Goal: Contribute content

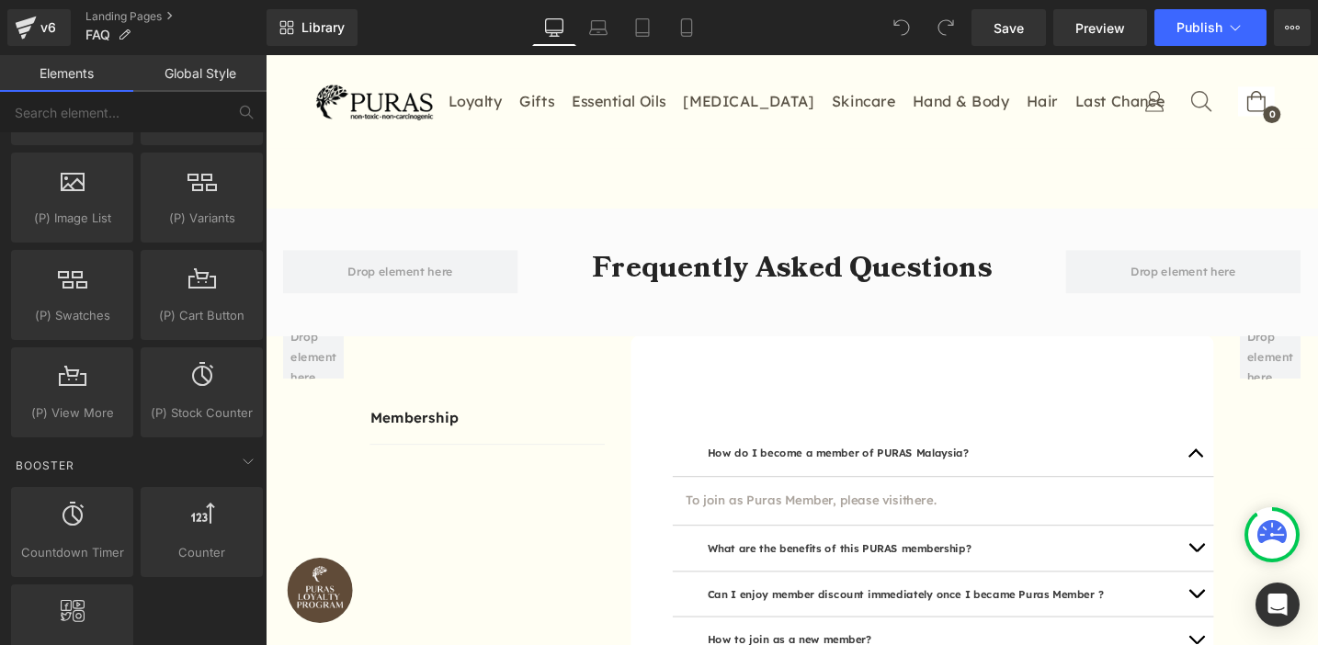
scroll to position [2222, 0]
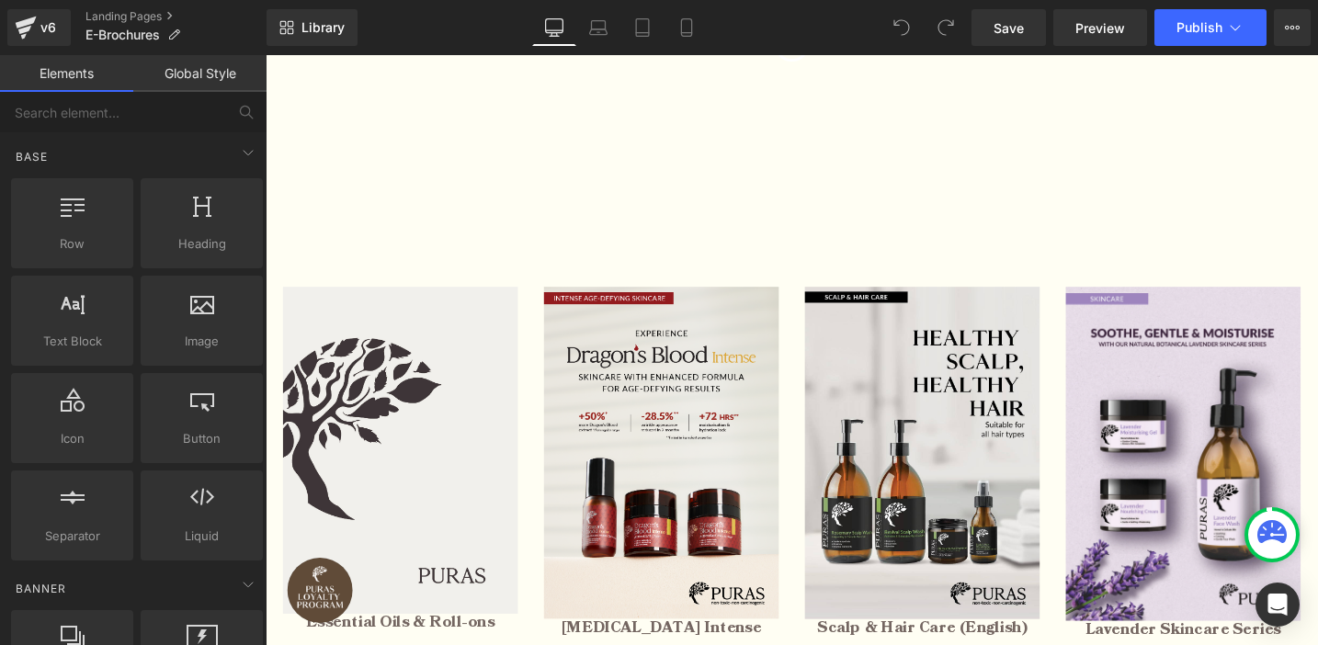
scroll to position [452, 0]
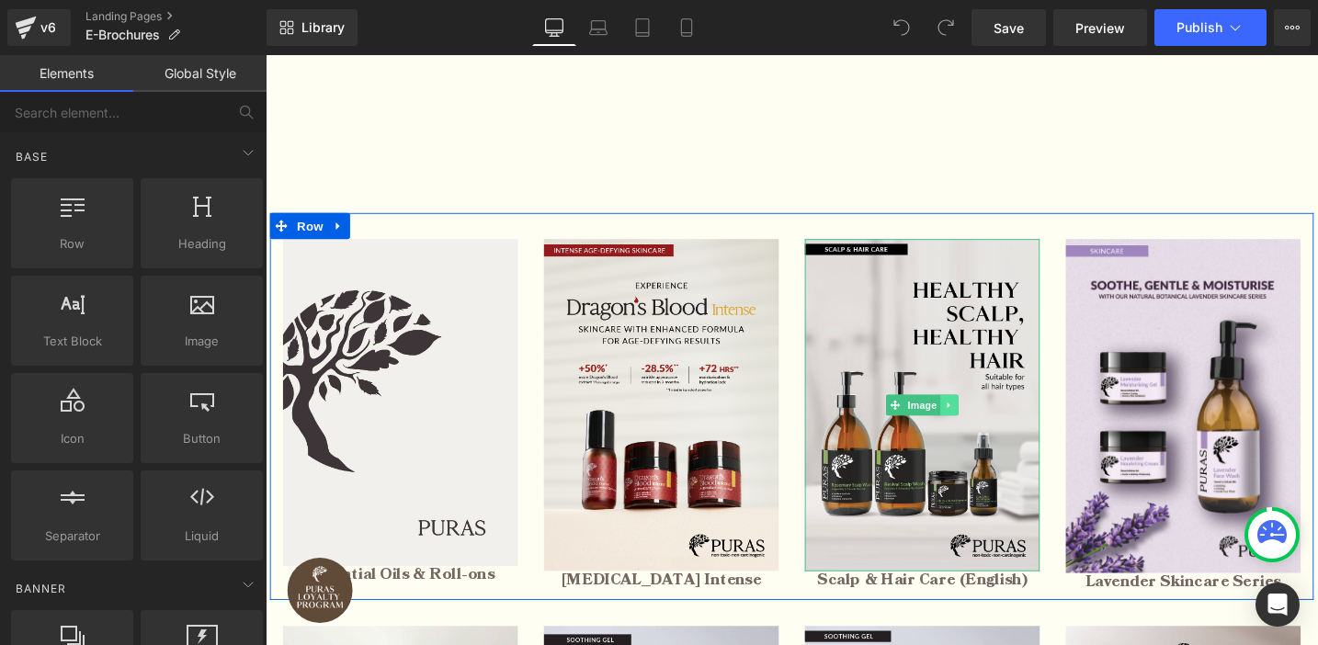
click at [986, 423] on icon at bounding box center [987, 426] width 3 height 6
click at [1000, 425] on icon at bounding box center [997, 426] width 10 height 10
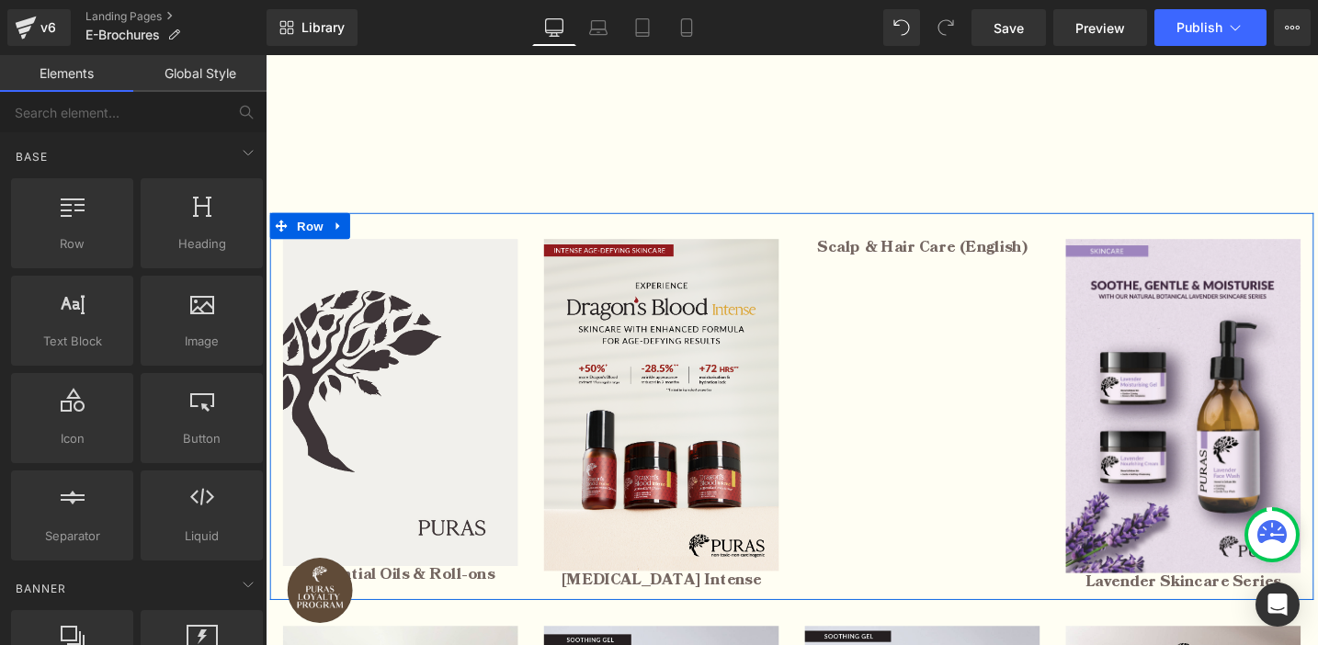
click at [982, 255] on li at bounding box center [984, 260] width 19 height 22
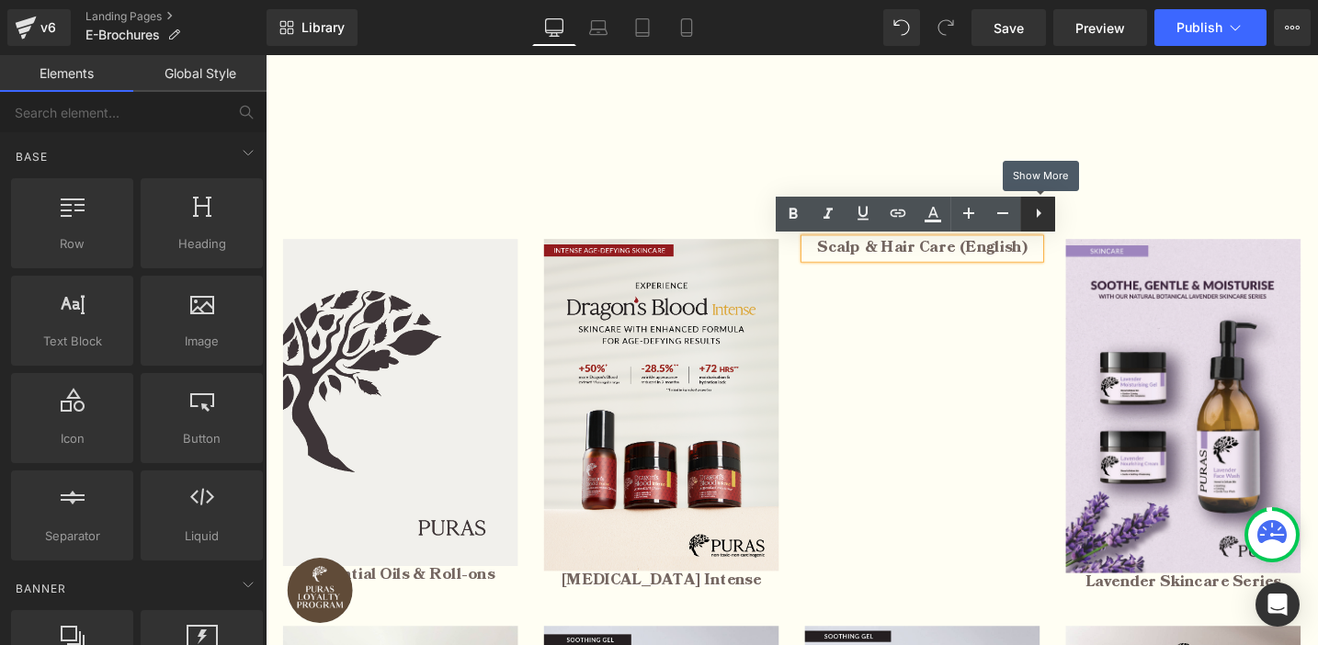
click at [1039, 212] on icon at bounding box center [1039, 213] width 5 height 9
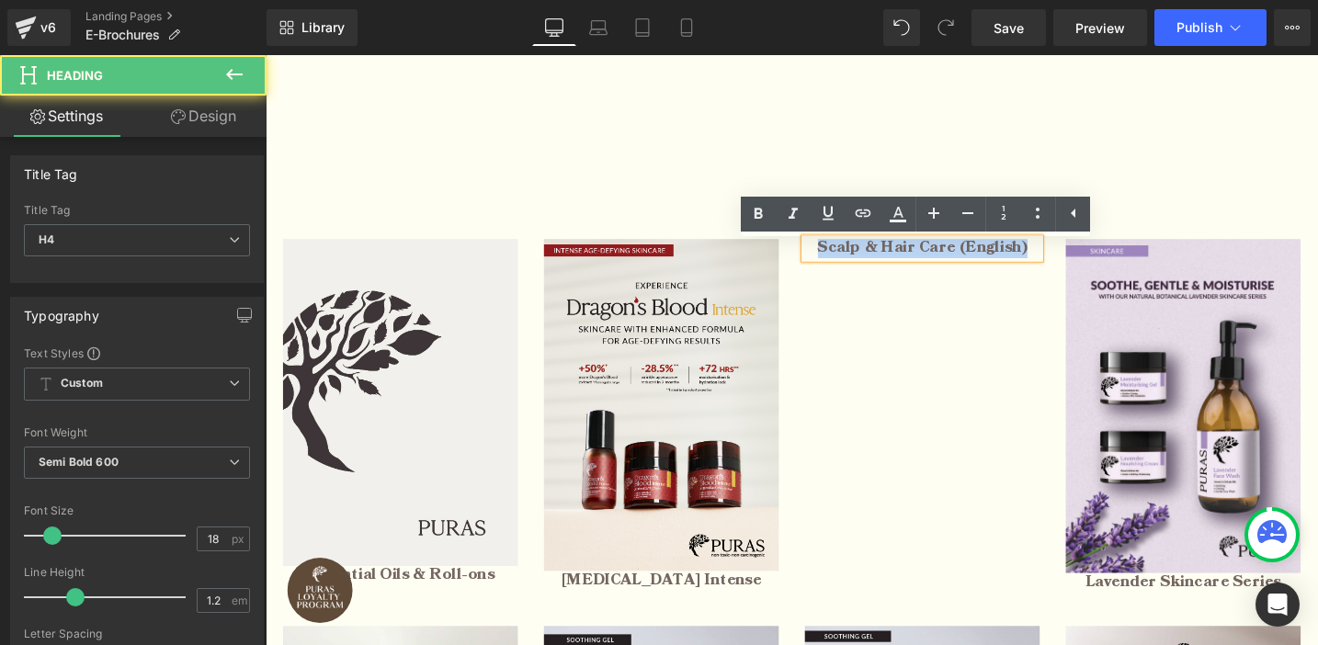
drag, startPoint x: 1080, startPoint y: 260, endPoint x: 847, endPoint y: 268, distance: 232.6
click at [847, 268] on h4 "Scalp & Hair Care (English)" at bounding box center [959, 260] width 248 height 20
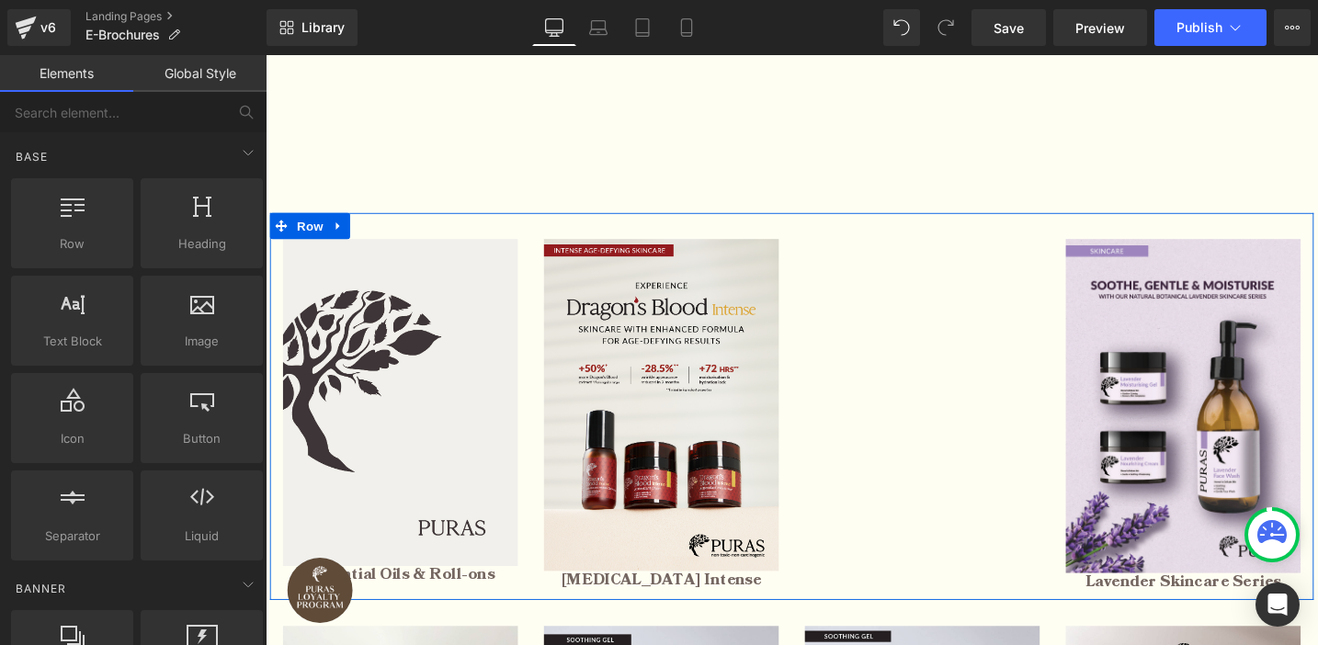
click at [946, 419] on div "Image Essential Oils & Roll-ons Heading Image Dragon's Blood Intense Heading He…" at bounding box center [821, 426] width 1103 height 409
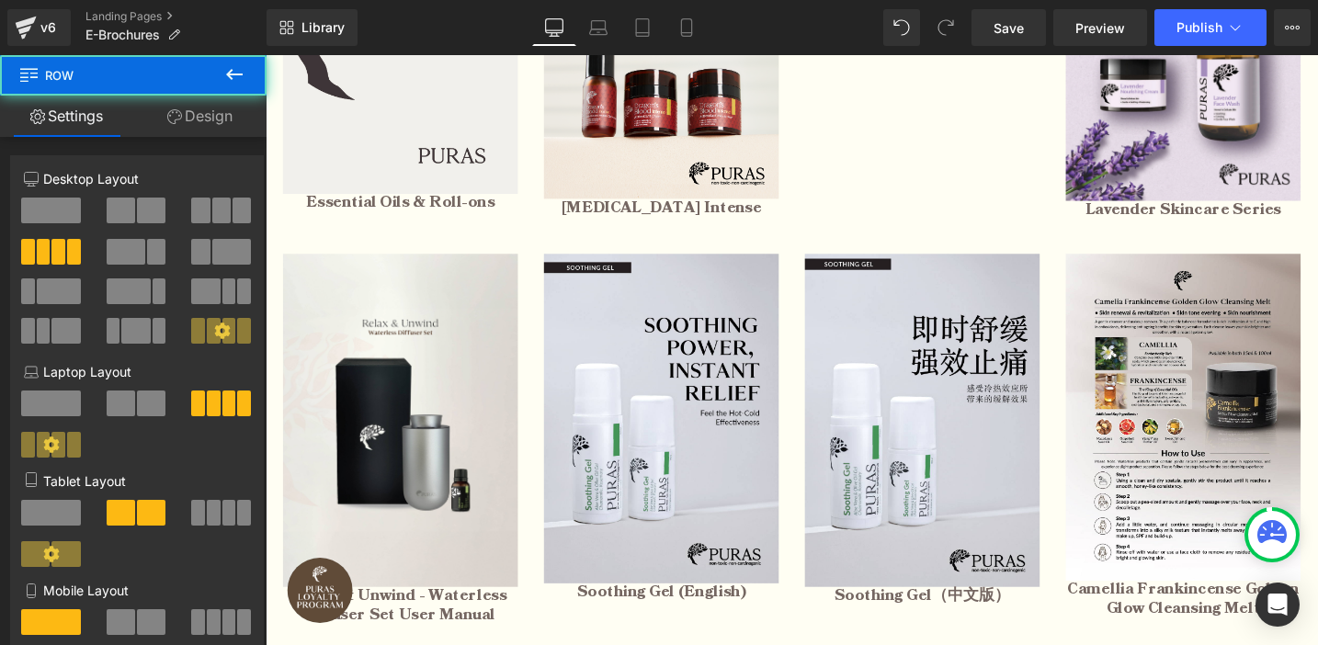
scroll to position [912, 0]
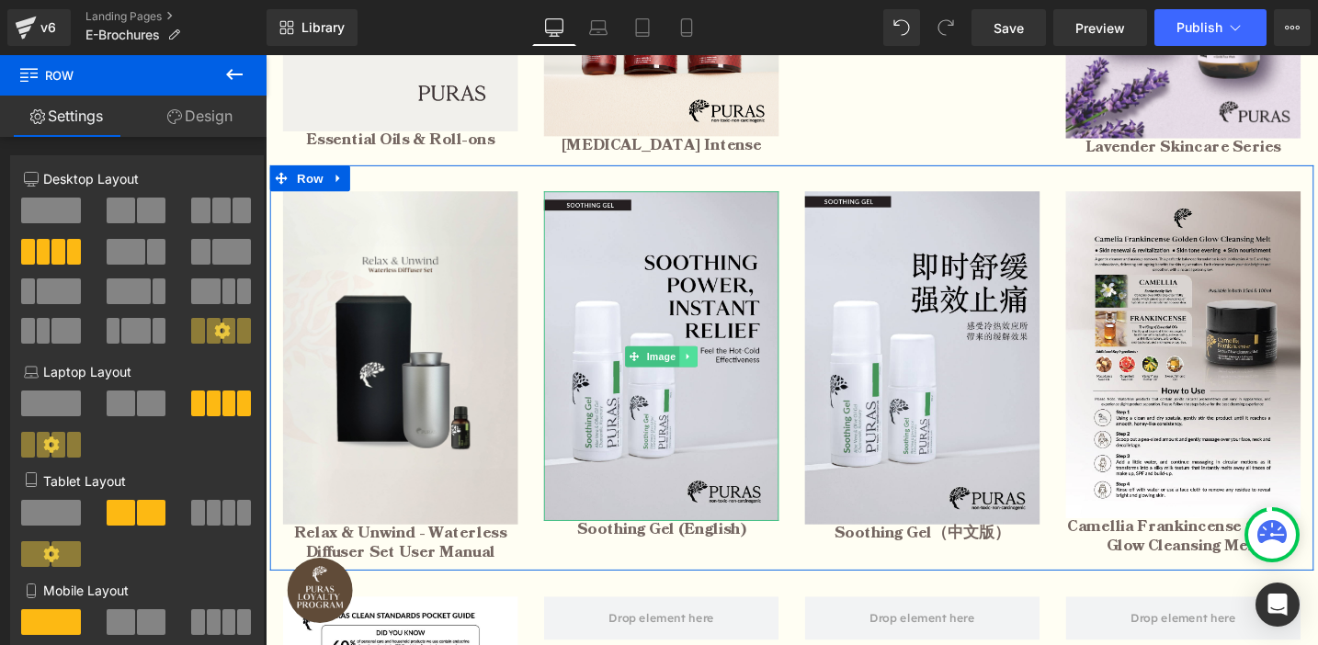
click at [714, 376] on icon at bounding box center [713, 374] width 10 height 11
click at [724, 374] on icon at bounding box center [722, 374] width 10 height 10
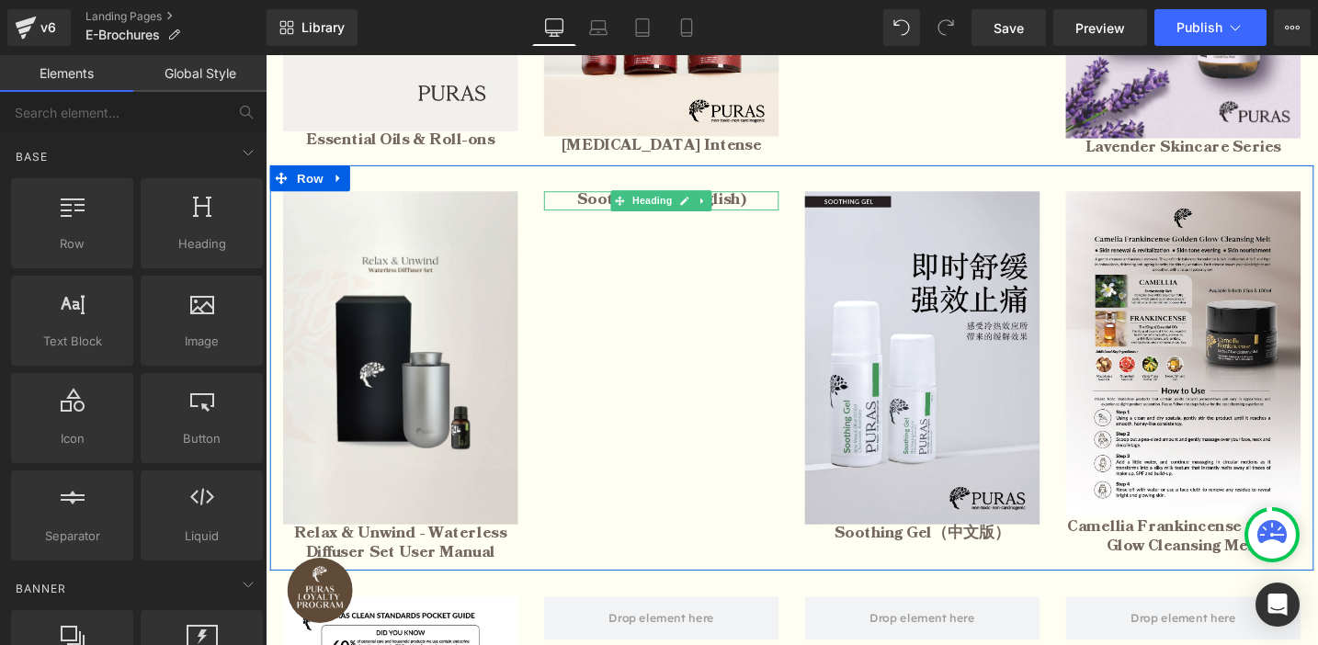
click at [766, 210] on h4 "Soothing Gel (English)" at bounding box center [684, 209] width 248 height 20
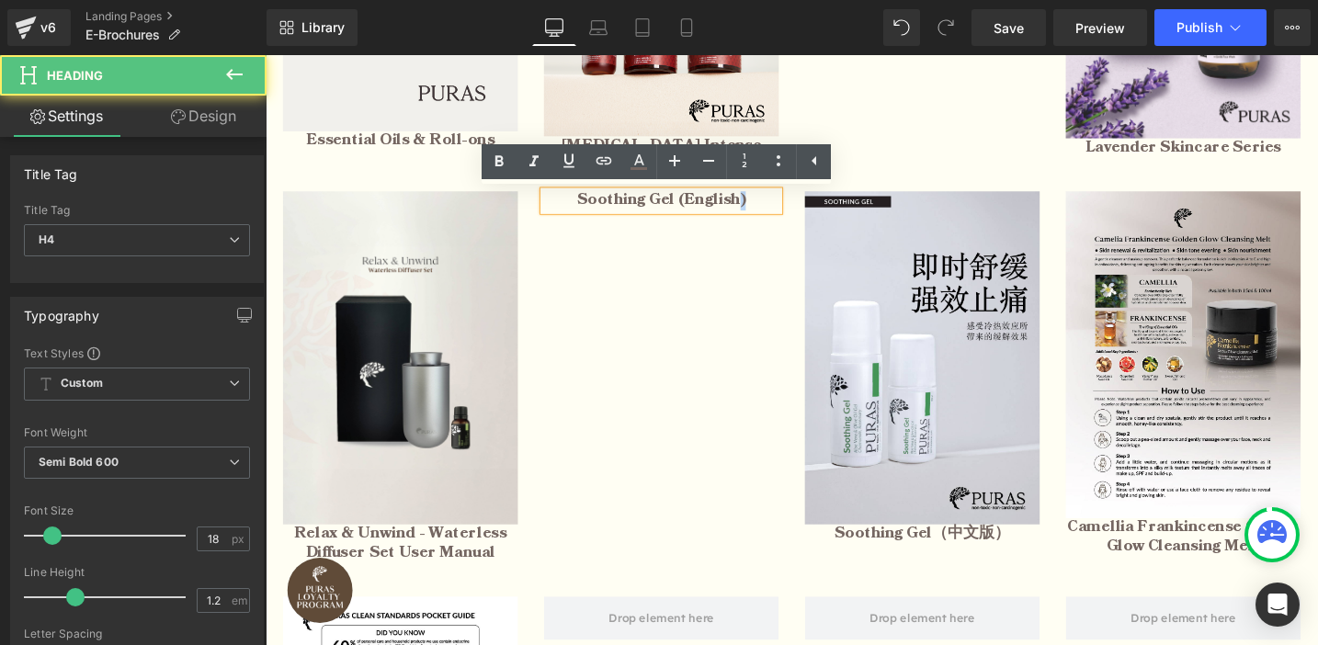
click at [766, 210] on h4 "Soothing Gel (English)" at bounding box center [684, 209] width 248 height 20
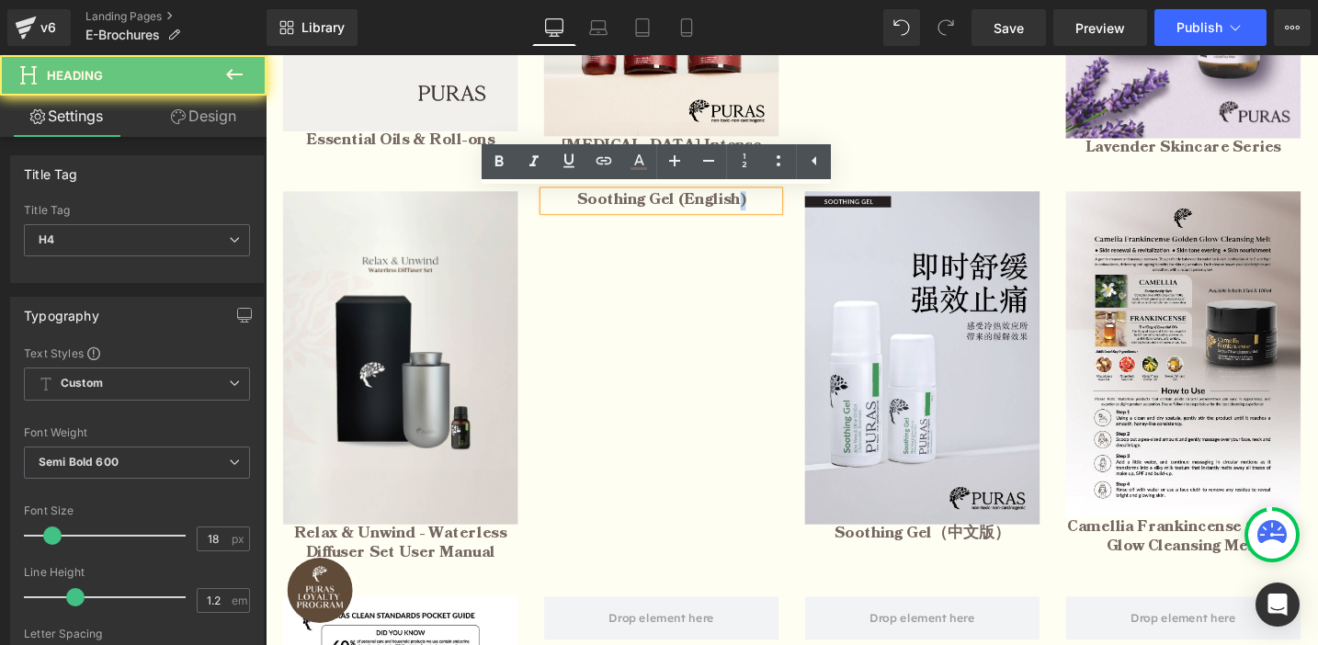
click at [766, 210] on h4 "Soothing Gel (English)" at bounding box center [684, 209] width 248 height 20
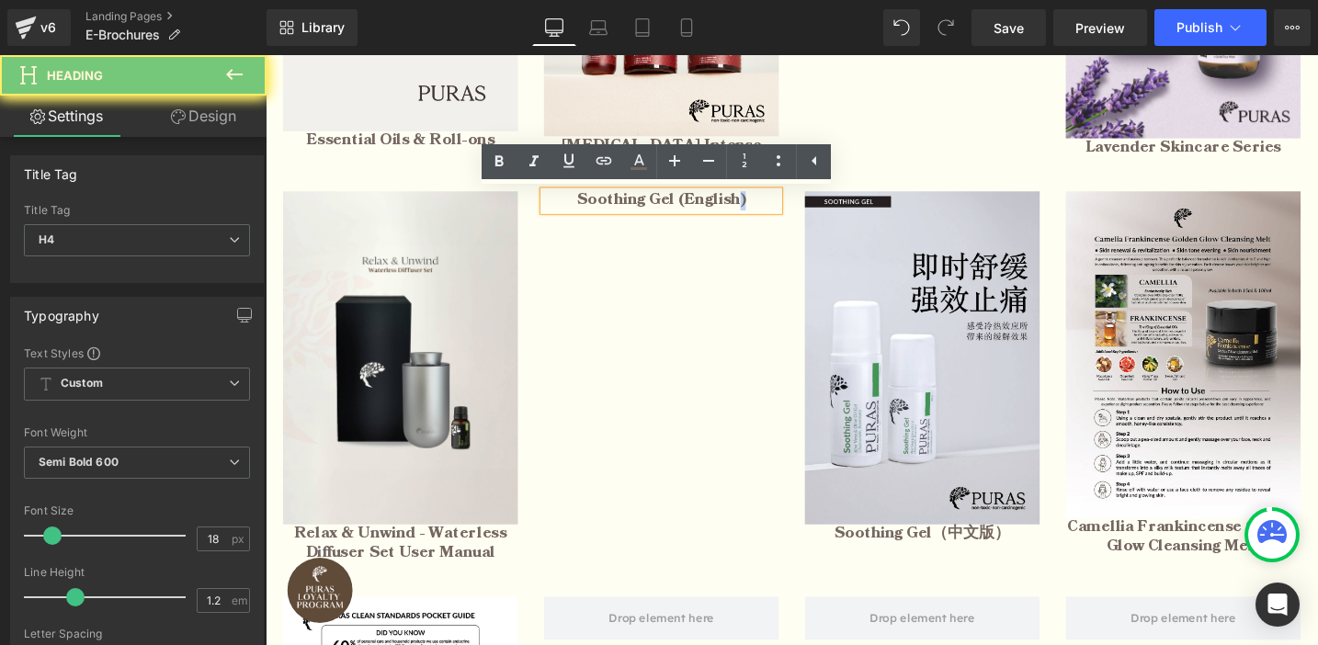
click at [766, 210] on h4 "Soothing Gel (English)" at bounding box center [684, 209] width 248 height 20
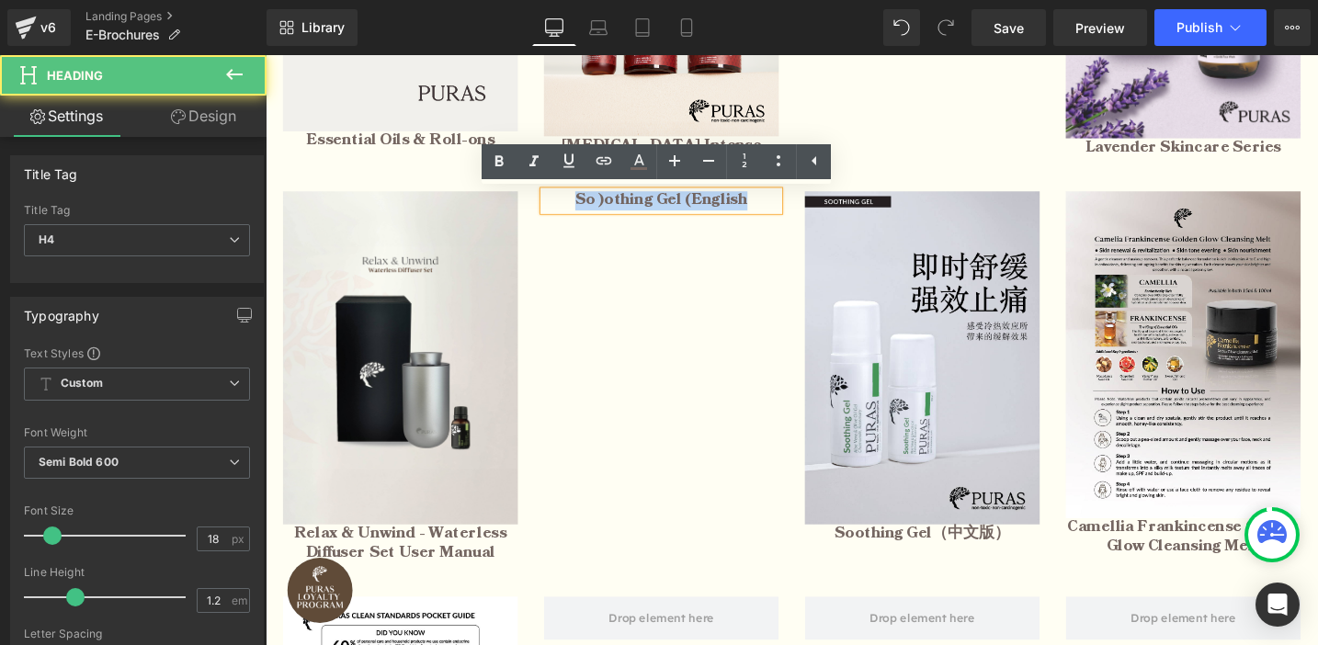
drag, startPoint x: 595, startPoint y: 209, endPoint x: 800, endPoint y: 210, distance: 204.9
click at [800, 210] on h4 "So ) othing Gel (English" at bounding box center [684, 209] width 248 height 20
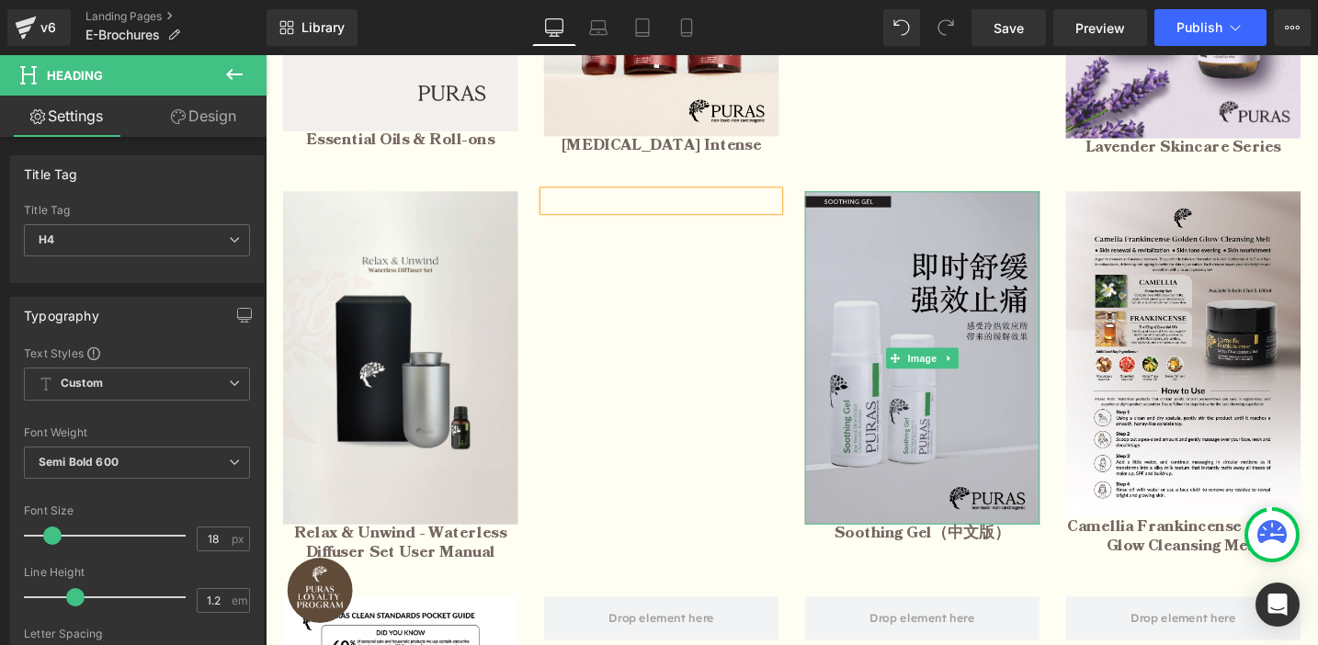
click at [912, 282] on img at bounding box center [959, 375] width 248 height 352
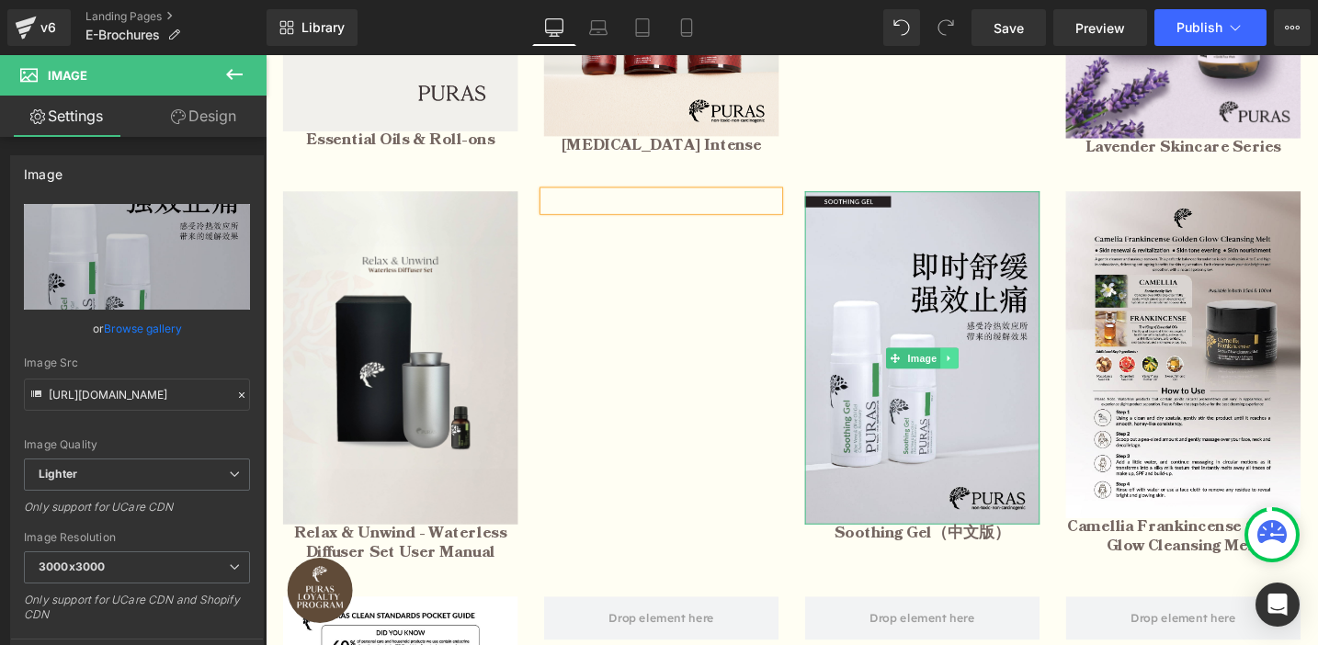
click at [991, 380] on icon at bounding box center [988, 375] width 10 height 11
click at [997, 375] on icon at bounding box center [997, 375] width 10 height 11
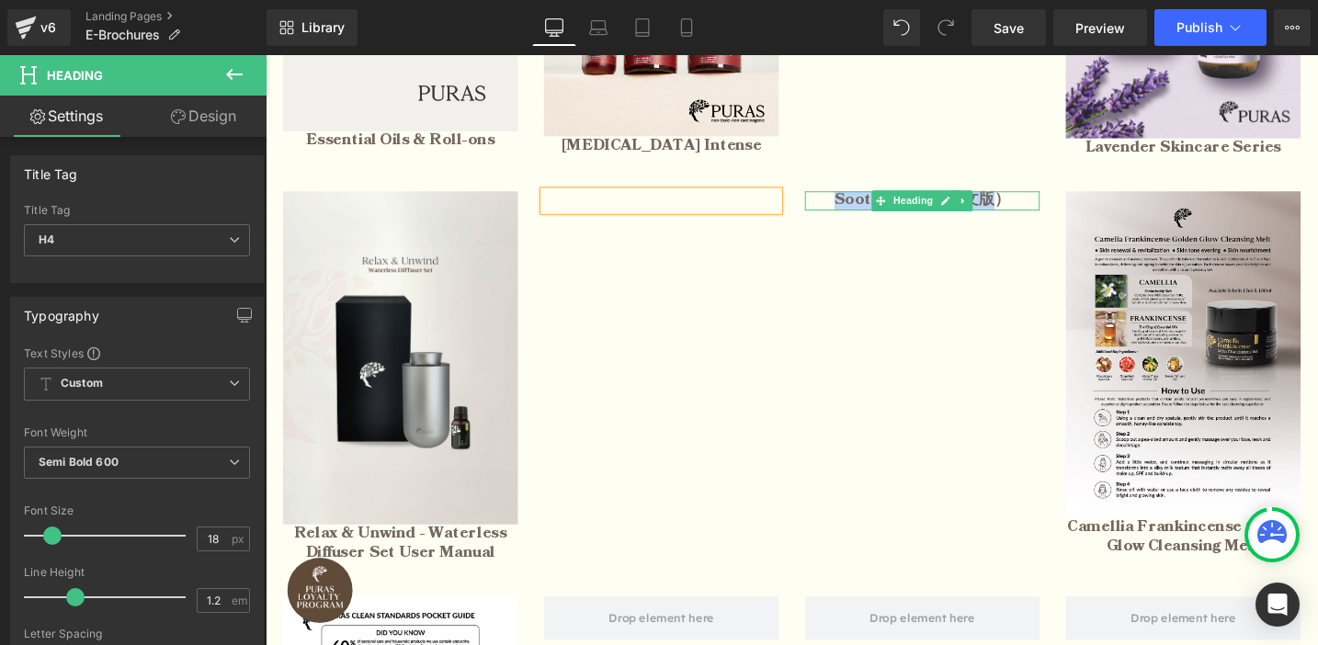
drag, startPoint x: 1039, startPoint y: 209, endPoint x: 852, endPoint y: 207, distance: 187.5
click at [852, 207] on h4 "Soothing Gel（中文版）" at bounding box center [959, 209] width 248 height 20
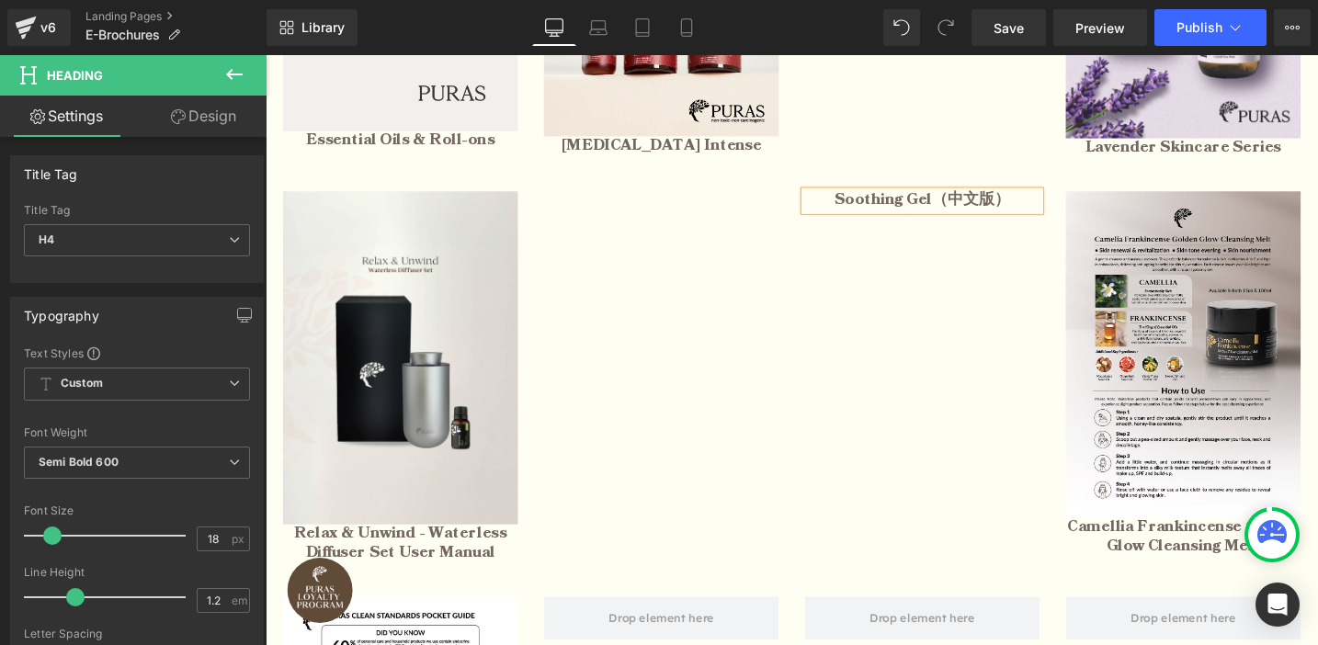
click at [960, 212] on h4 "Soothing Gel（中文版）" at bounding box center [959, 209] width 248 height 20
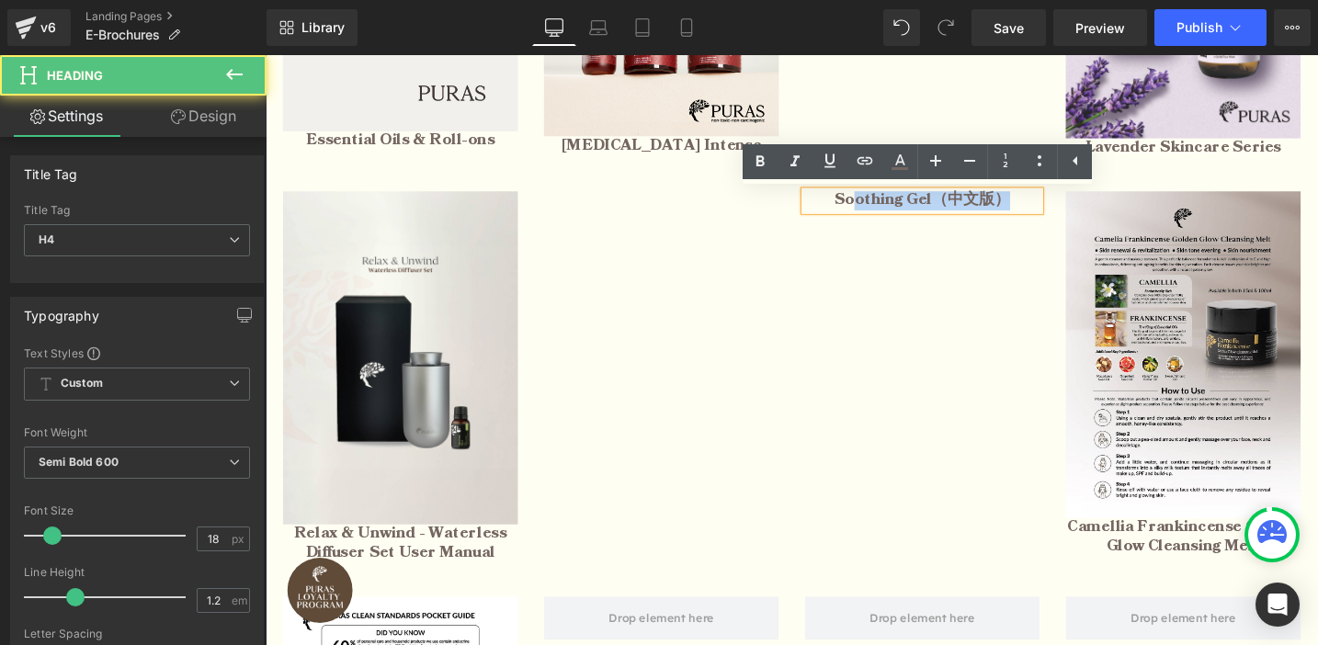
drag, startPoint x: 1048, startPoint y: 209, endPoint x: 889, endPoint y: 208, distance: 159.0
click at [889, 208] on h4 "Soothing Gel（中文版）" at bounding box center [959, 209] width 248 height 20
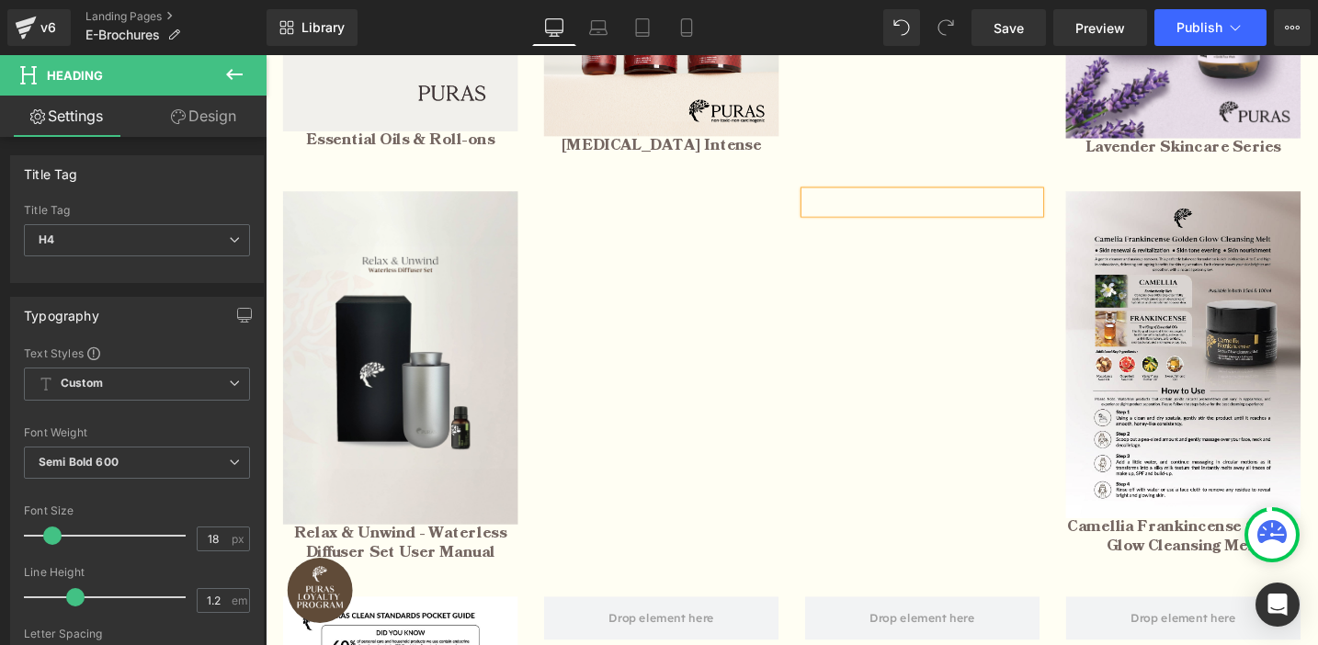
click at [882, 295] on div "Image Relax & Unwind - Waterless Diffuser Set User Manual Heading Heading Headi…" at bounding box center [821, 386] width 1103 height 428
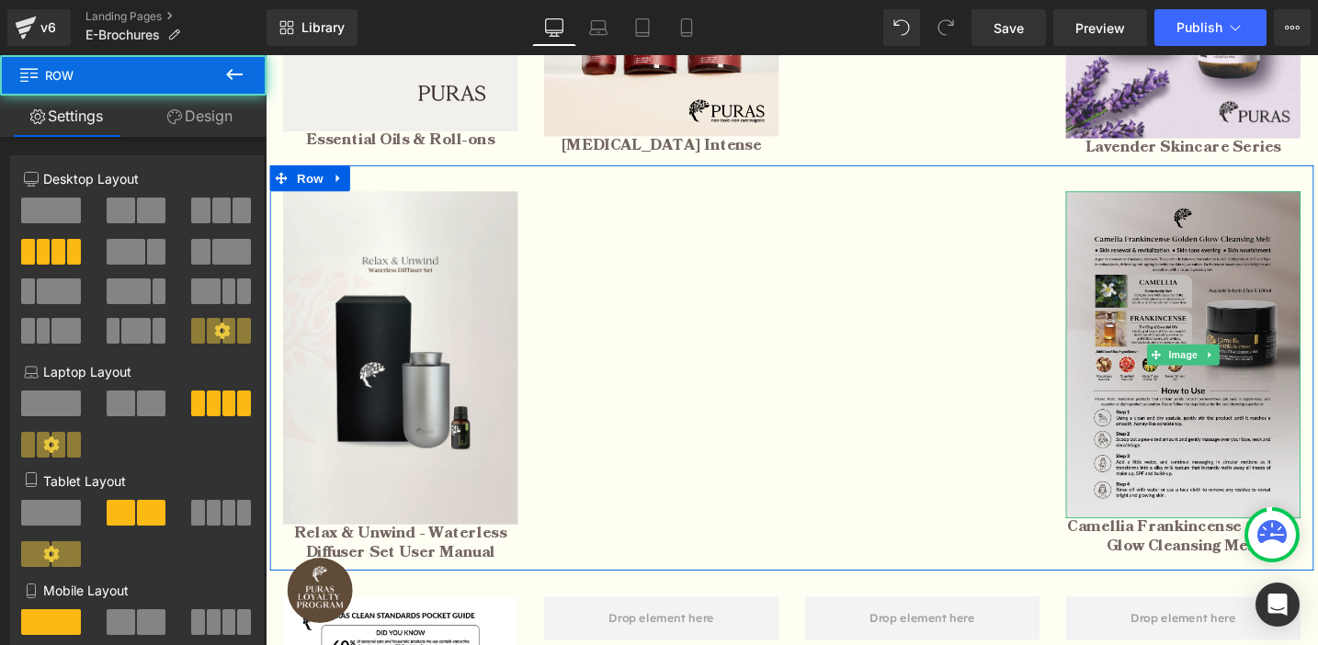
click at [1284, 398] on img at bounding box center [1235, 372] width 248 height 346
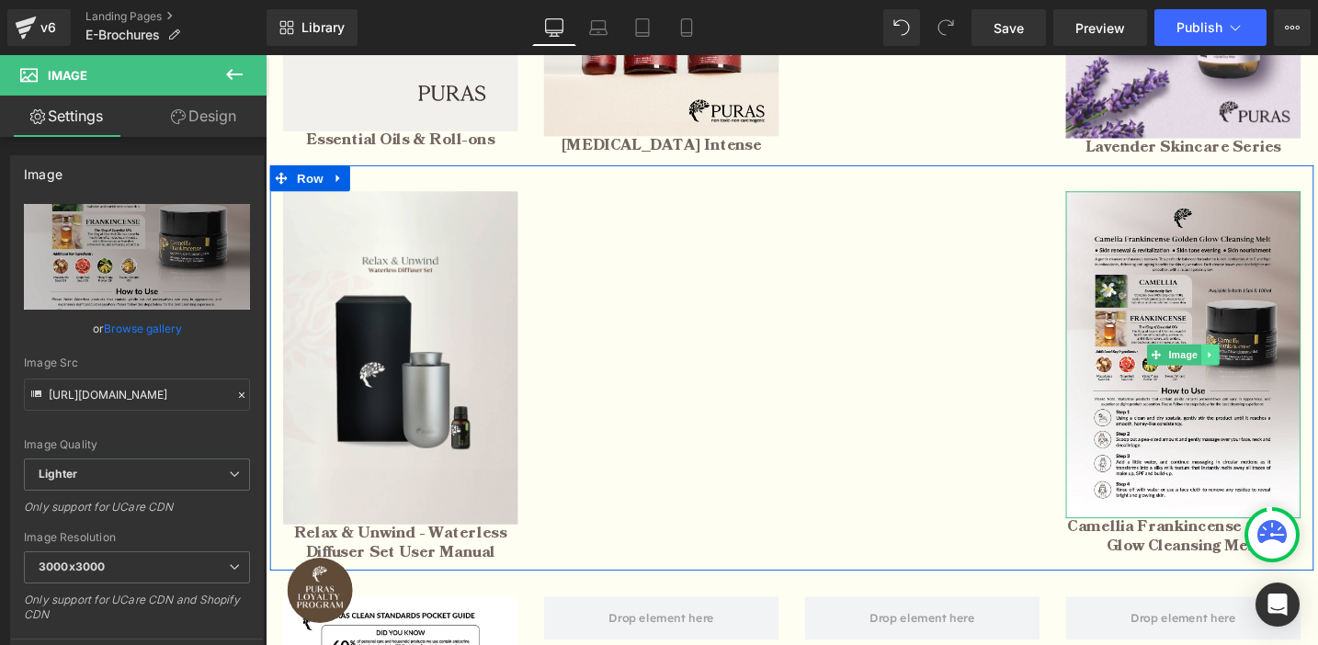
click at [1266, 374] on icon at bounding box center [1264, 372] width 10 height 11
click at [1266, 374] on link at bounding box center [1273, 372] width 19 height 22
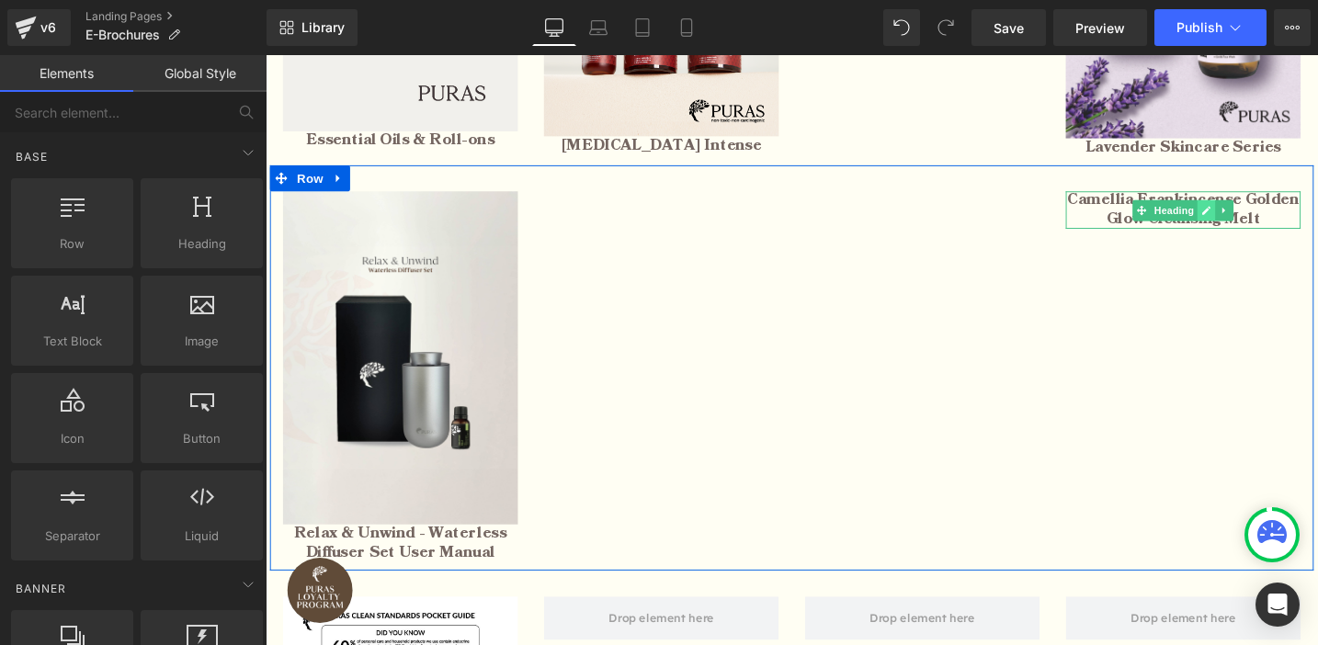
click at [1258, 221] on icon at bounding box center [1259, 219] width 9 height 9
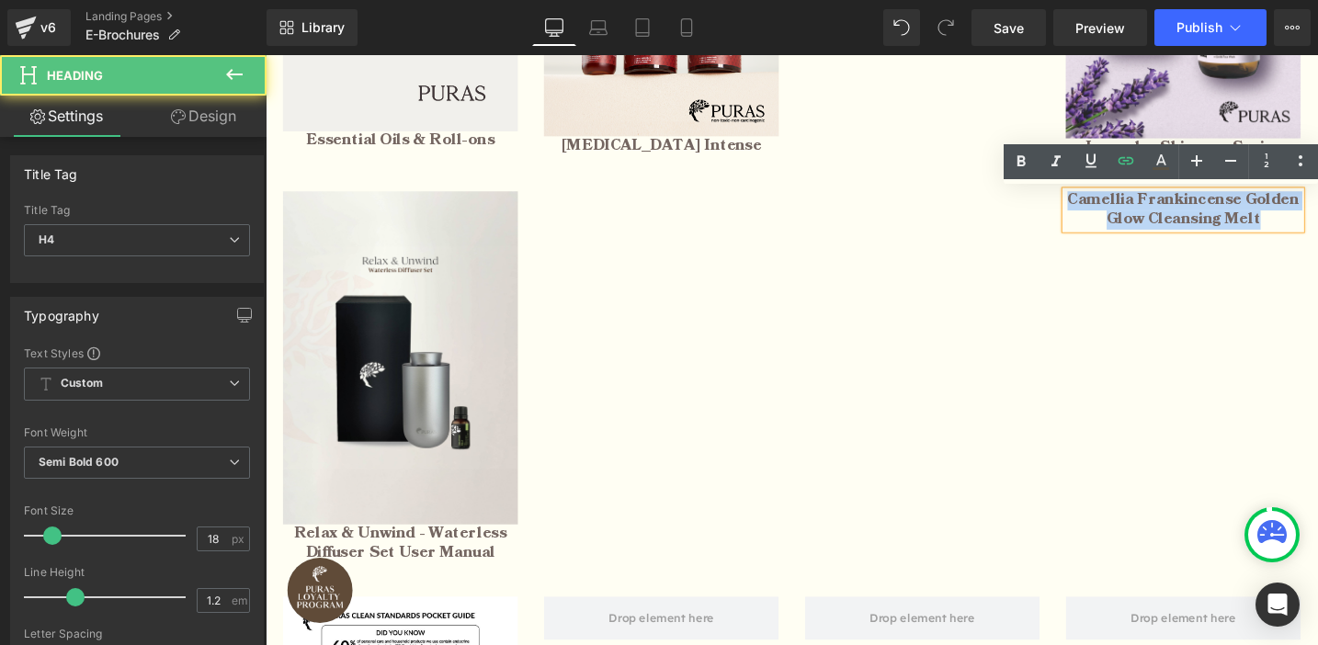
drag, startPoint x: 1116, startPoint y: 208, endPoint x: 1328, endPoint y: 238, distance: 214.4
click at [1317, 238] on h4 "Camellia Frankincense Golden Glow Cleansing Melt" at bounding box center [1235, 219] width 248 height 40
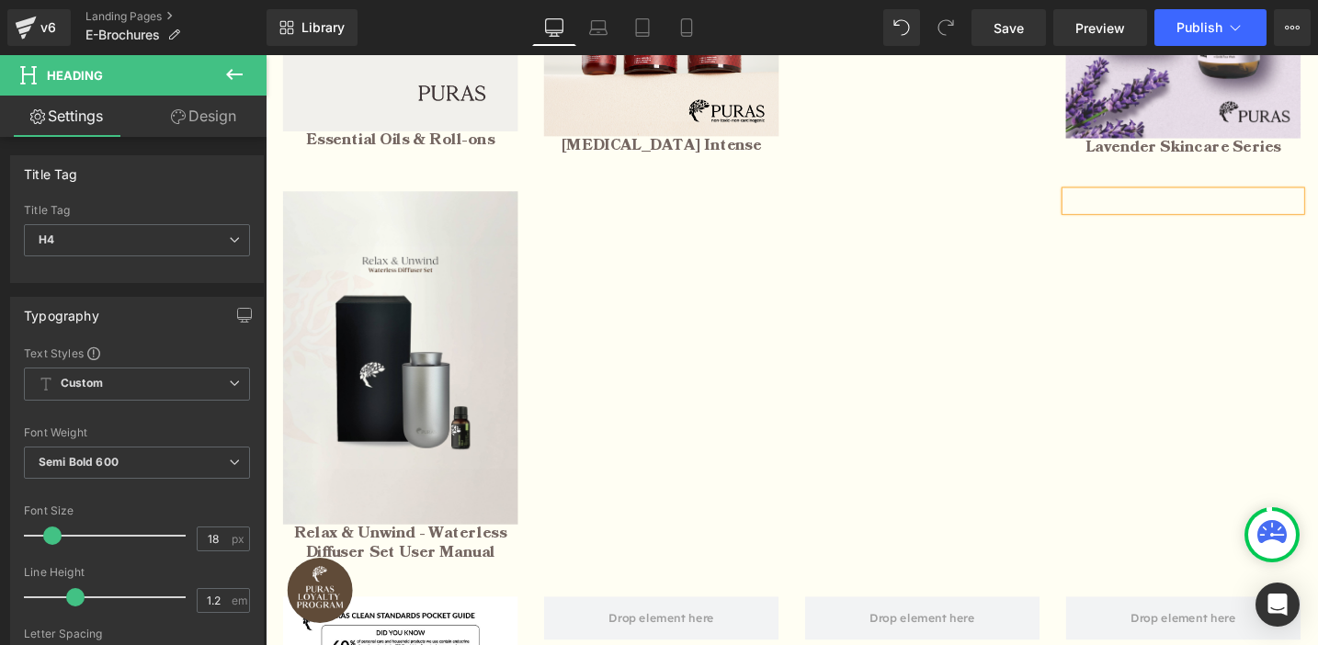
click at [789, 437] on div "Image Relax & Unwind - Waterless Diffuser Set User Manual Heading Heading Headi…" at bounding box center [821, 386] width 1103 height 428
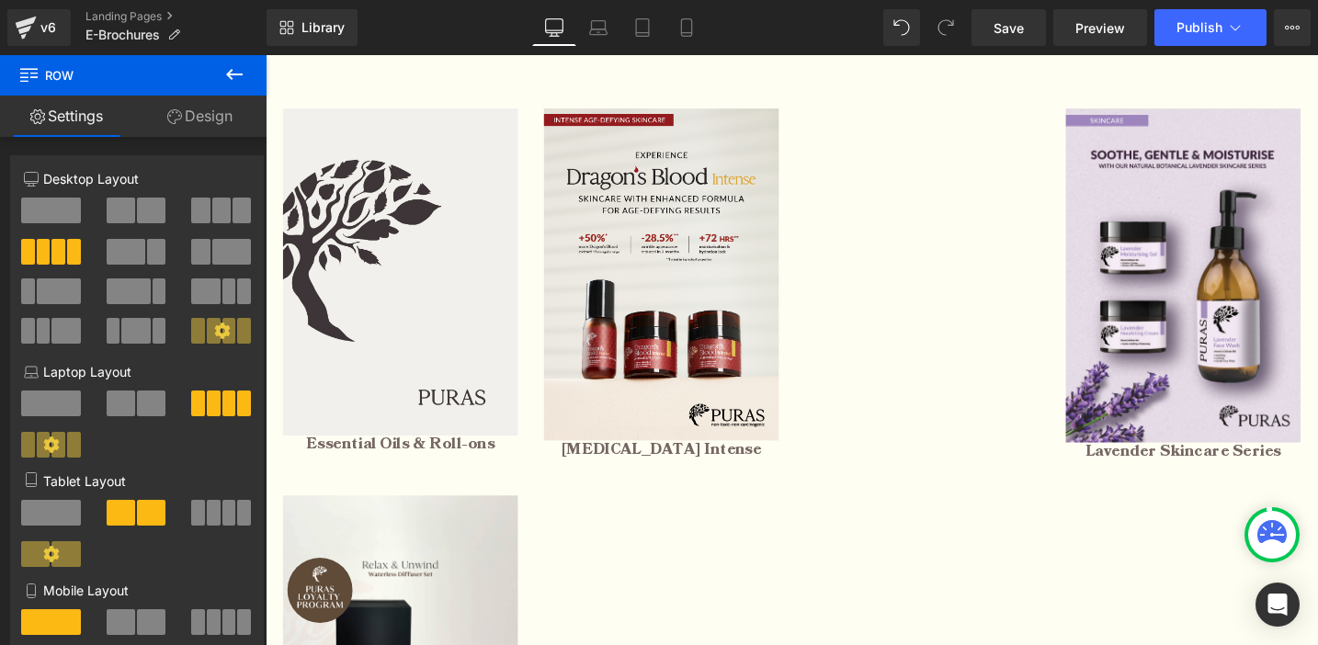
scroll to position [569, 0]
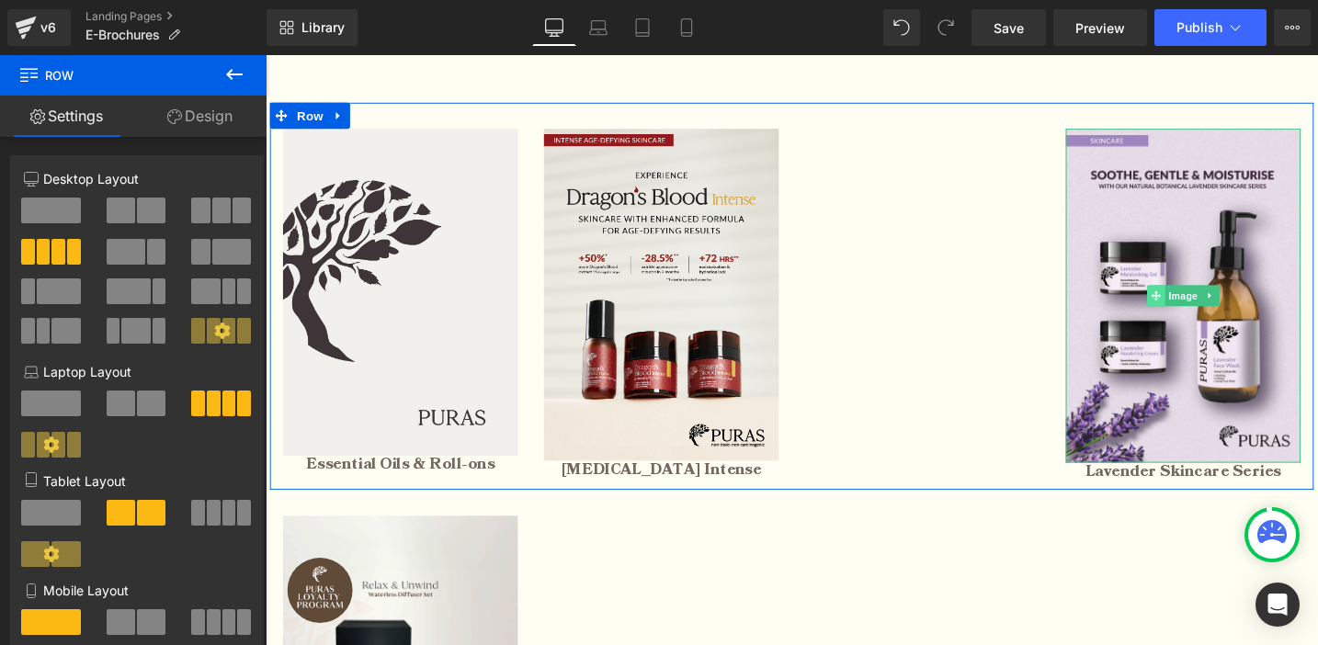
click at [1207, 309] on icon at bounding box center [1206, 309] width 10 height 10
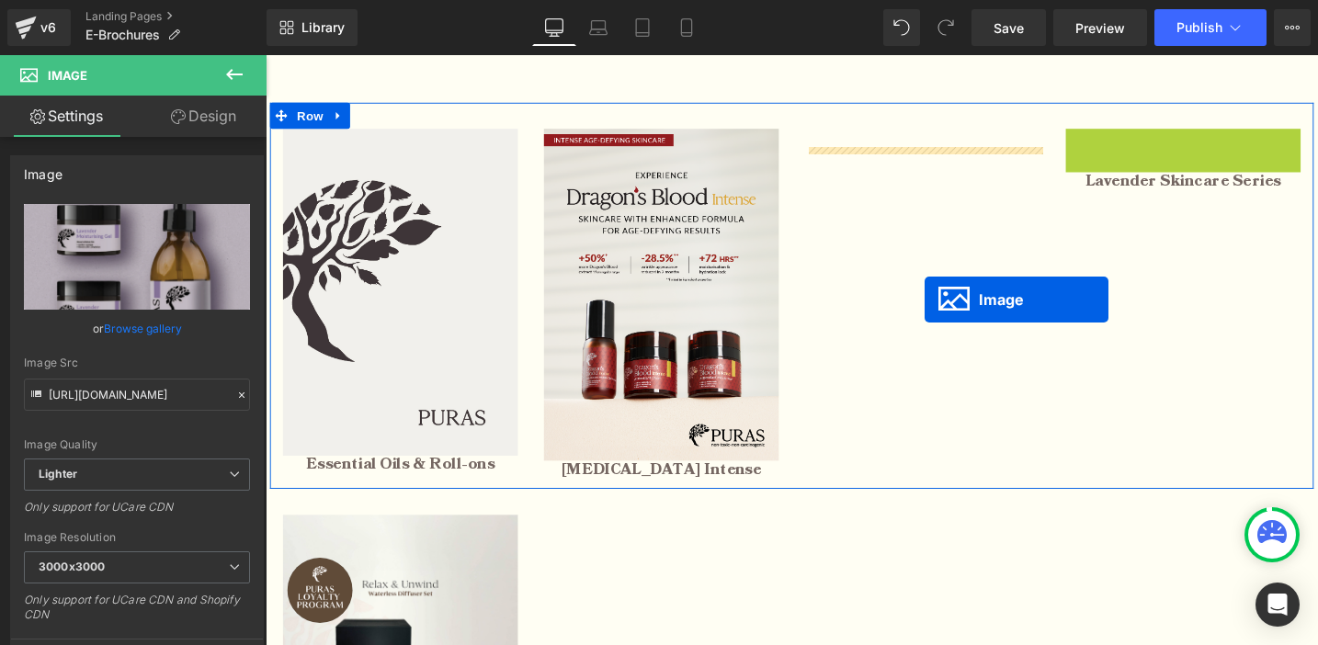
drag, startPoint x: 1207, startPoint y: 309, endPoint x: 954, endPoint y: 313, distance: 252.8
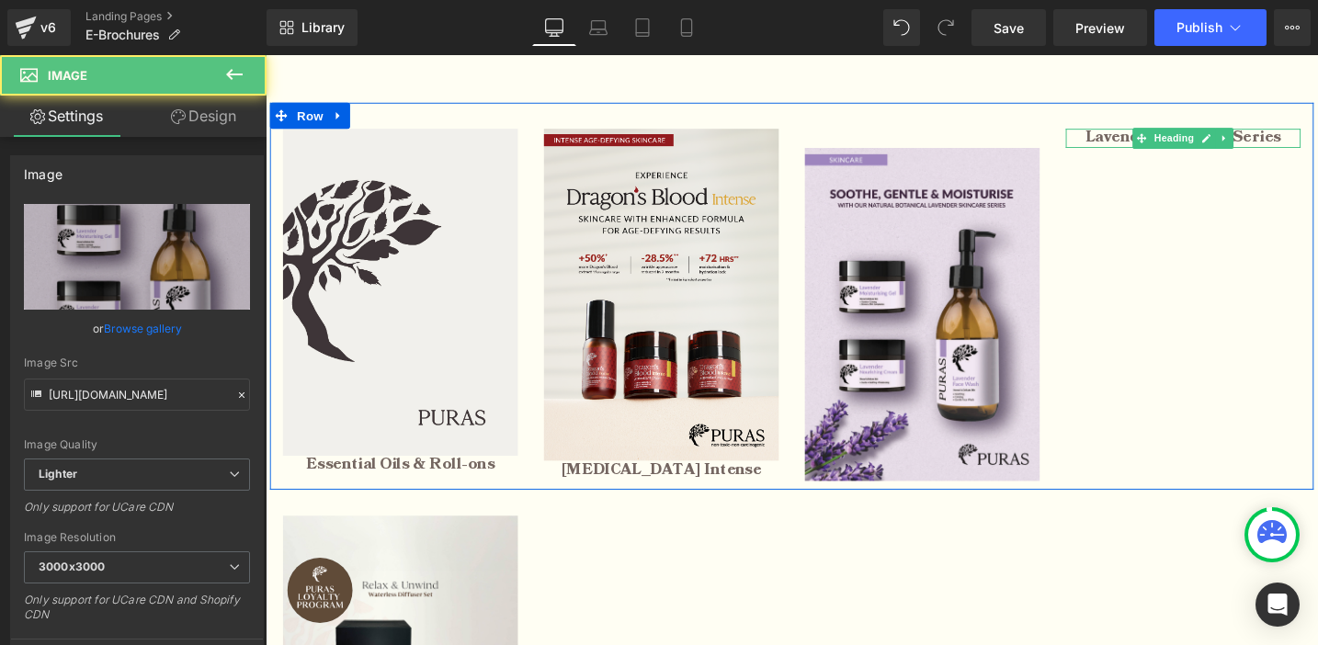
click at [1185, 147] on div "Lavender Skincare Series Heading" at bounding box center [1235, 143] width 248 height 20
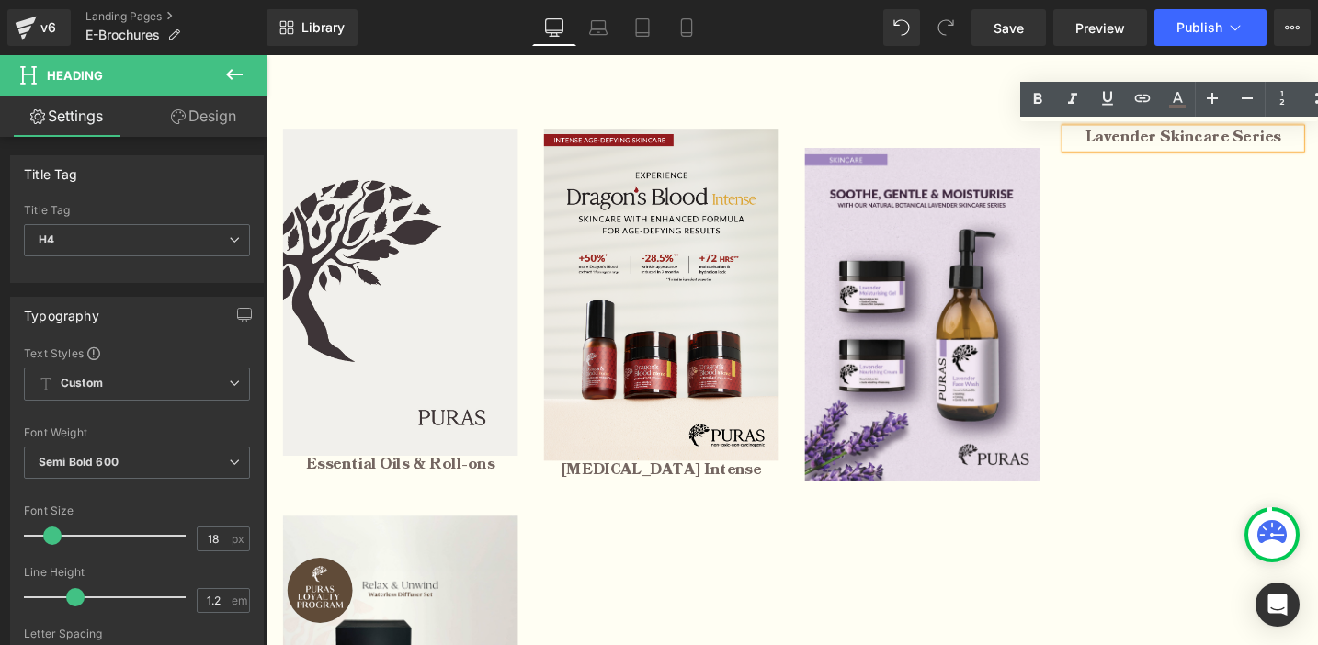
click at [920, 150] on div "Heading" at bounding box center [959, 143] width 248 height 20
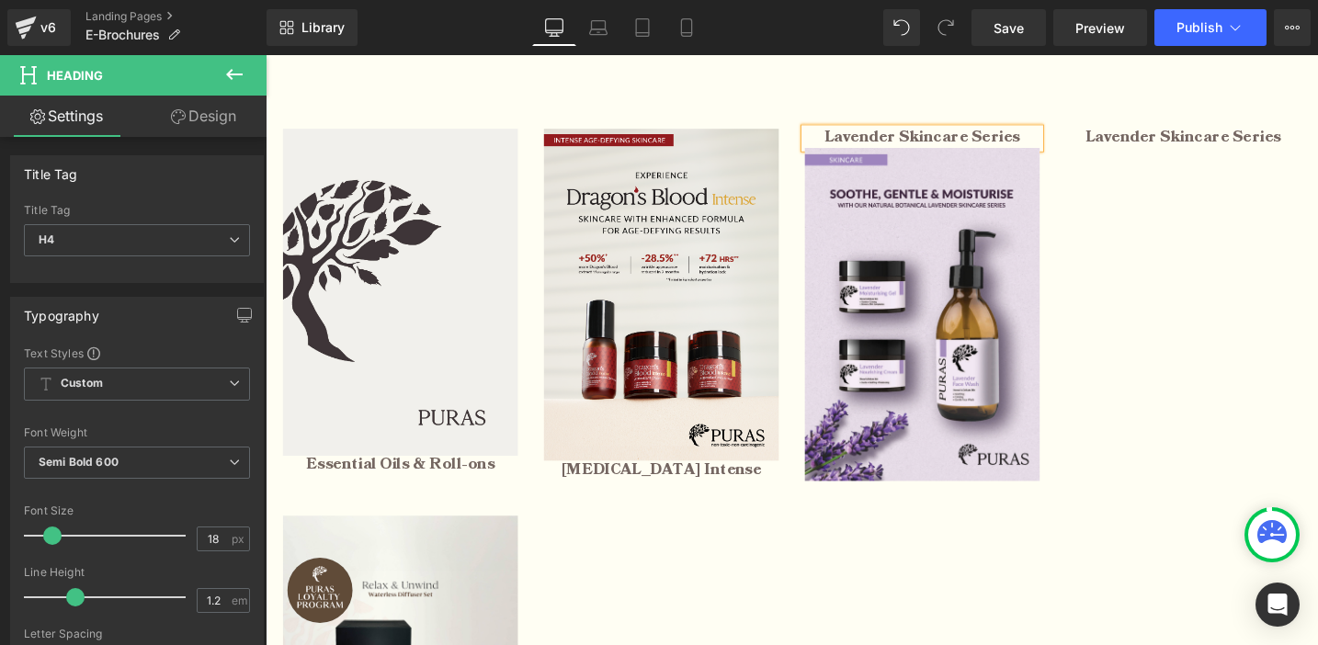
click at [1152, 176] on div "Image Essential Oils & Roll-ons Heading Image Dragon's Blood Intense Heading La…" at bounding box center [821, 310] width 1103 height 409
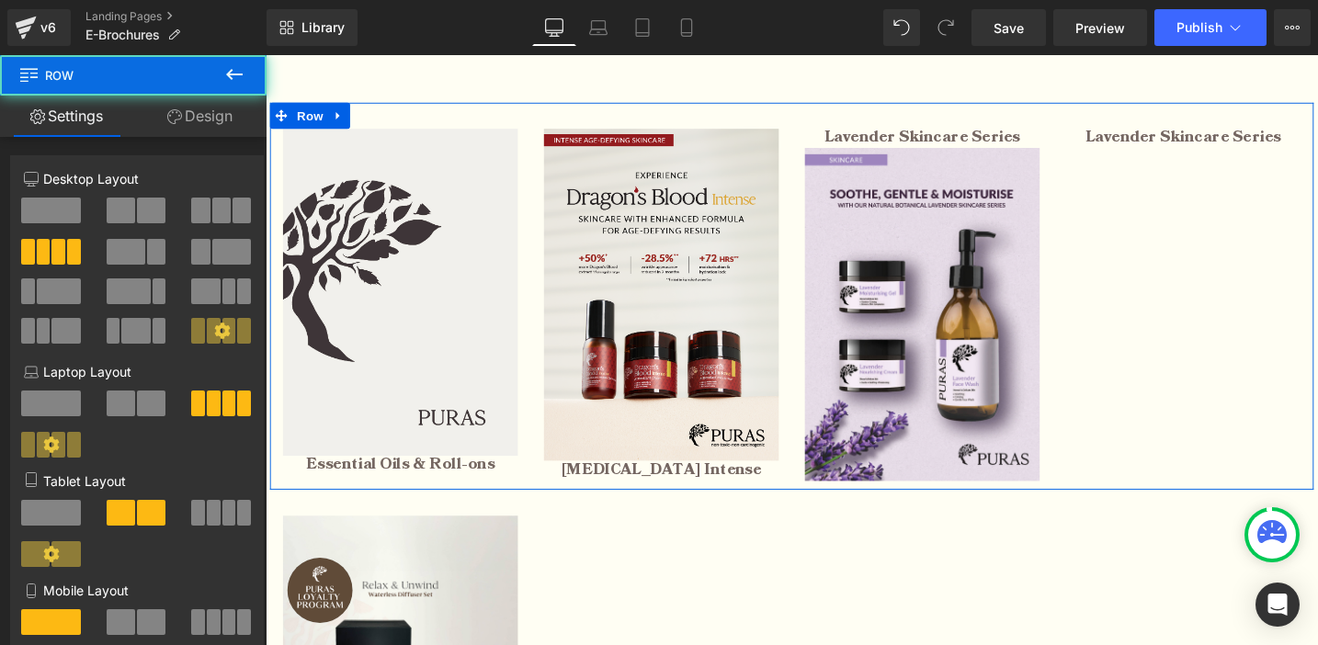
click at [967, 132] on div "Image Essential Oils & Roll-ons Heading Image Dragon's Blood Intense Heading La…" at bounding box center [821, 310] width 1103 height 409
click at [965, 146] on span "Heading" at bounding box center [950, 144] width 50 height 22
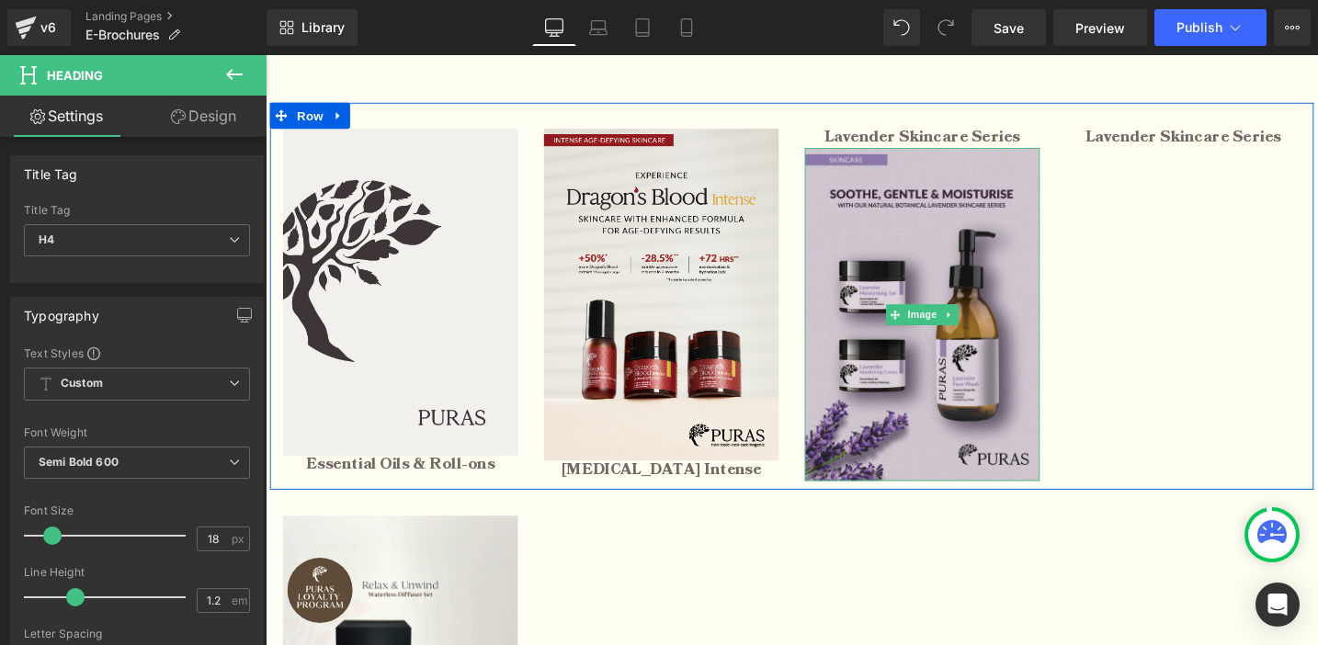
drag, startPoint x: 1037, startPoint y: 137, endPoint x: 1020, endPoint y: 495, distance: 358.8
click at [1020, 495] on div "Lavender Skincare Series Heading Image" at bounding box center [960, 319] width 276 height 372
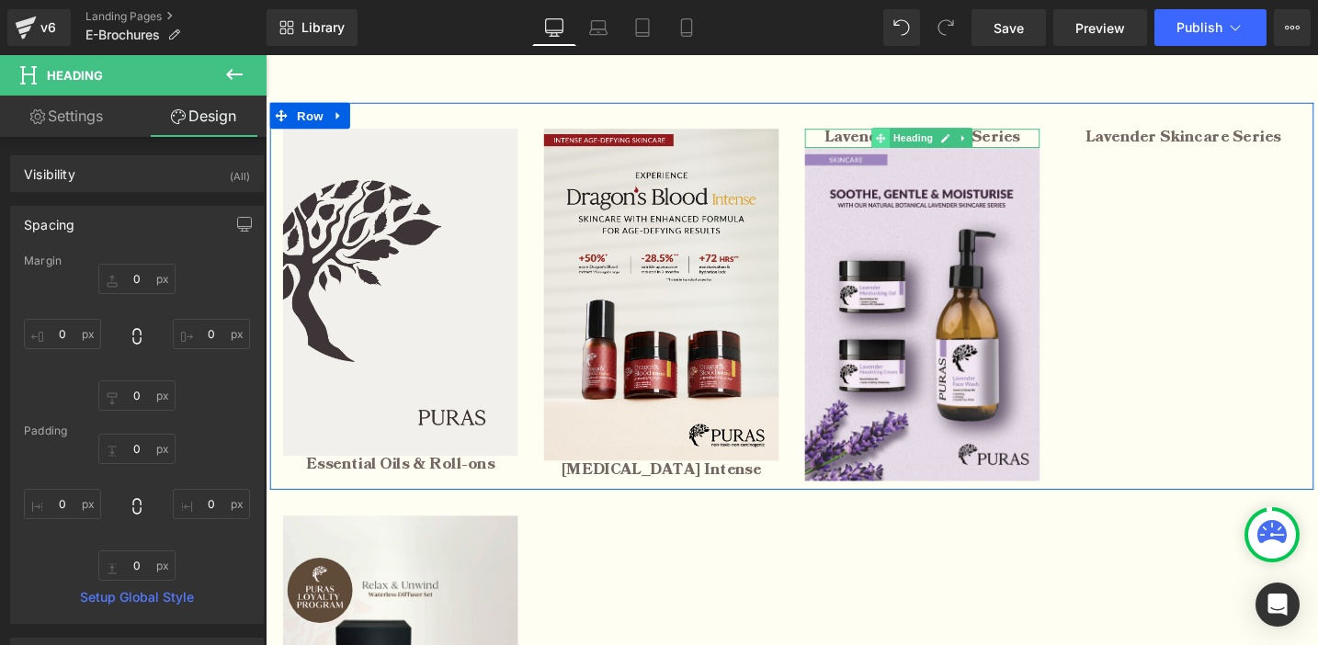
click at [920, 142] on icon at bounding box center [916, 143] width 10 height 11
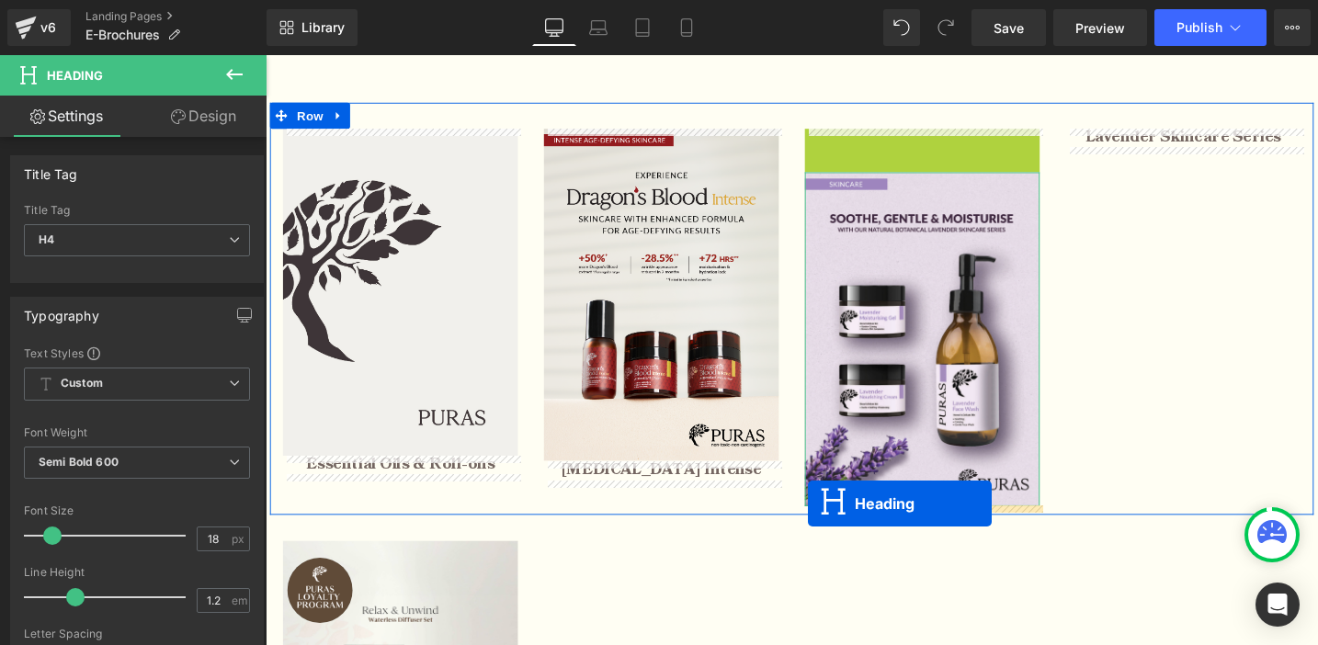
drag, startPoint x: 915, startPoint y: 144, endPoint x: 839, endPoint y: 529, distance: 392.5
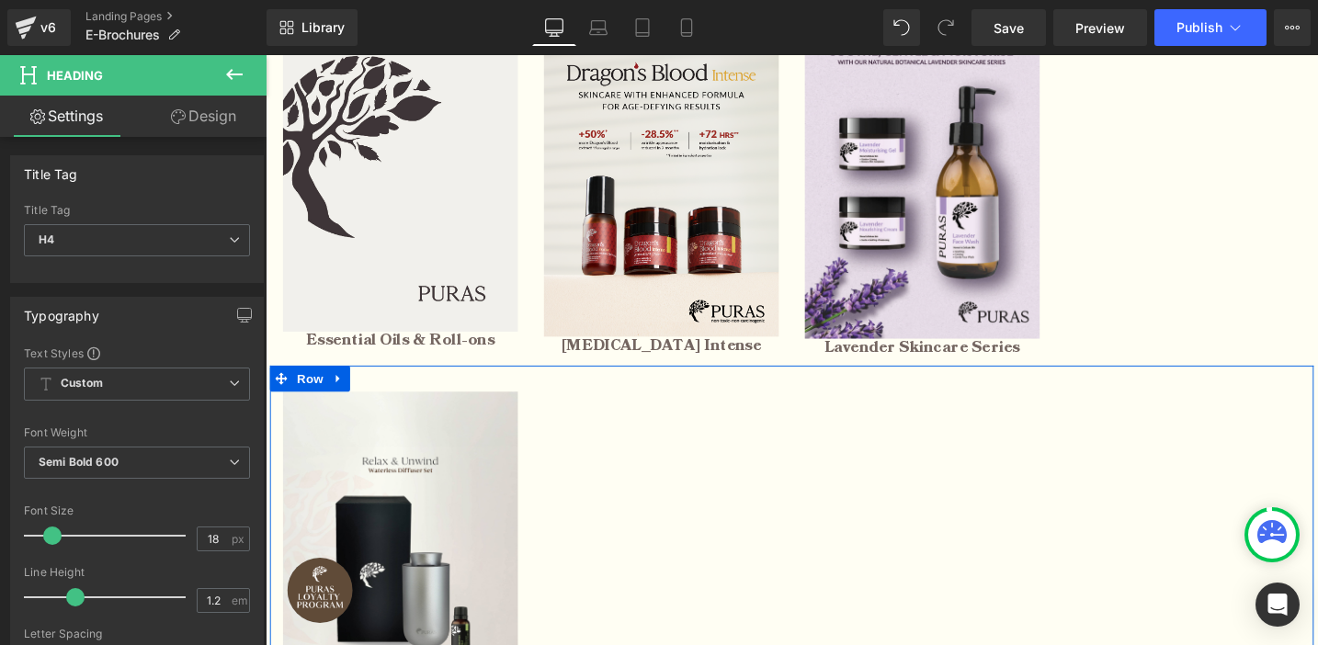
scroll to position [742, 0]
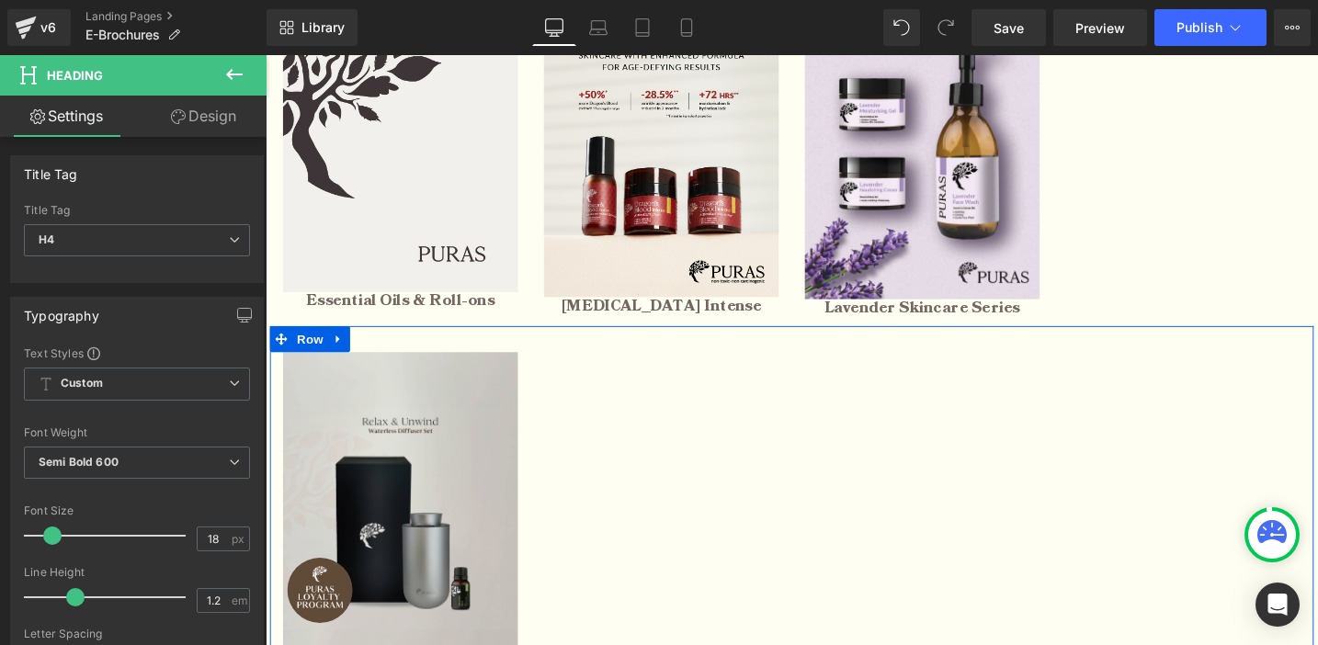
click at [359, 440] on img at bounding box center [408, 545] width 248 height 352
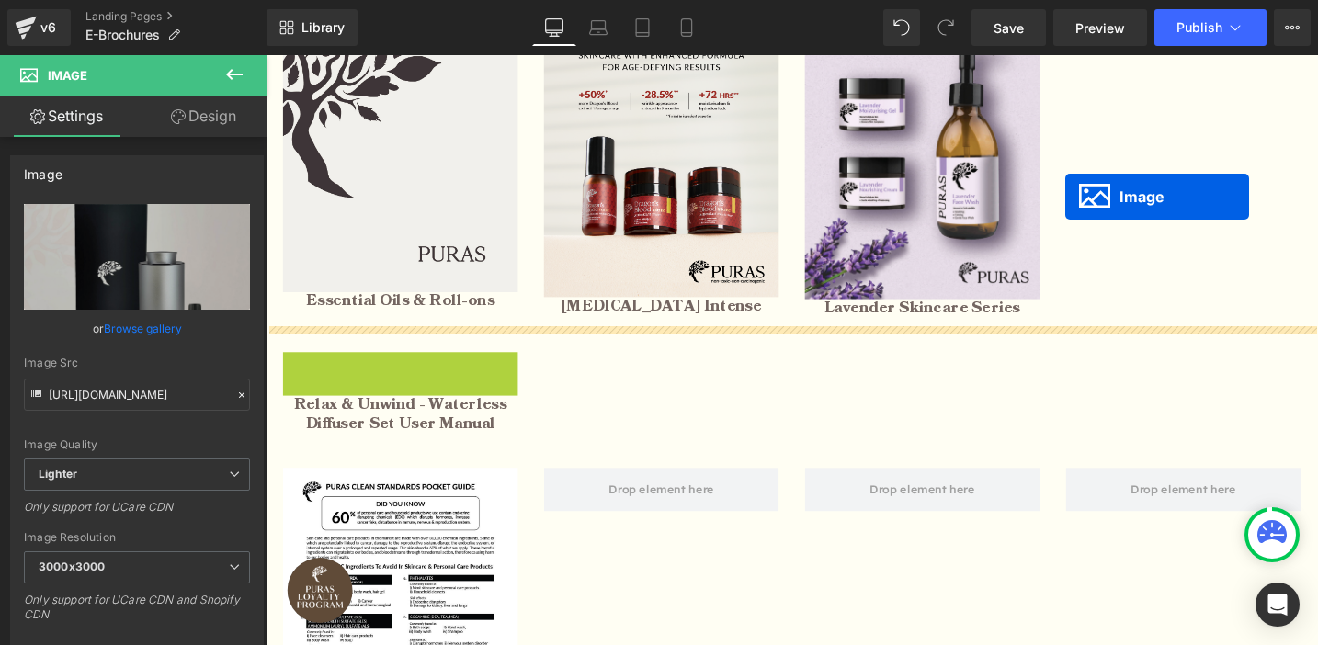
drag, startPoint x: 379, startPoint y: 544, endPoint x: 1110, endPoint y: 205, distance: 806.3
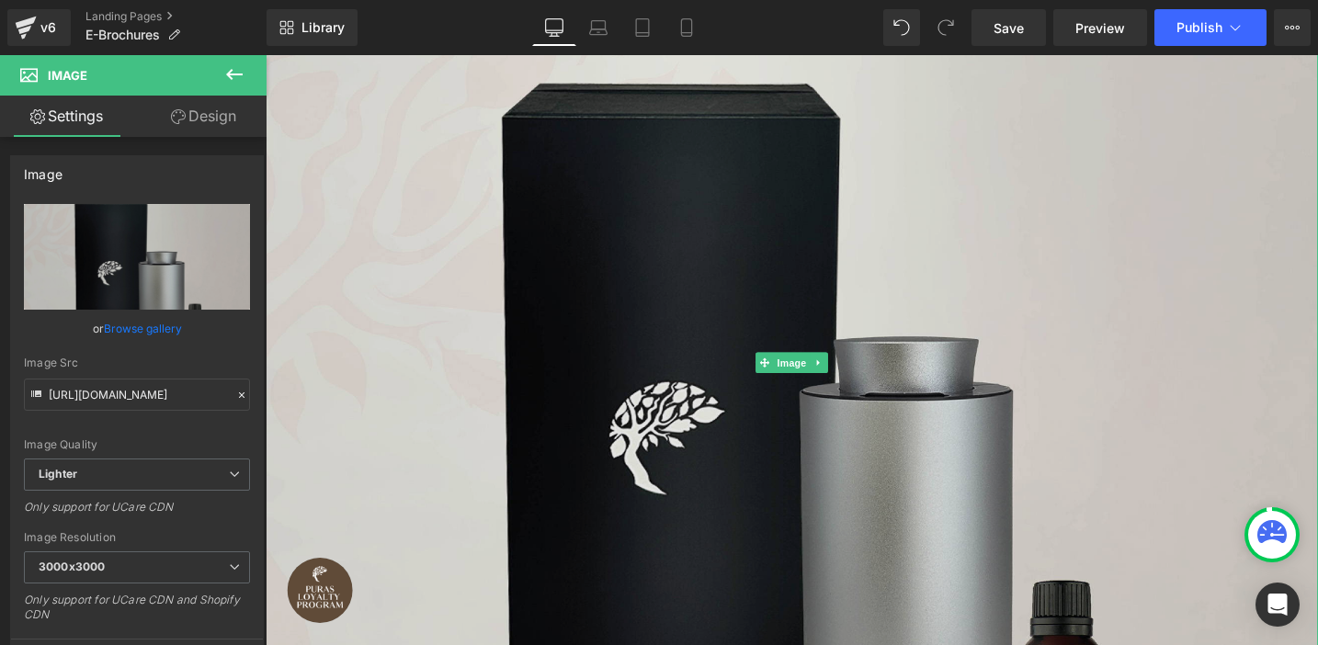
scroll to position [1603, 0]
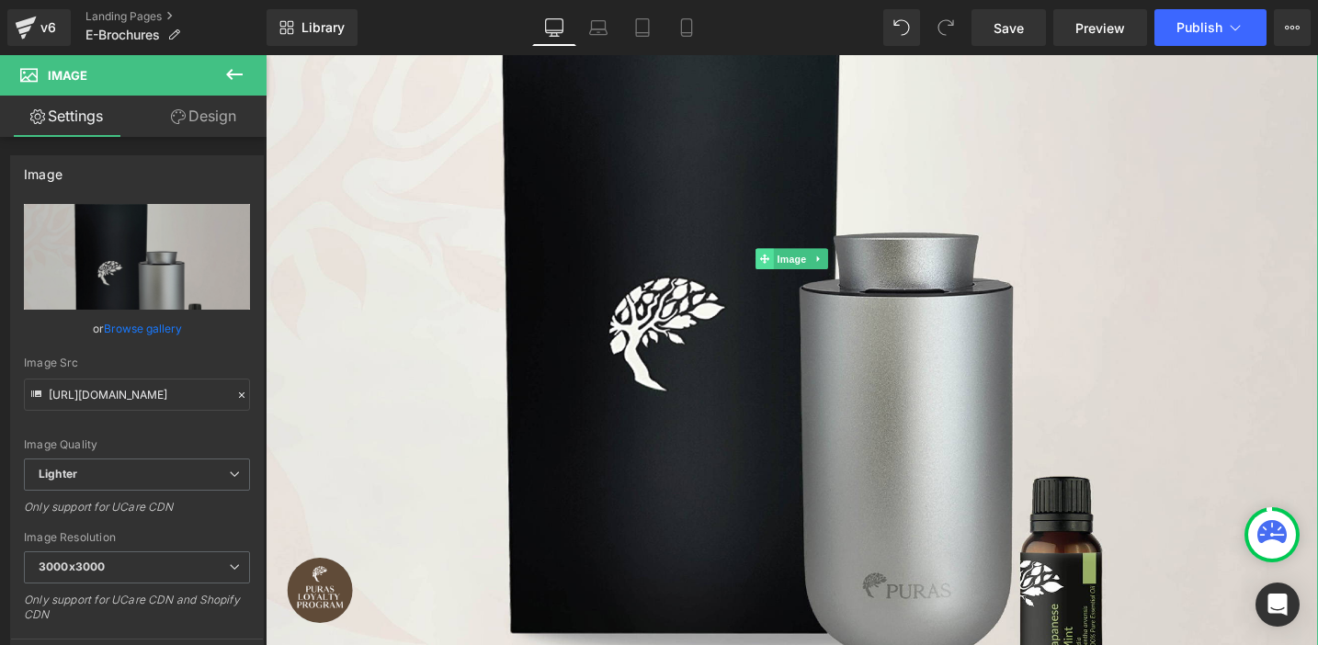
click at [793, 267] on icon at bounding box center [793, 270] width 10 height 10
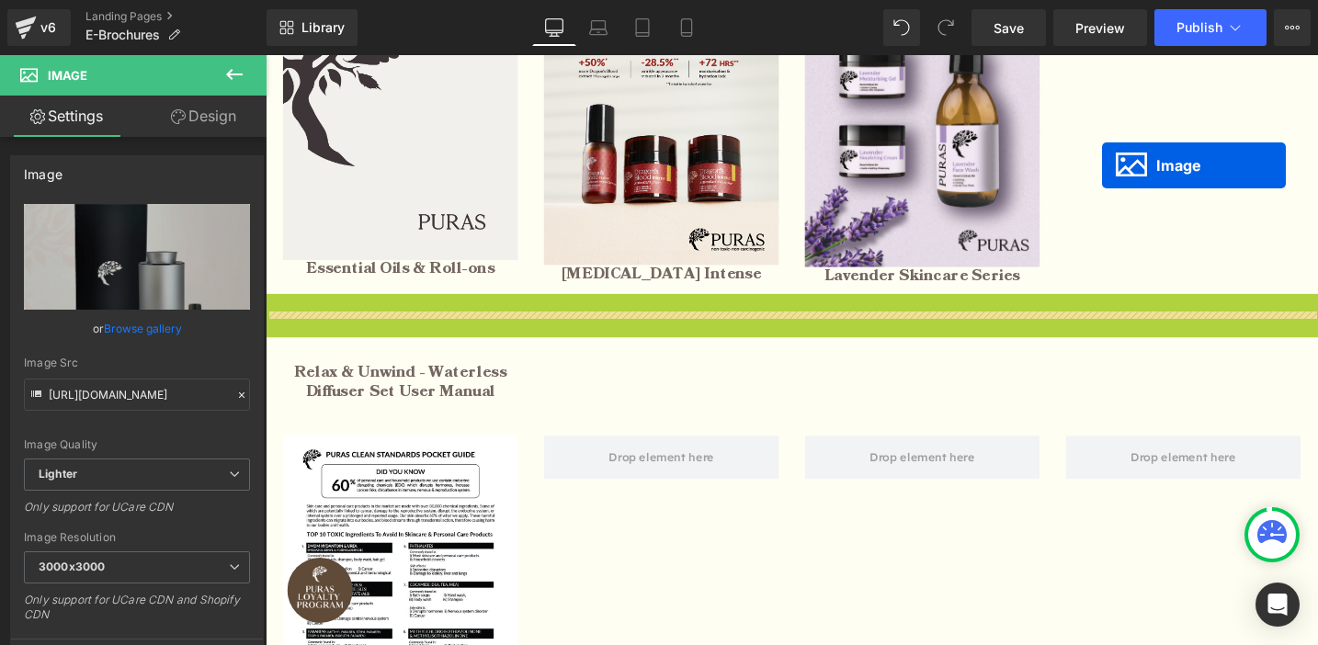
scroll to position [757, 0]
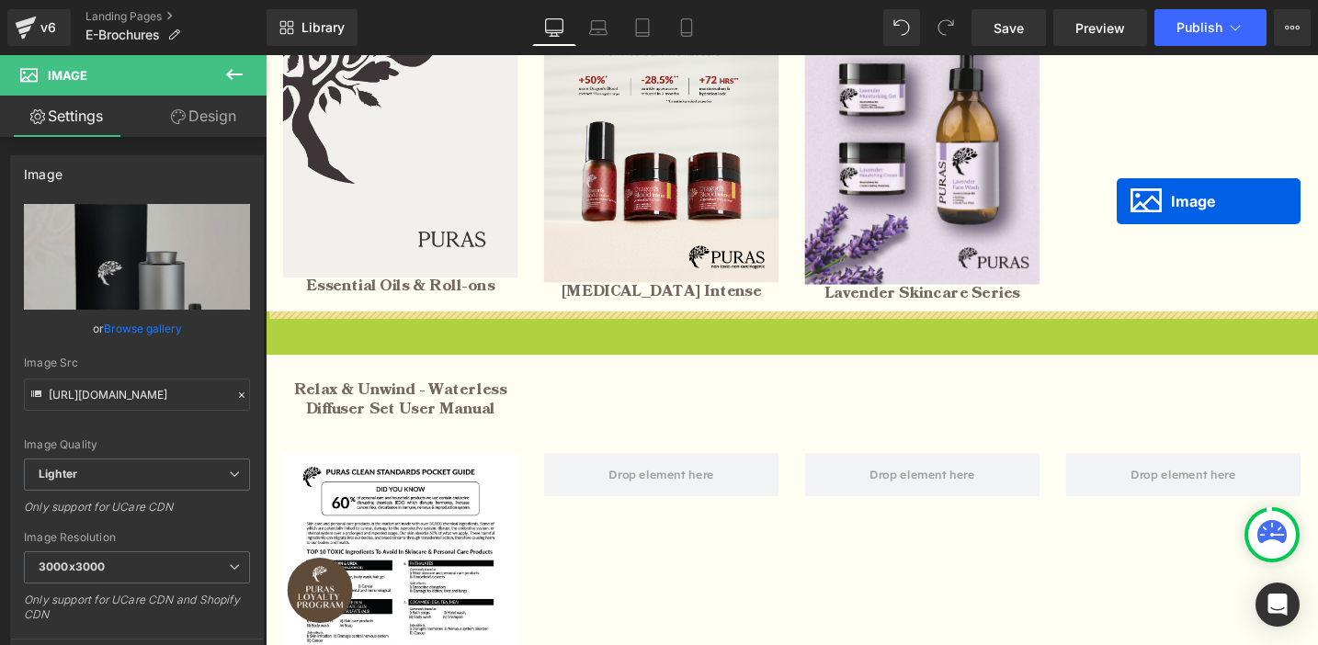
drag, startPoint x: 793, startPoint y: 267, endPoint x: 1164, endPoint y: 210, distance: 375.6
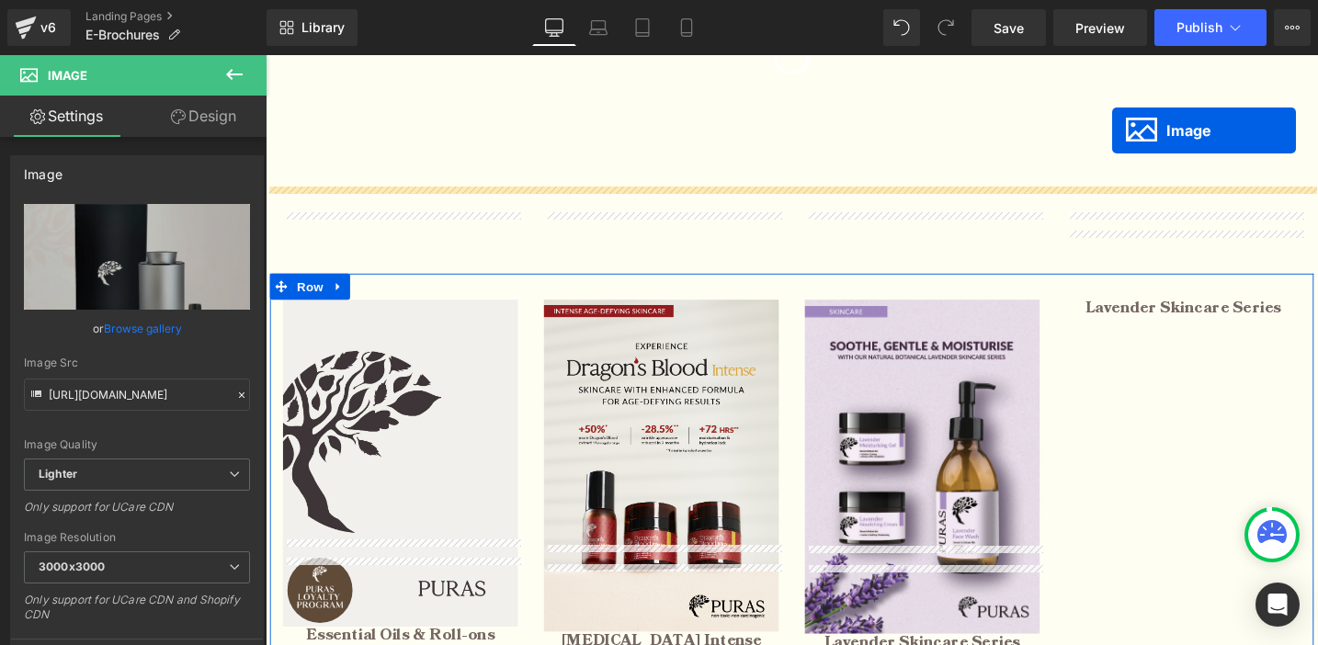
scroll to position [315, 0]
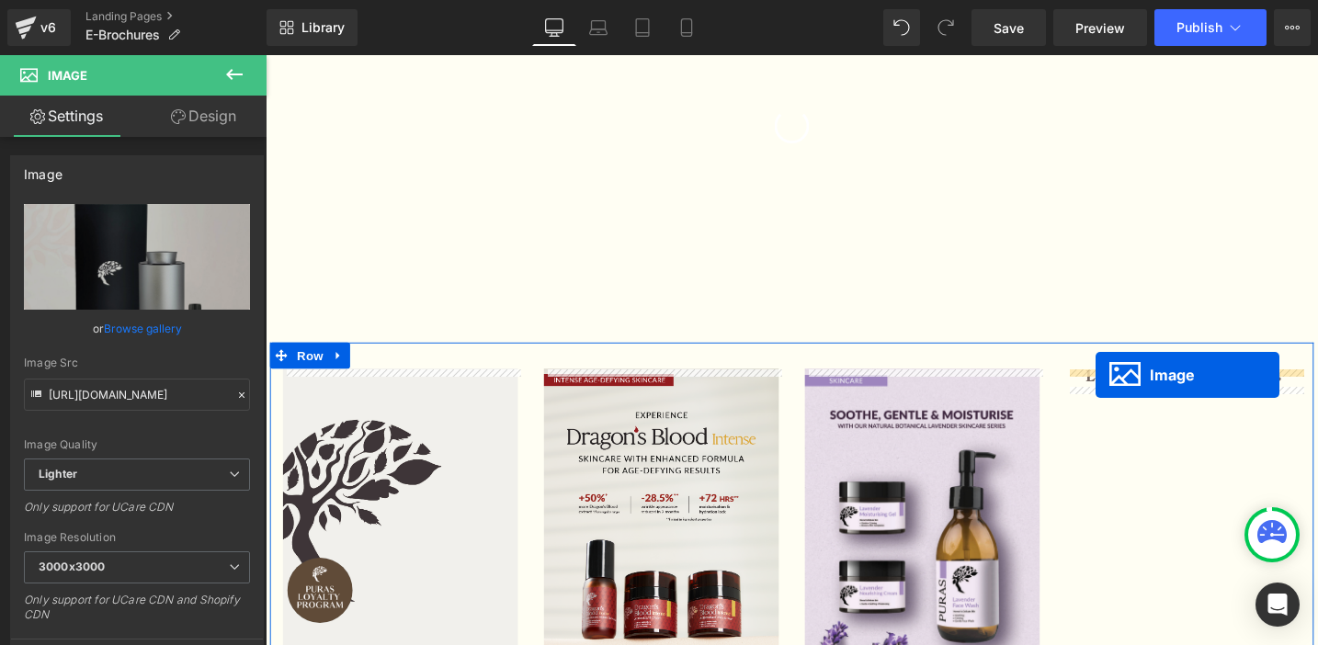
drag, startPoint x: 794, startPoint y: 421, endPoint x: 1142, endPoint y: 393, distance: 349.4
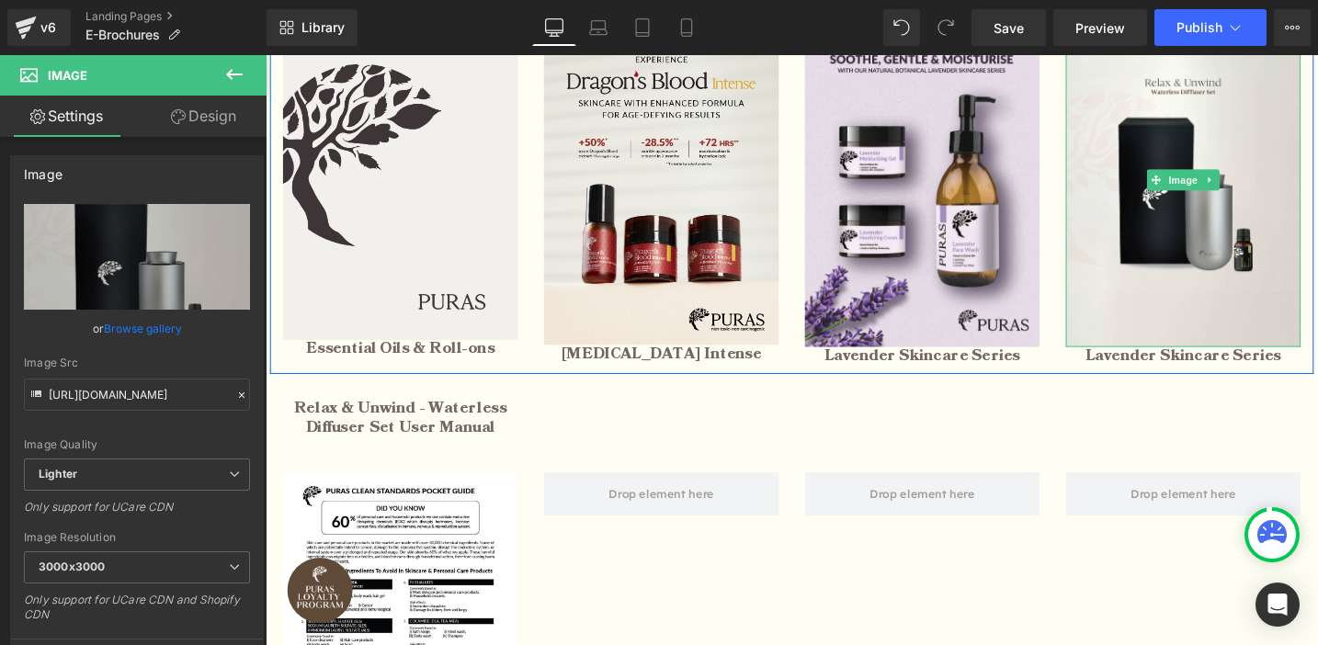
scroll to position [689, 0]
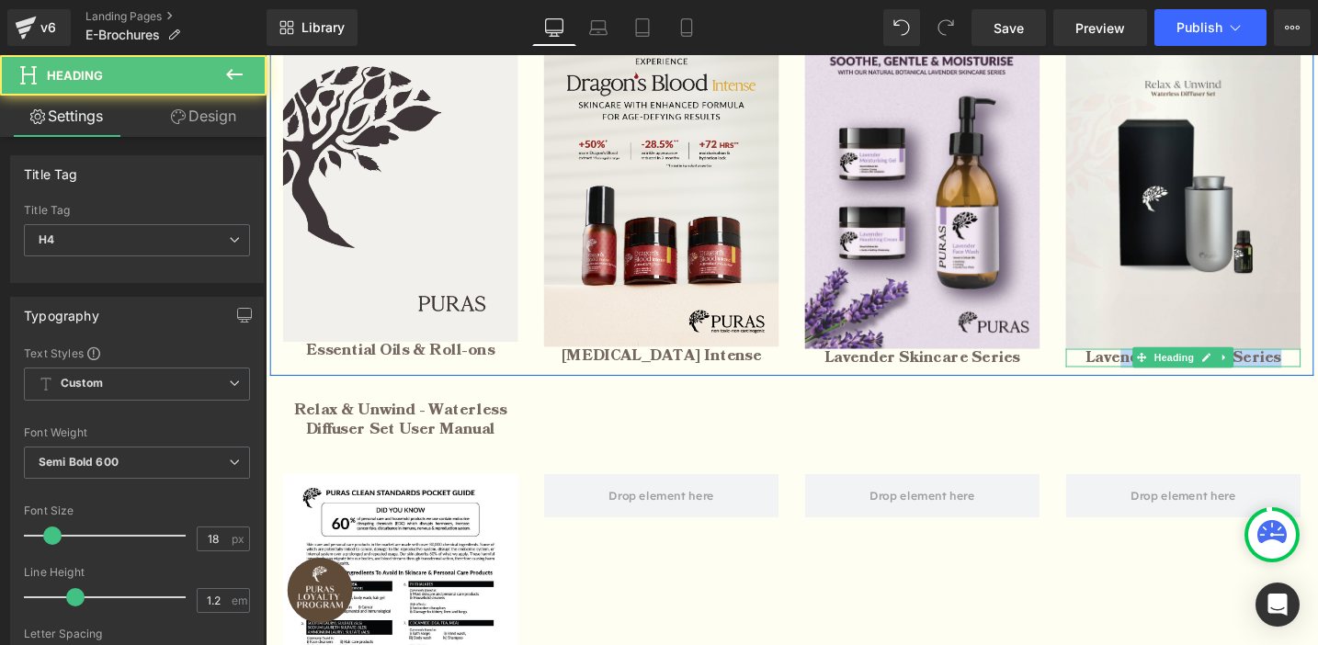
drag, startPoint x: 1332, startPoint y: 375, endPoint x: 1175, endPoint y: 374, distance: 156.2
click at [1175, 374] on h4 "Lavender Skincare Series" at bounding box center [1235, 376] width 248 height 20
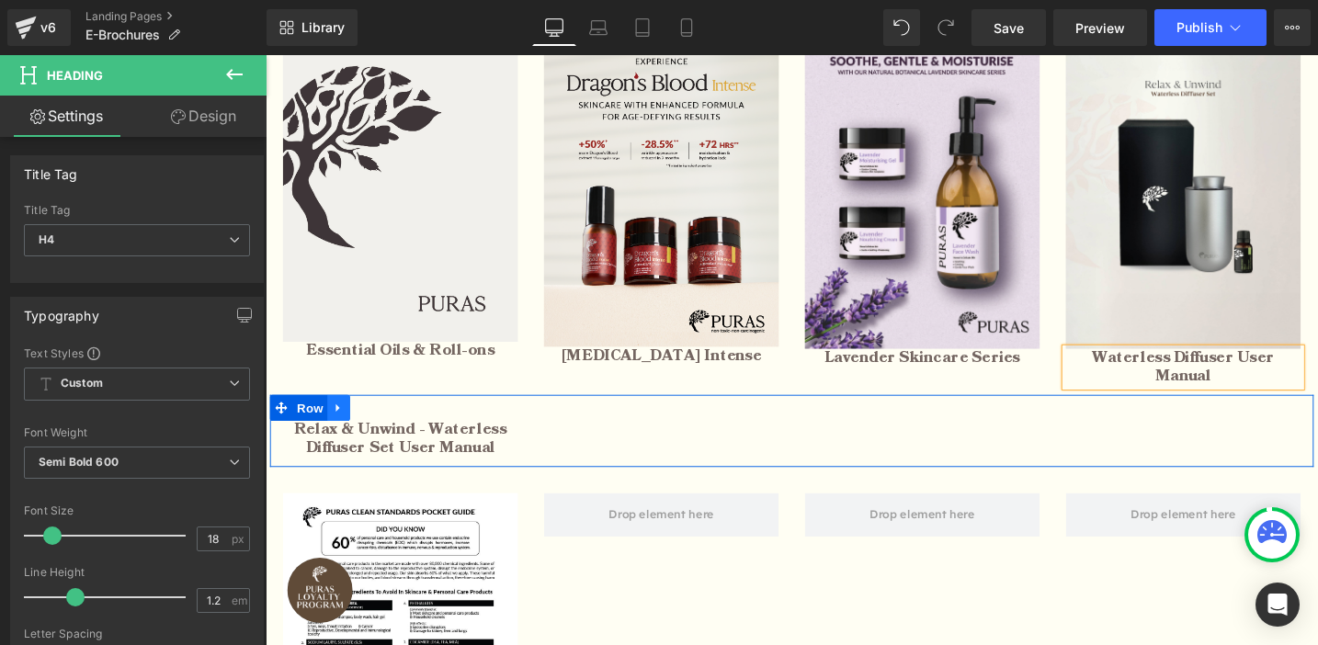
click at [340, 424] on icon at bounding box center [342, 428] width 4 height 8
click at [392, 422] on icon at bounding box center [390, 428] width 13 height 13
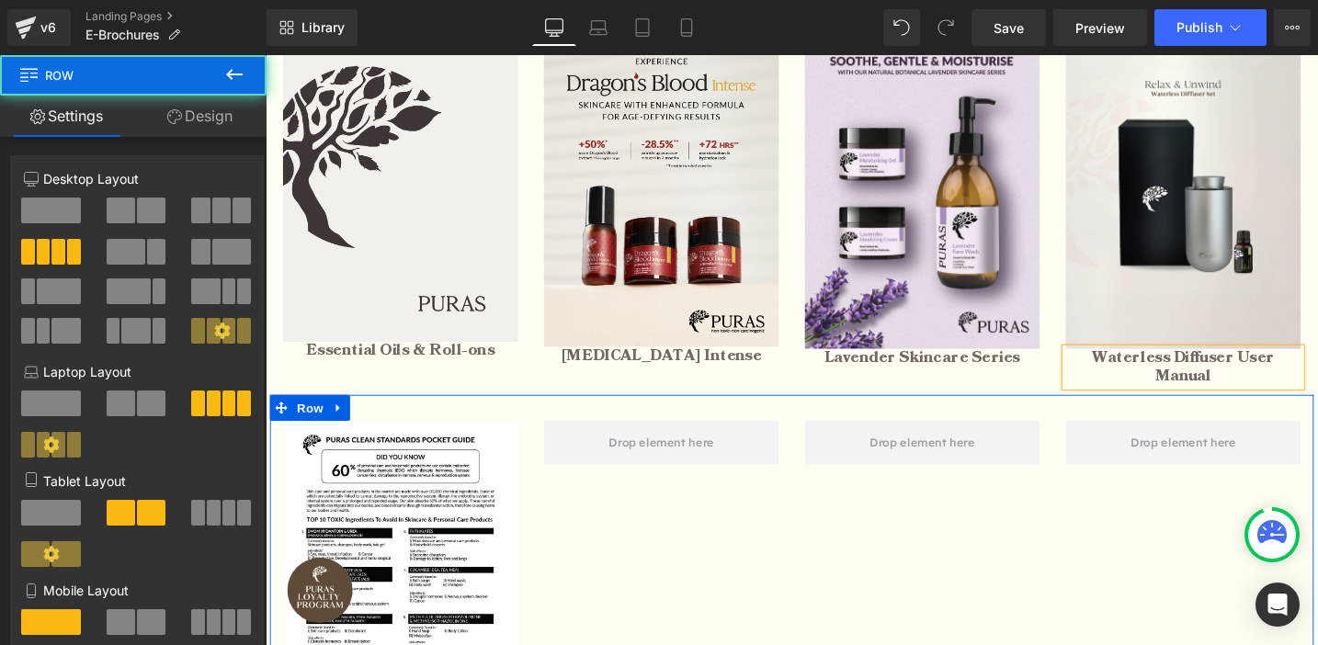
click at [740, 577] on div "Image PURAS Clean Standards Pocket Guide Heading Row" at bounding box center [821, 628] width 1103 height 428
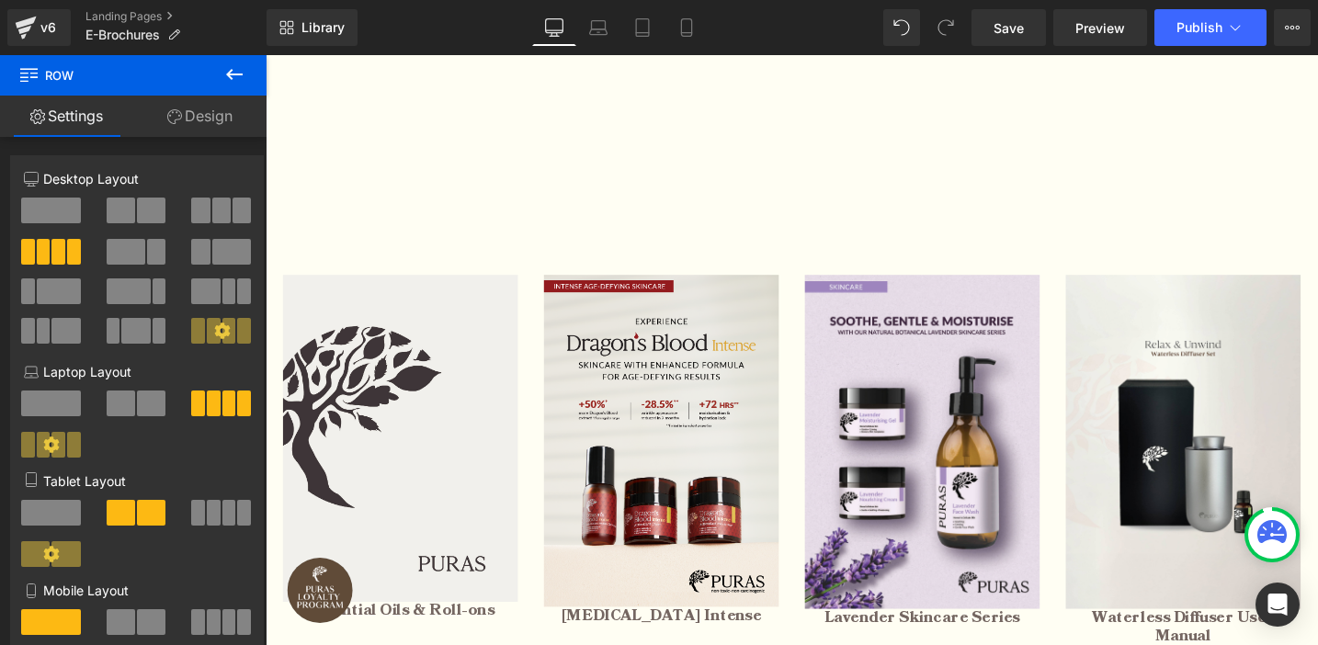
scroll to position [523, 0]
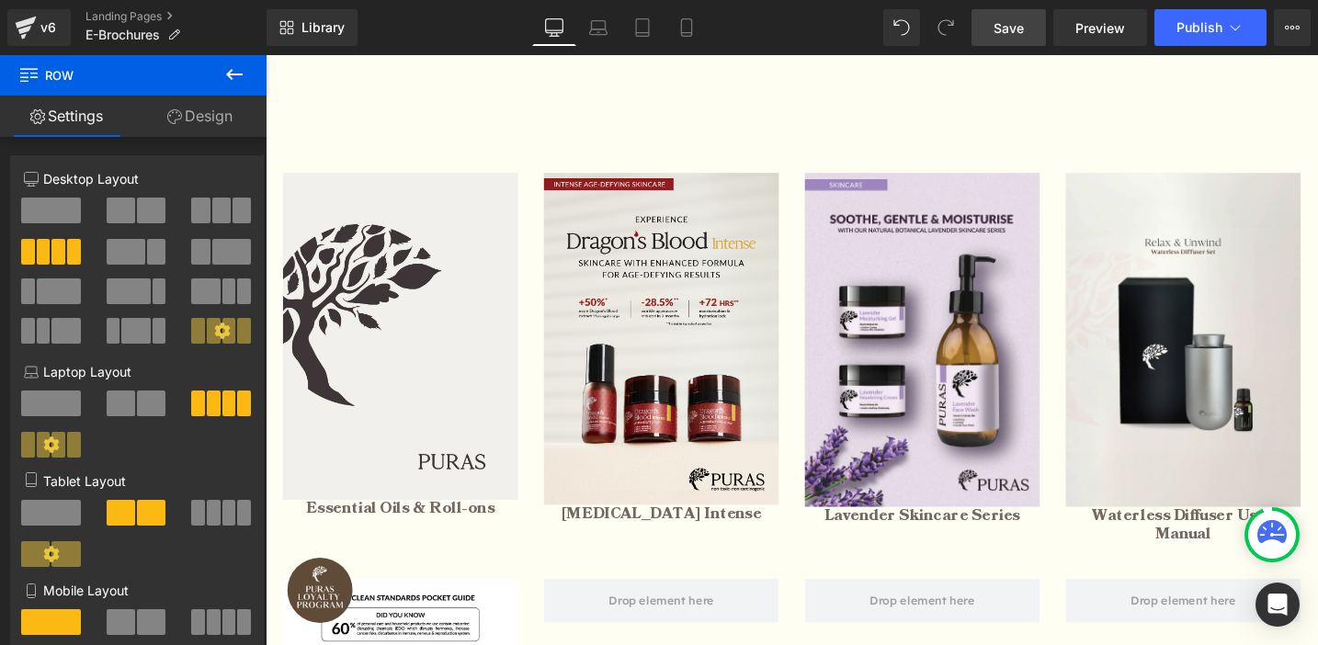
click at [1012, 30] on span "Save" at bounding box center [1008, 27] width 30 height 19
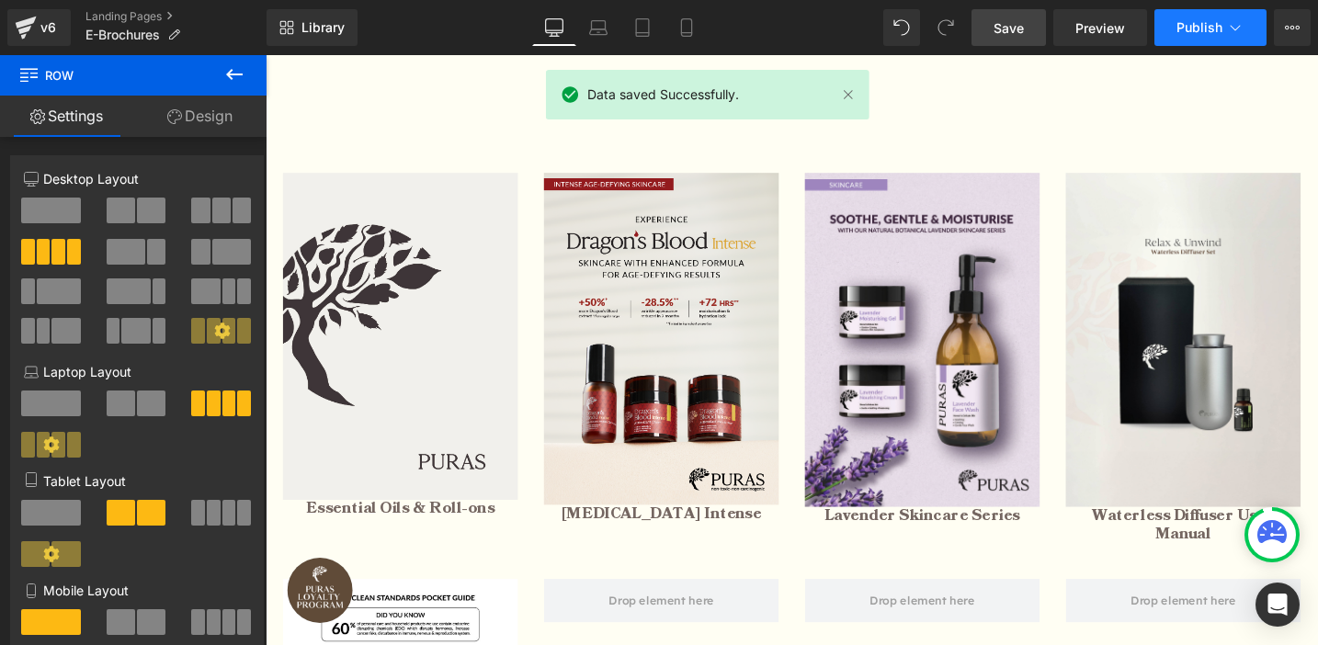
click at [1182, 30] on span "Publish" at bounding box center [1199, 27] width 46 height 15
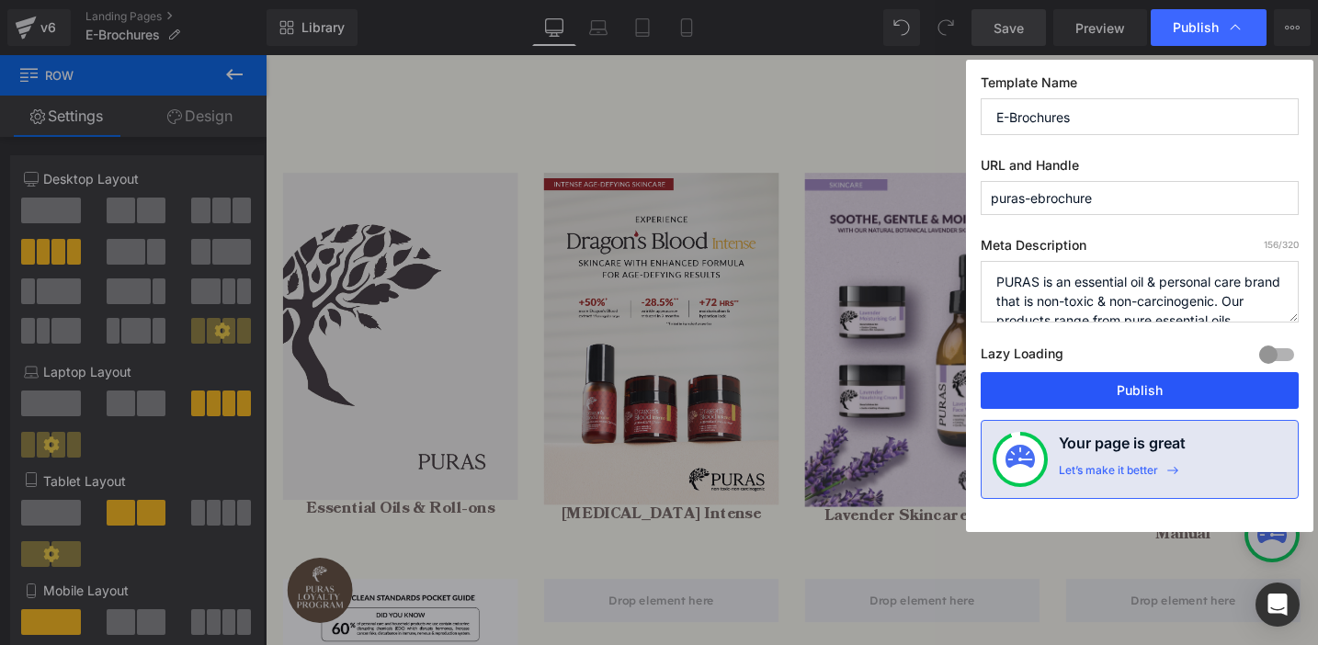
click at [1145, 383] on button "Publish" at bounding box center [1140, 390] width 318 height 37
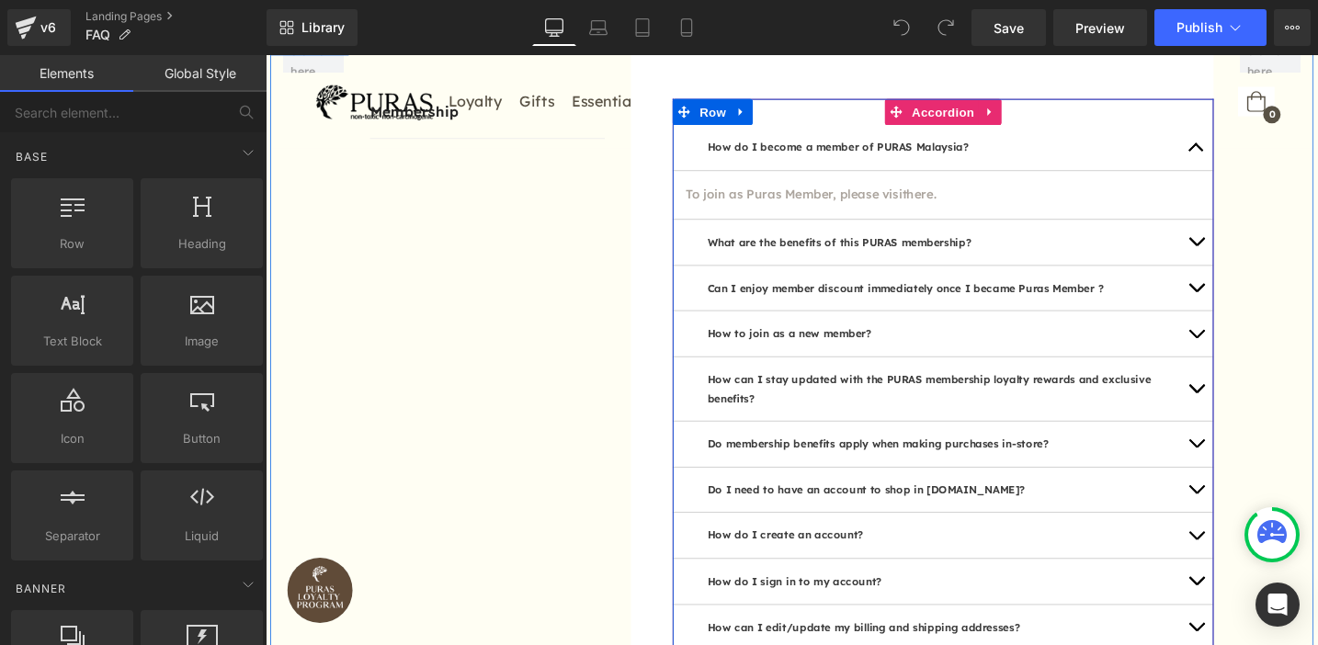
scroll to position [758, 0]
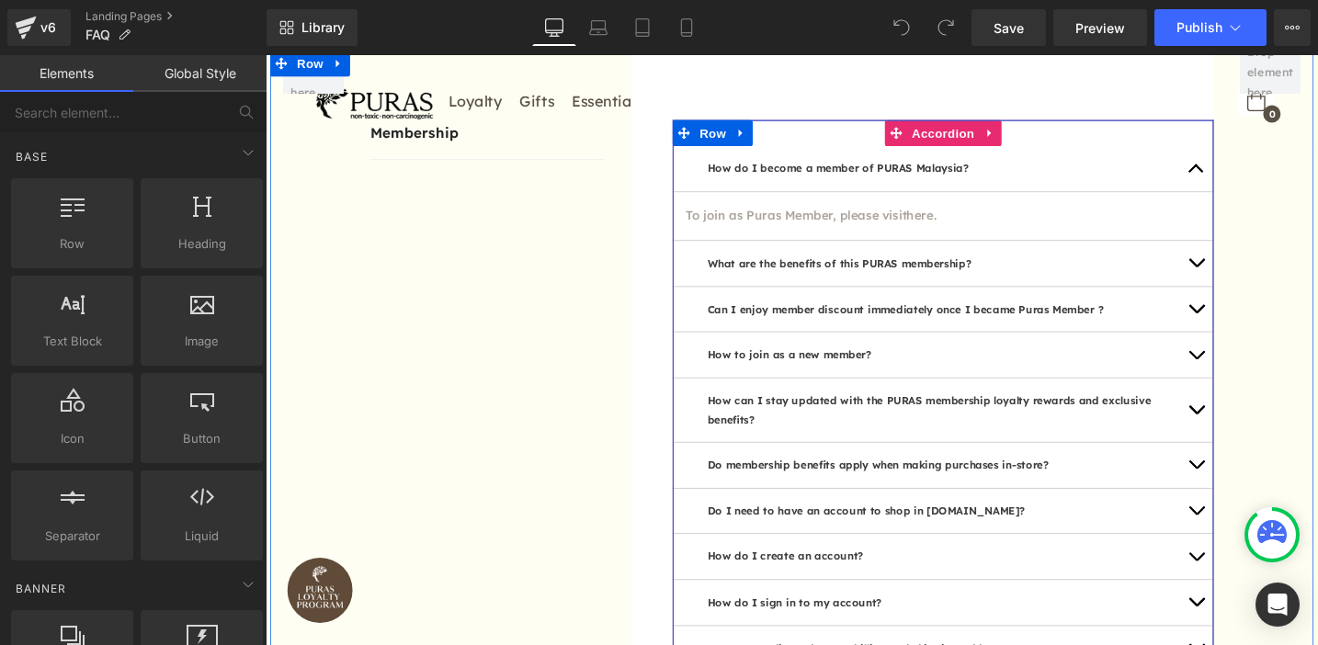
click at [1245, 278] on button "button" at bounding box center [1248, 276] width 37 height 48
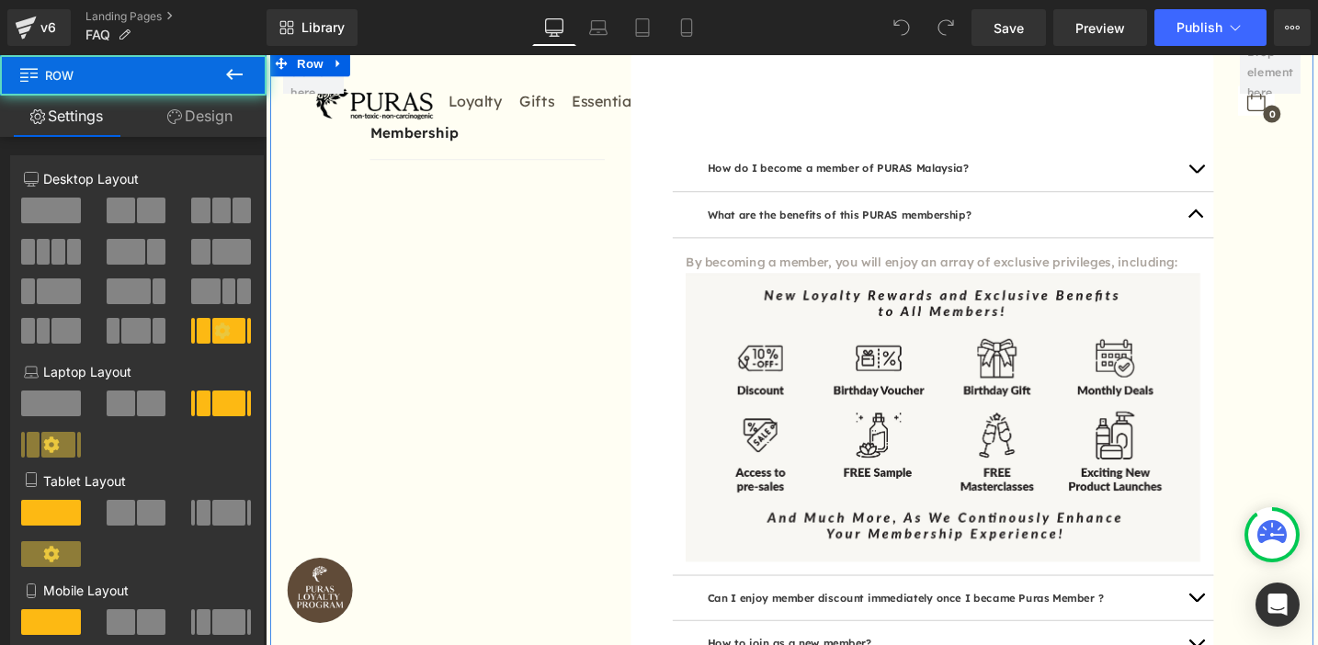
click at [1317, 274] on div "Membership Text Block Row How do I become a member of PURAS Malaysia? Text Bloc…" at bounding box center [821, 577] width 1103 height 1053
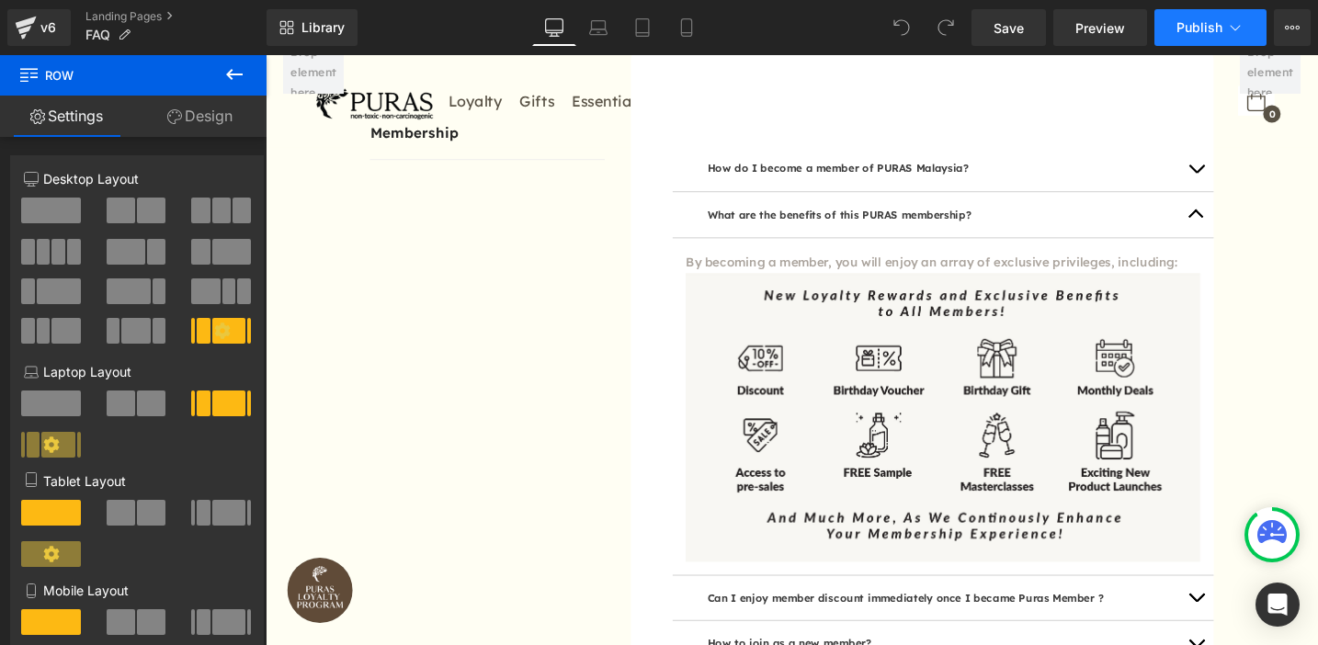
click at [1198, 28] on span "Publish" at bounding box center [1199, 27] width 46 height 15
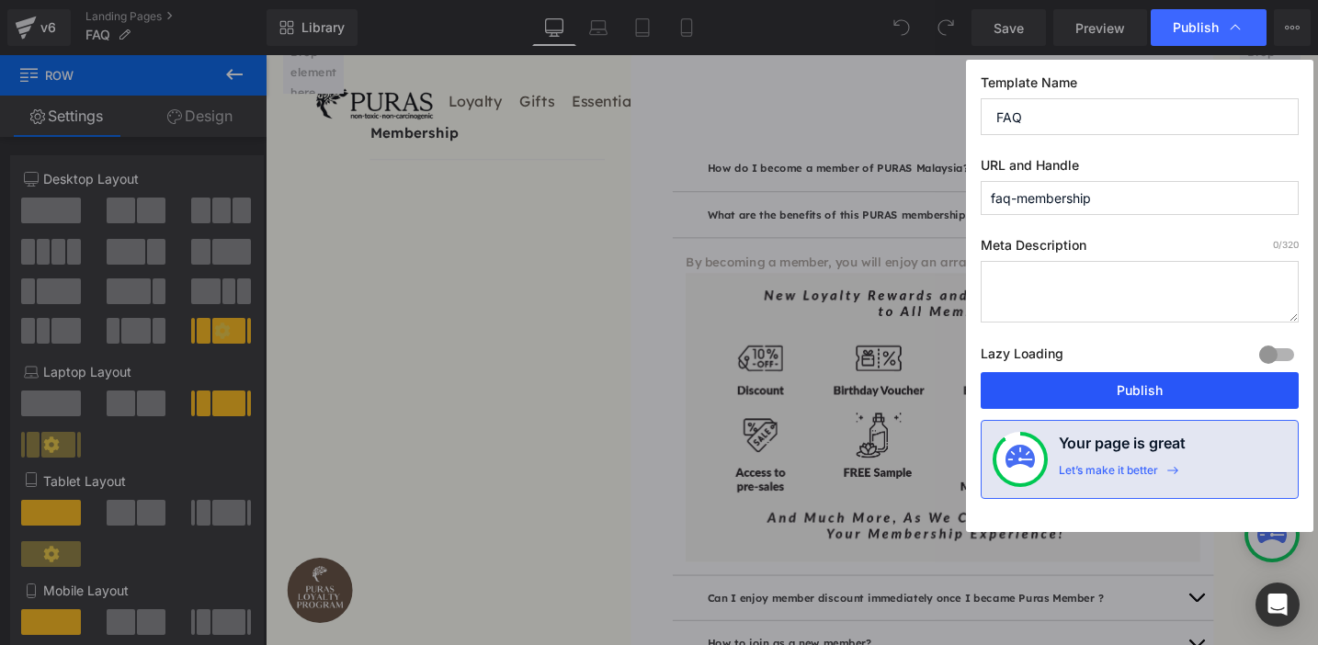
click at [1116, 391] on button "Publish" at bounding box center [1140, 390] width 318 height 37
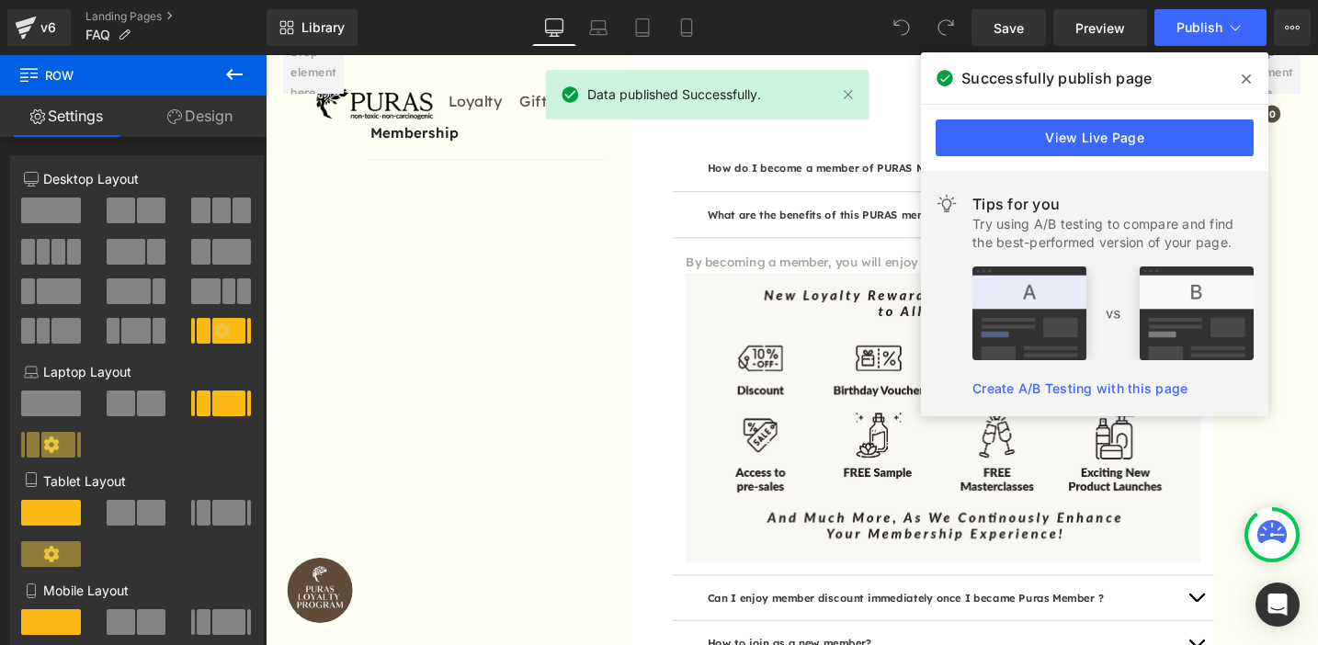
click at [1248, 78] on icon at bounding box center [1246, 79] width 9 height 15
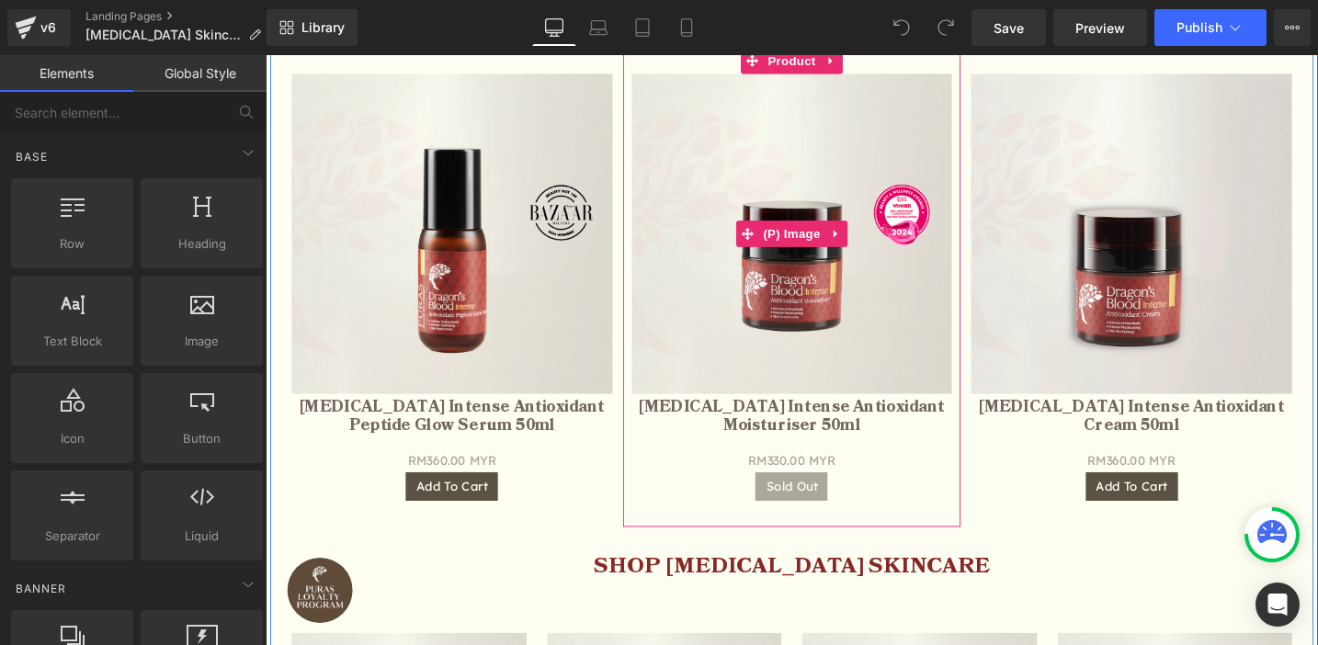
scroll to position [983, 0]
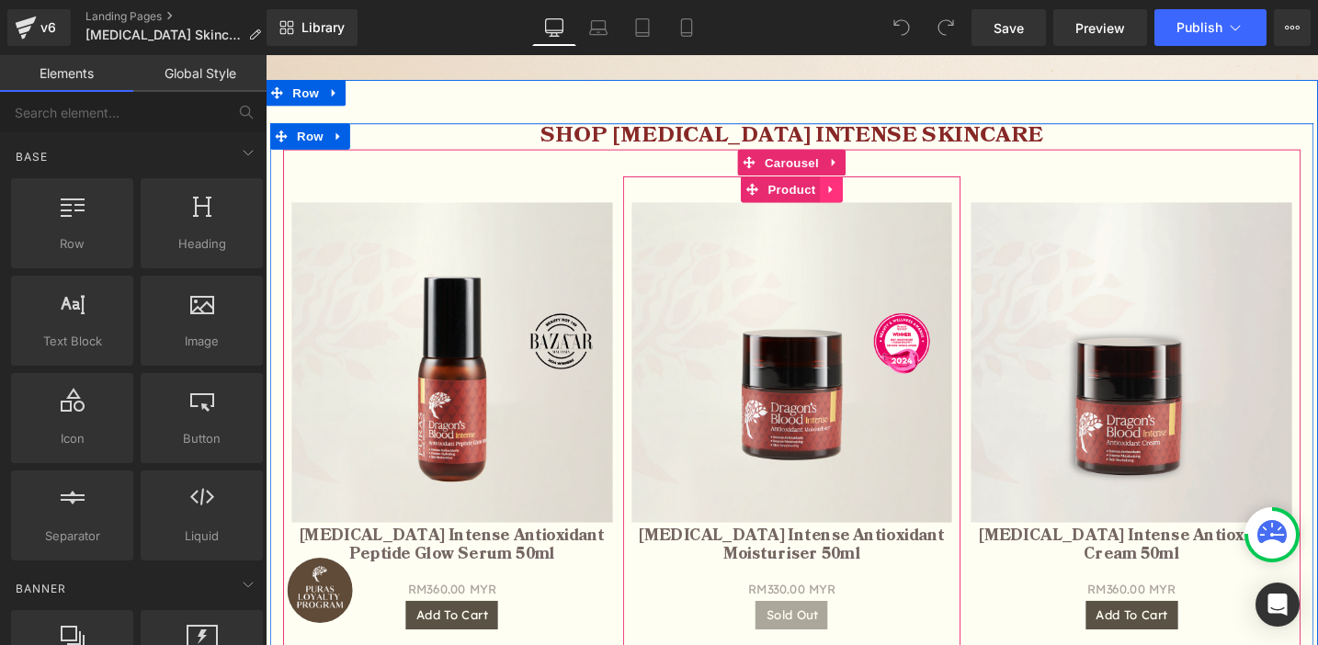
click at [863, 198] on icon at bounding box center [862, 197] width 4 height 8
click at [876, 198] on icon at bounding box center [874, 197] width 13 height 14
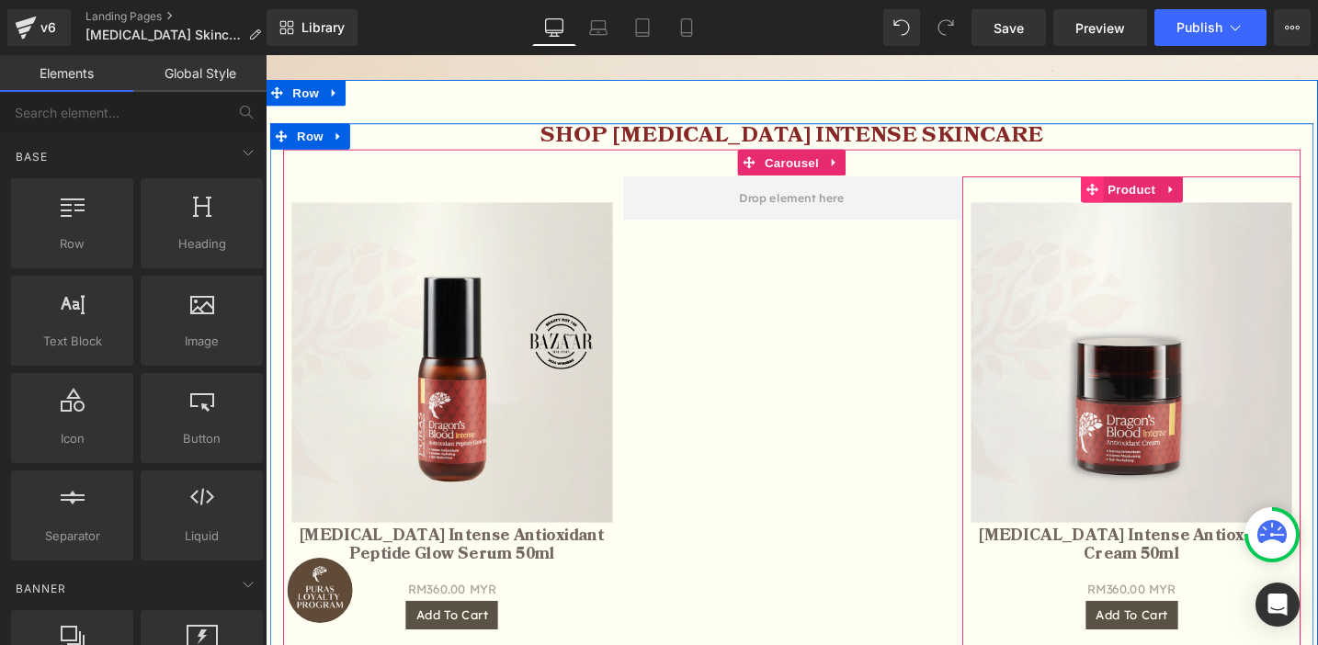
click at [1137, 205] on span at bounding box center [1139, 198] width 24 height 28
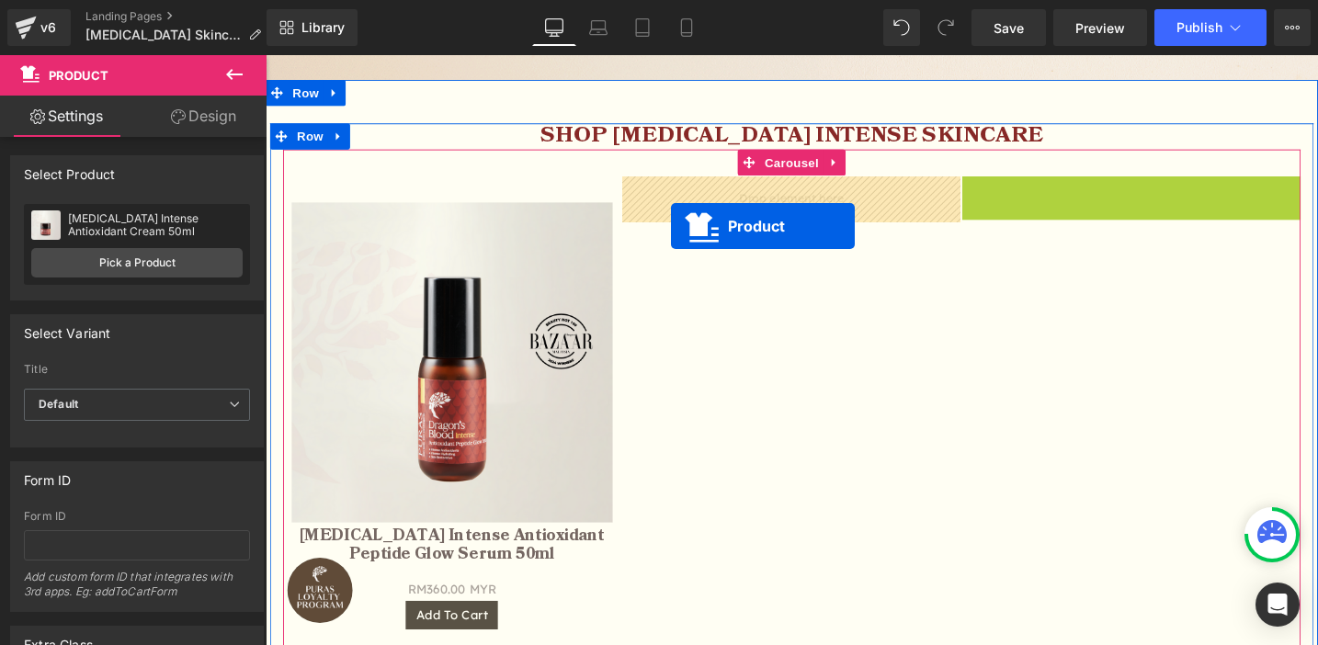
drag, startPoint x: 1134, startPoint y: 198, endPoint x: 694, endPoint y: 236, distance: 441.9
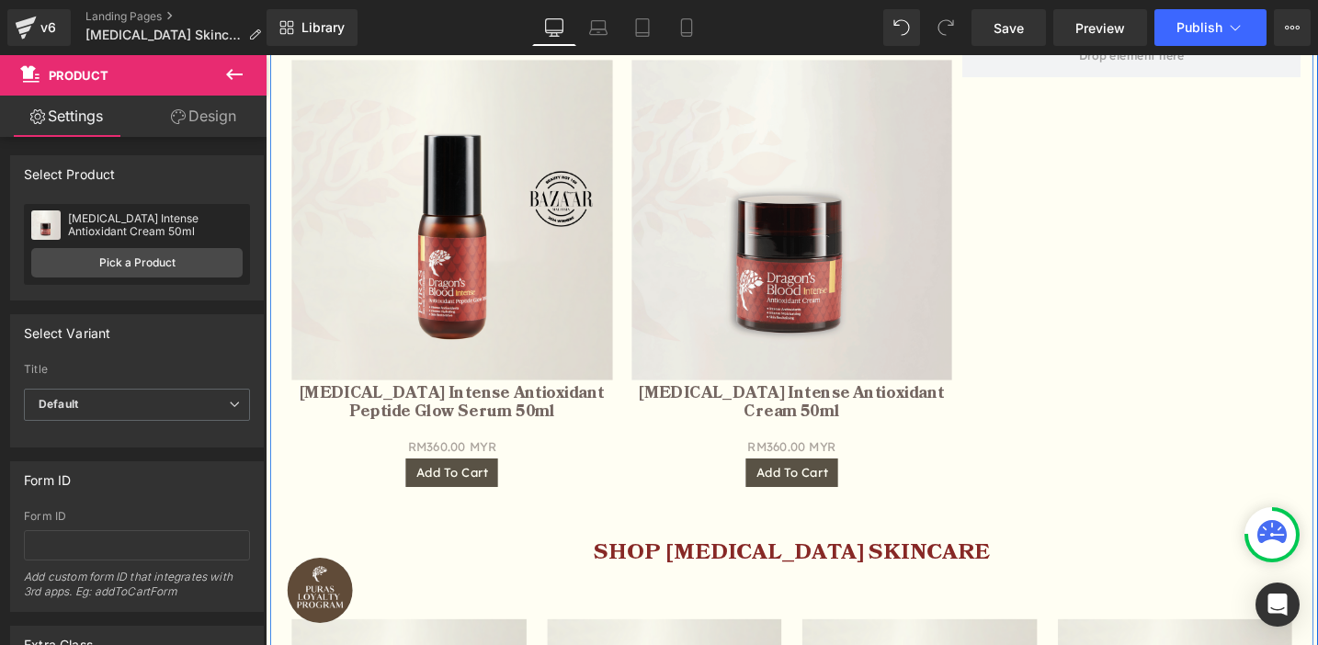
scroll to position [978, 0]
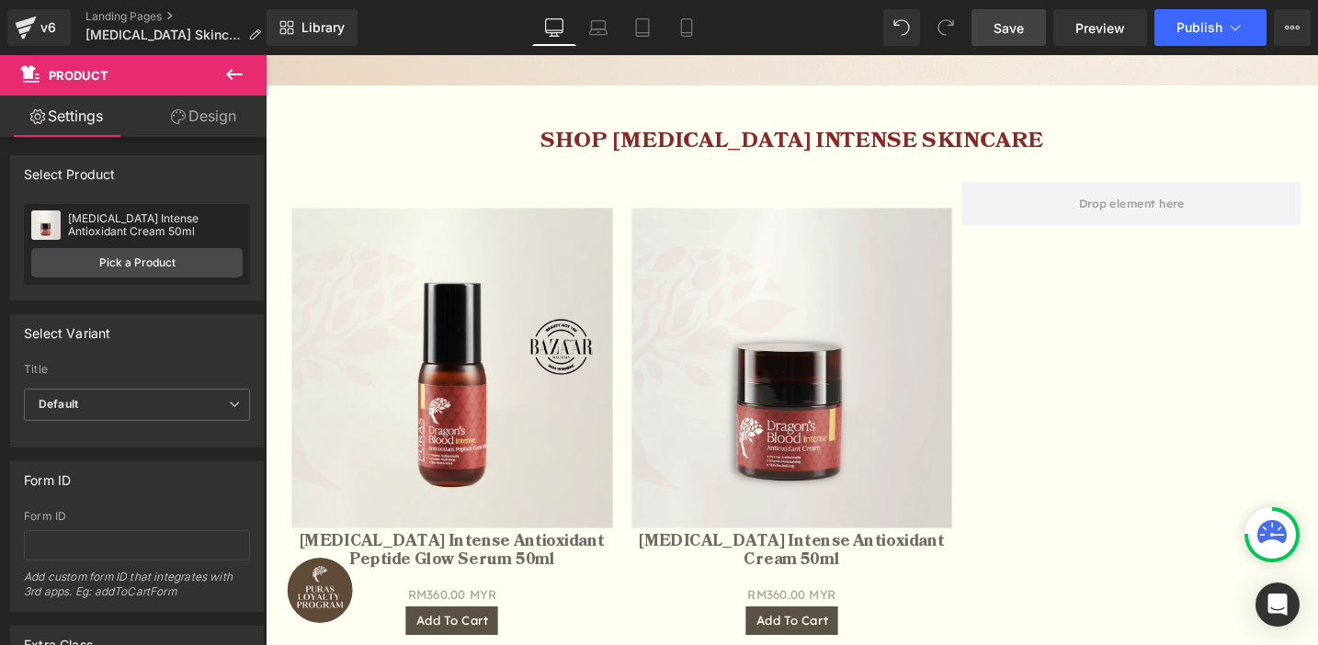
click at [1008, 31] on span "Save" at bounding box center [1008, 27] width 30 height 19
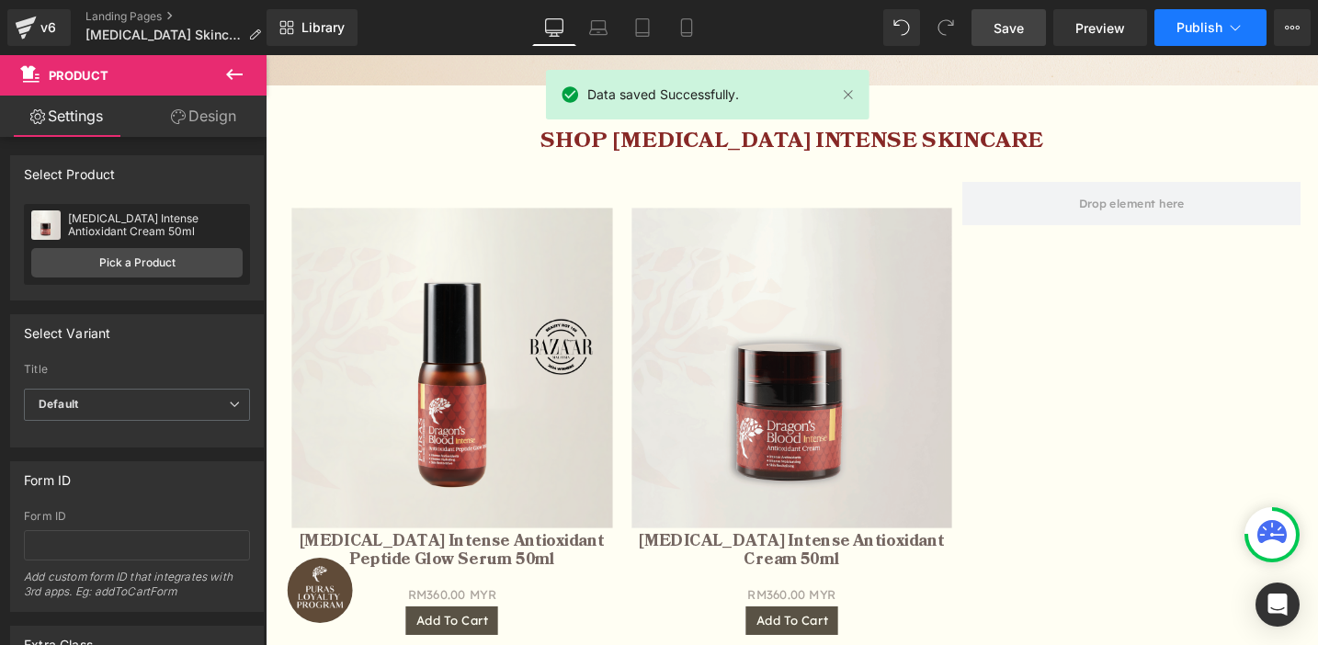
click at [1198, 39] on button "Publish" at bounding box center [1210, 27] width 112 height 37
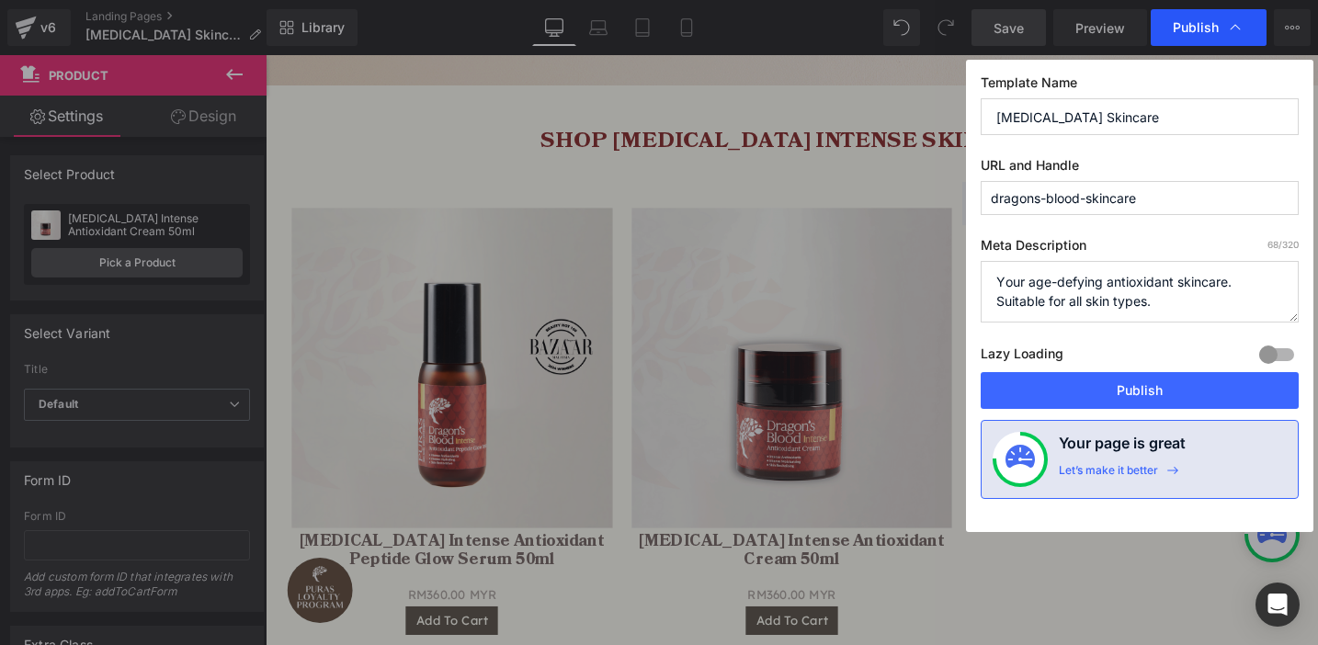
click at [1195, 29] on span "Publish" at bounding box center [1196, 27] width 46 height 17
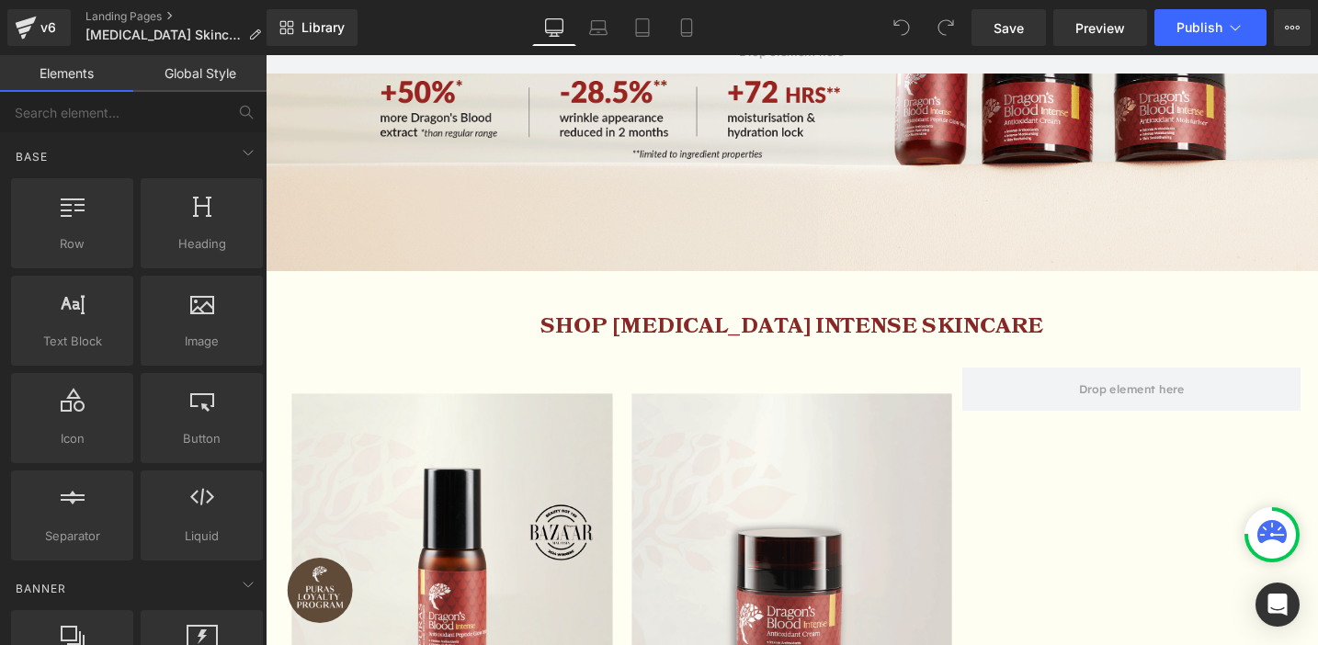
scroll to position [681, 0]
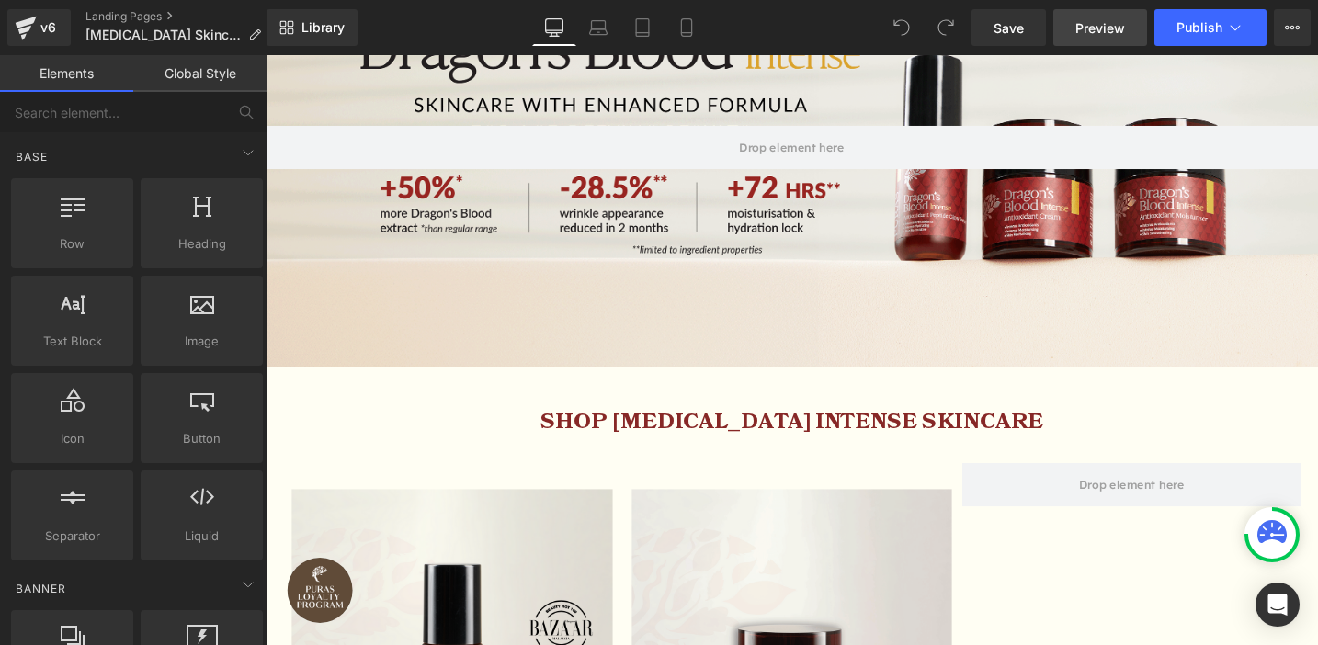
click at [1089, 24] on span "Preview" at bounding box center [1100, 27] width 50 height 19
click at [1019, 24] on span "Save" at bounding box center [1008, 27] width 30 height 19
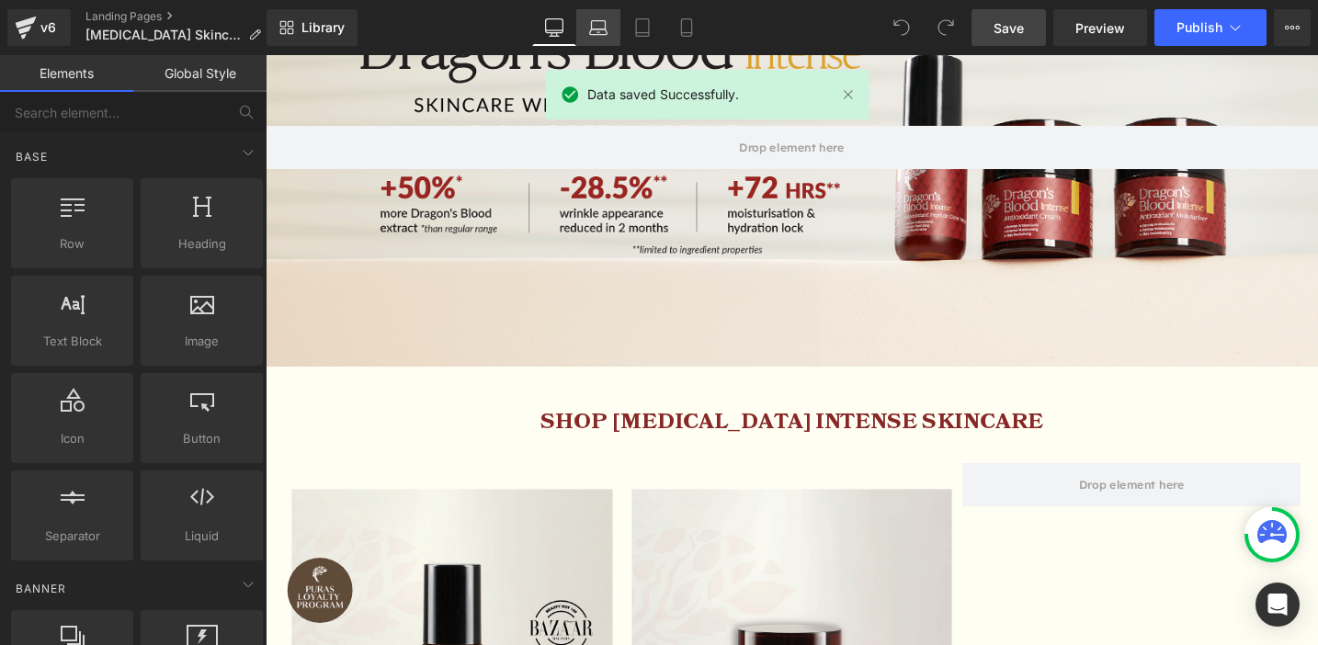
click at [597, 32] on icon at bounding box center [598, 32] width 3 height 0
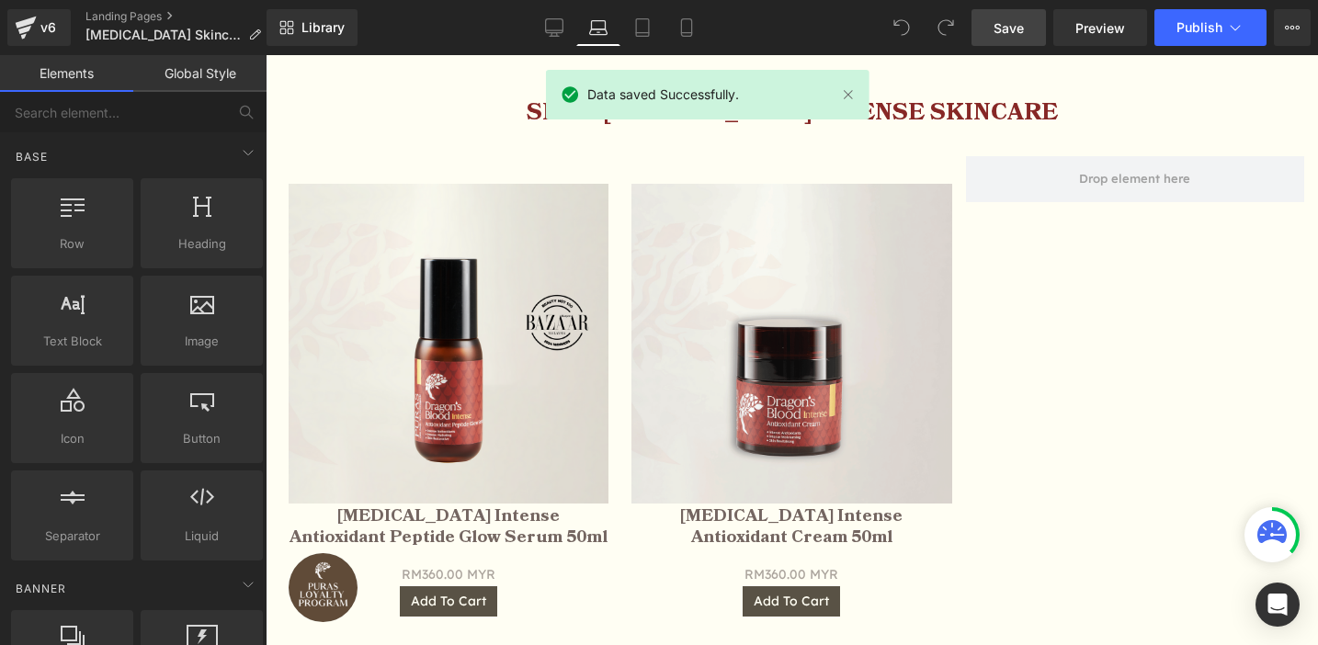
scroll to position [957, 0]
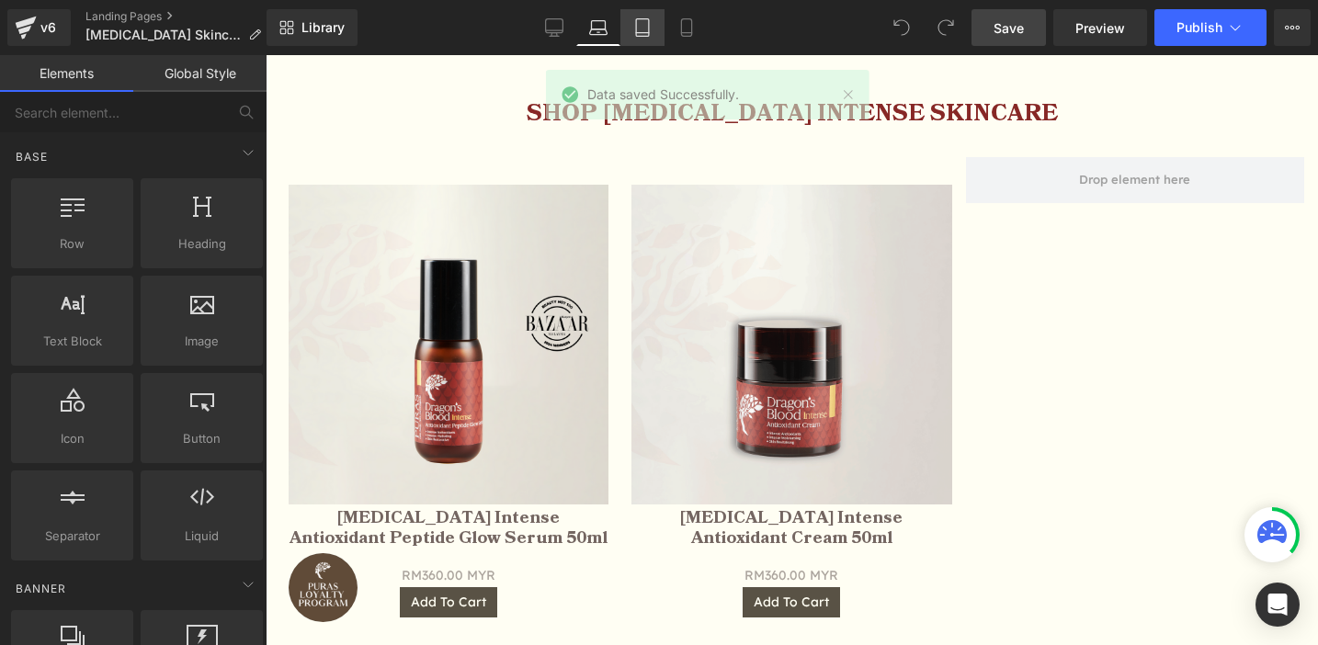
click at [640, 27] on icon at bounding box center [642, 27] width 18 height 18
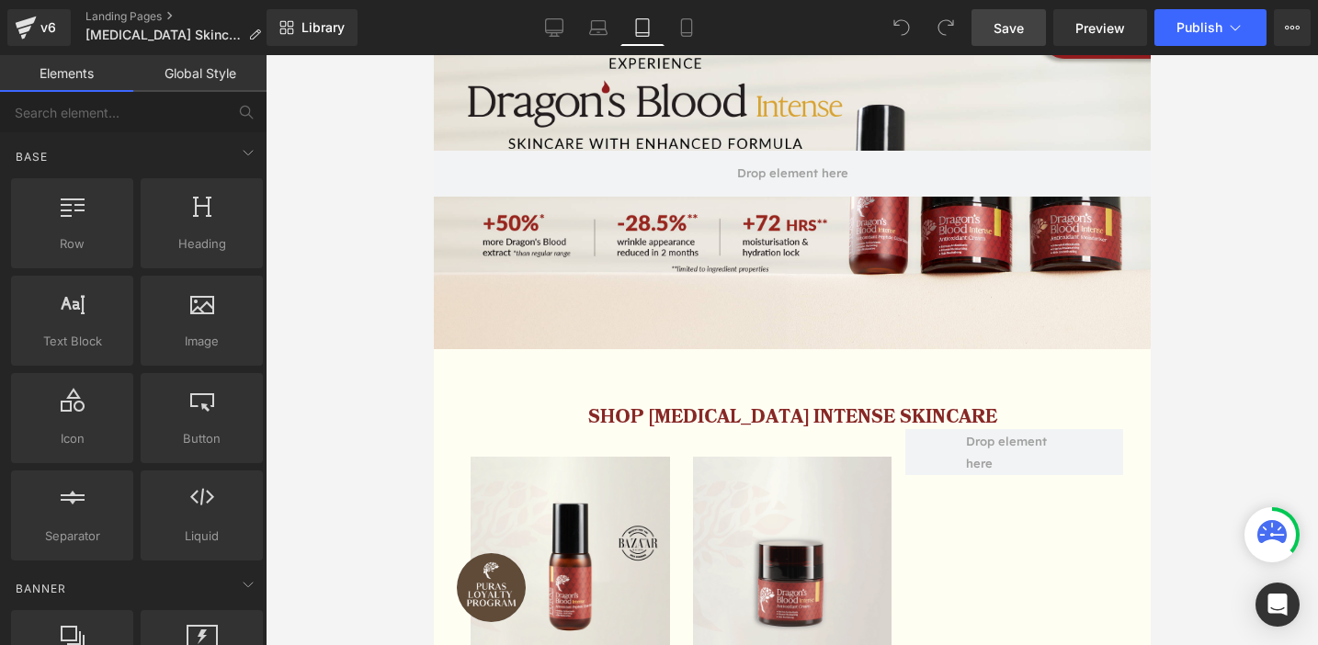
scroll to position [278, 0]
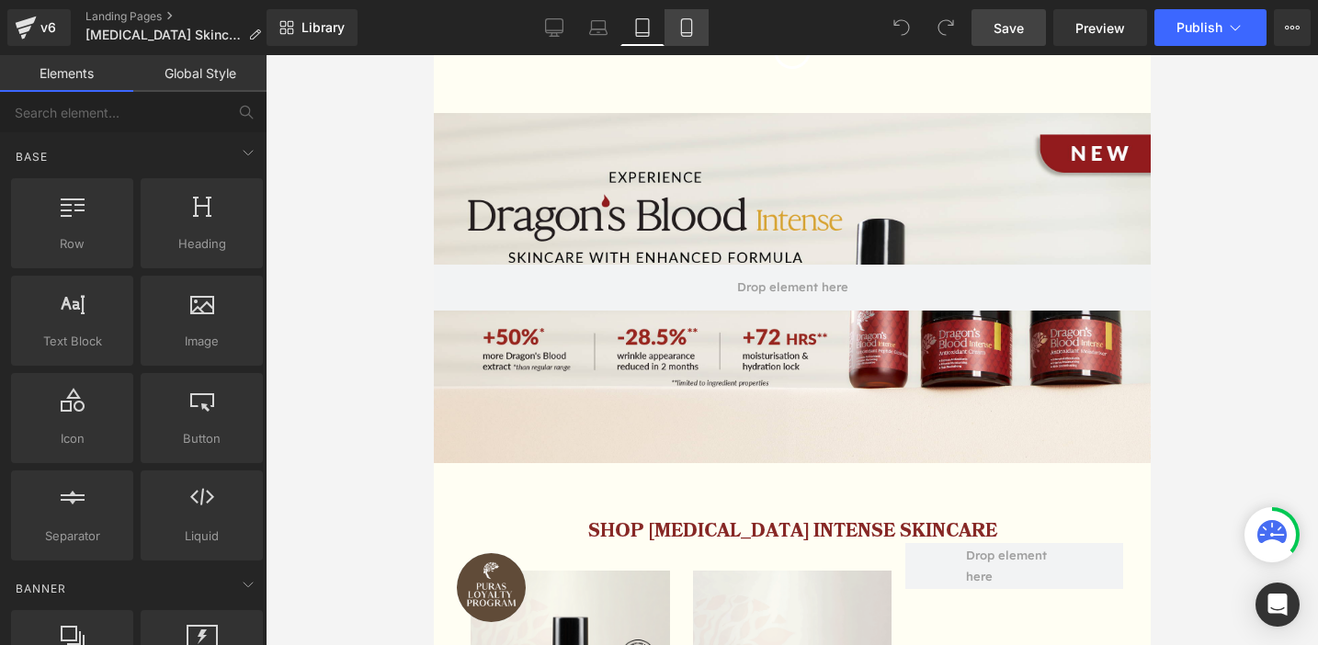
click at [689, 24] on icon at bounding box center [686, 27] width 18 height 18
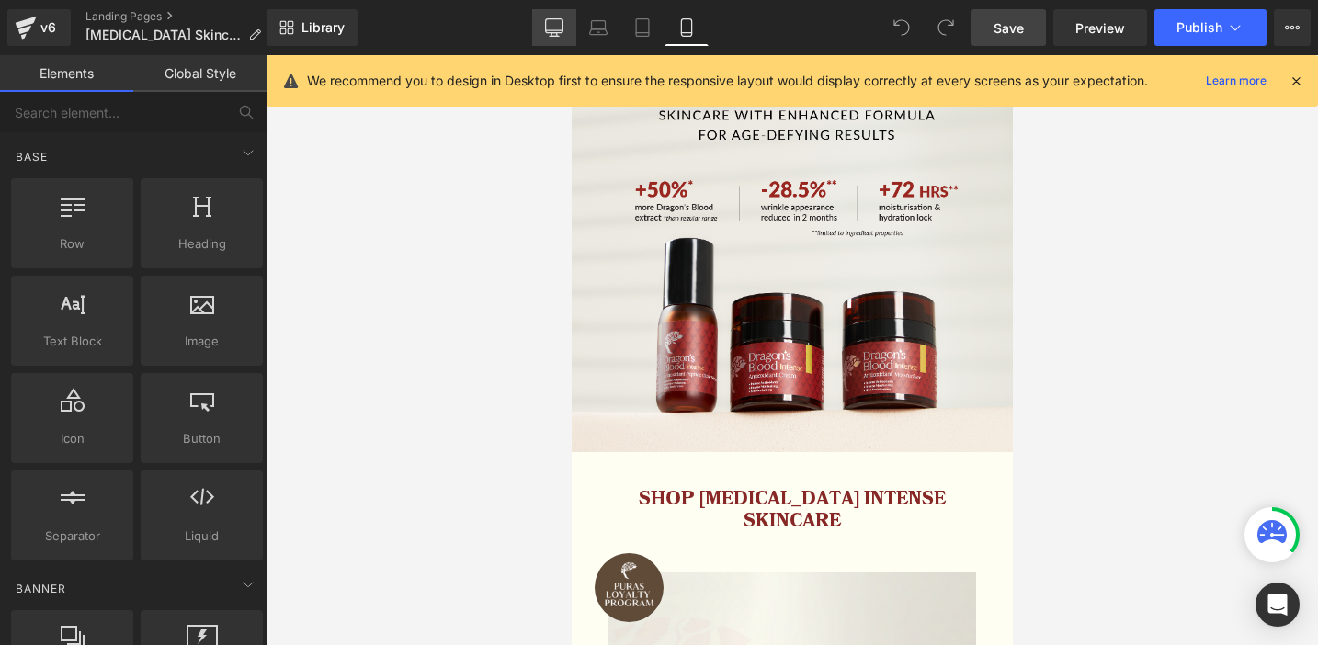
click at [553, 21] on icon at bounding box center [554, 27] width 18 height 18
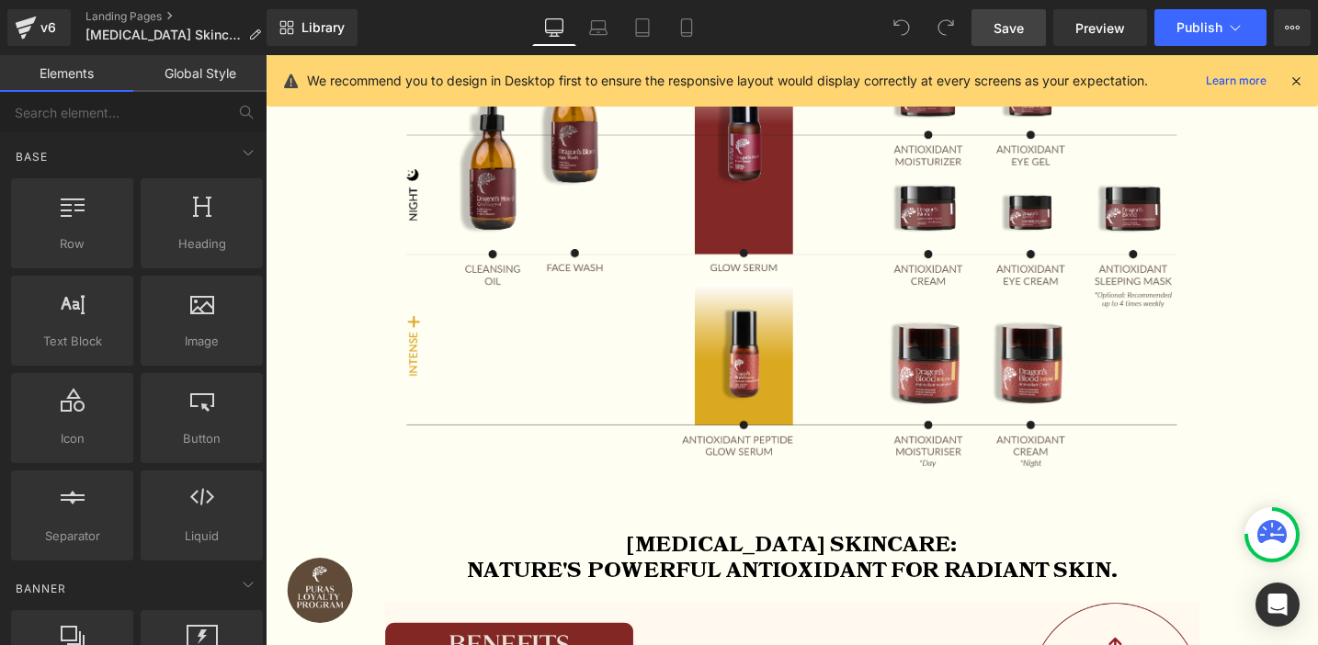
scroll to position [2466, 0]
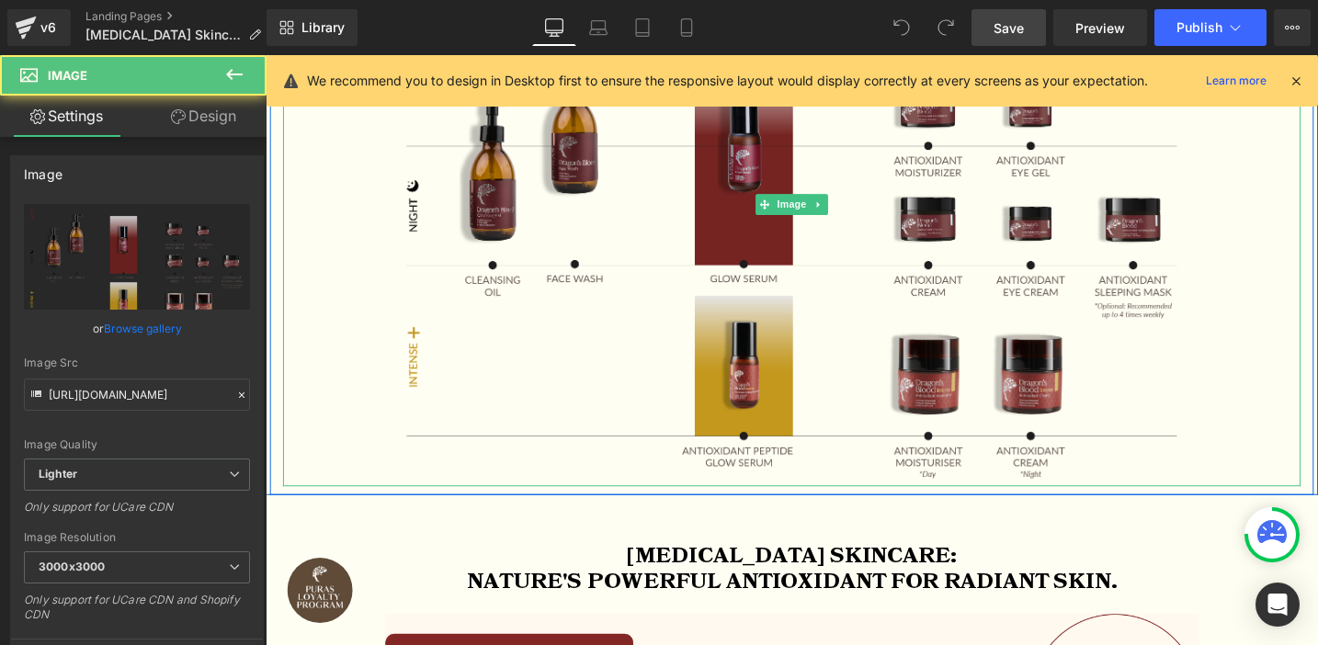
click at [968, 389] on img at bounding box center [821, 213] width 860 height 596
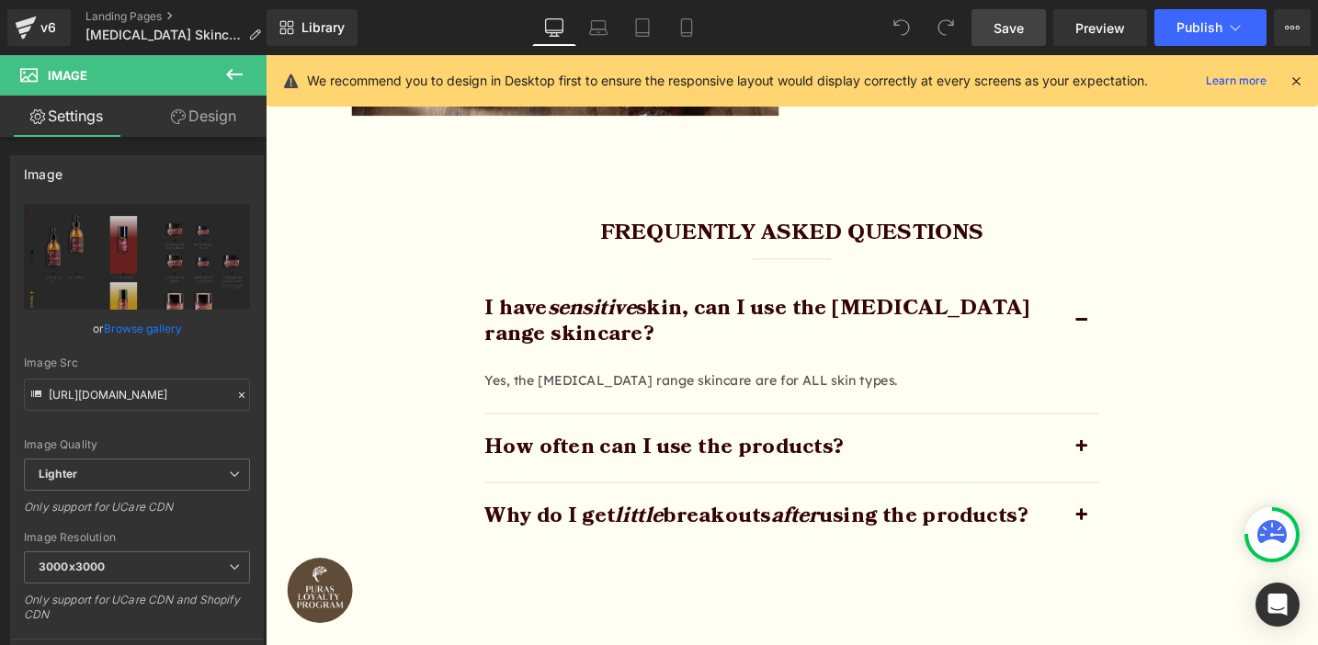
scroll to position [4903, 0]
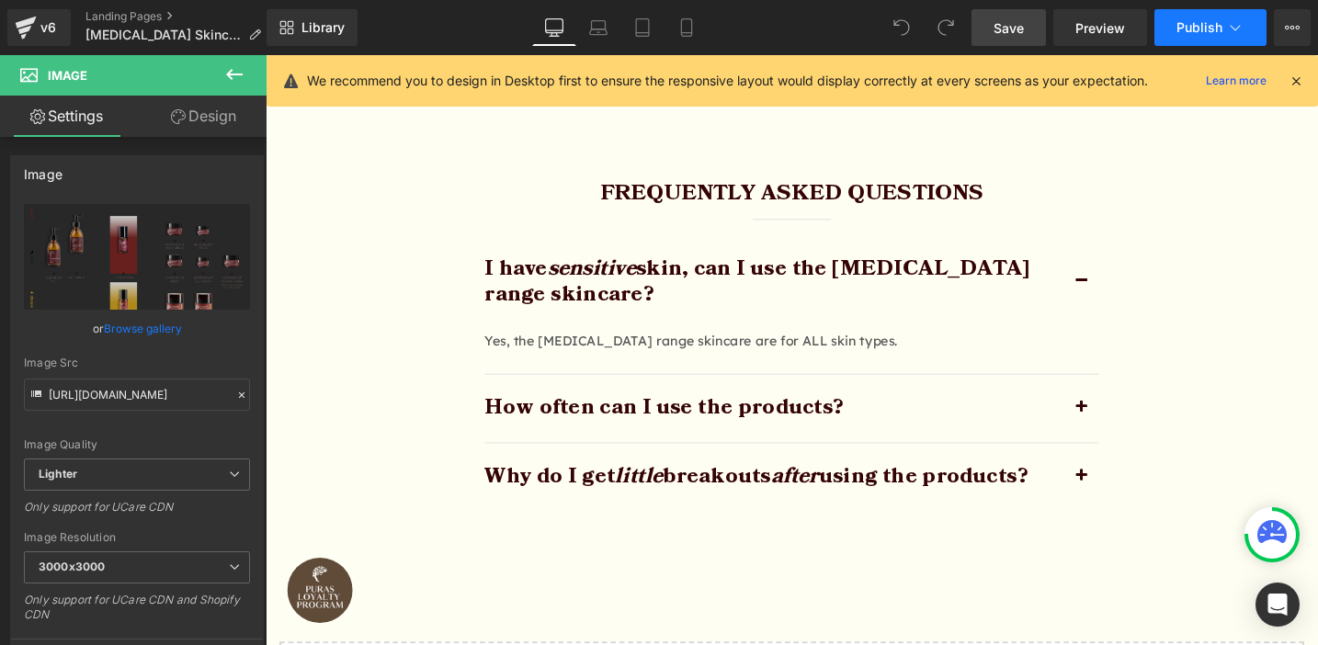
click at [1186, 28] on span "Publish" at bounding box center [1199, 27] width 46 height 15
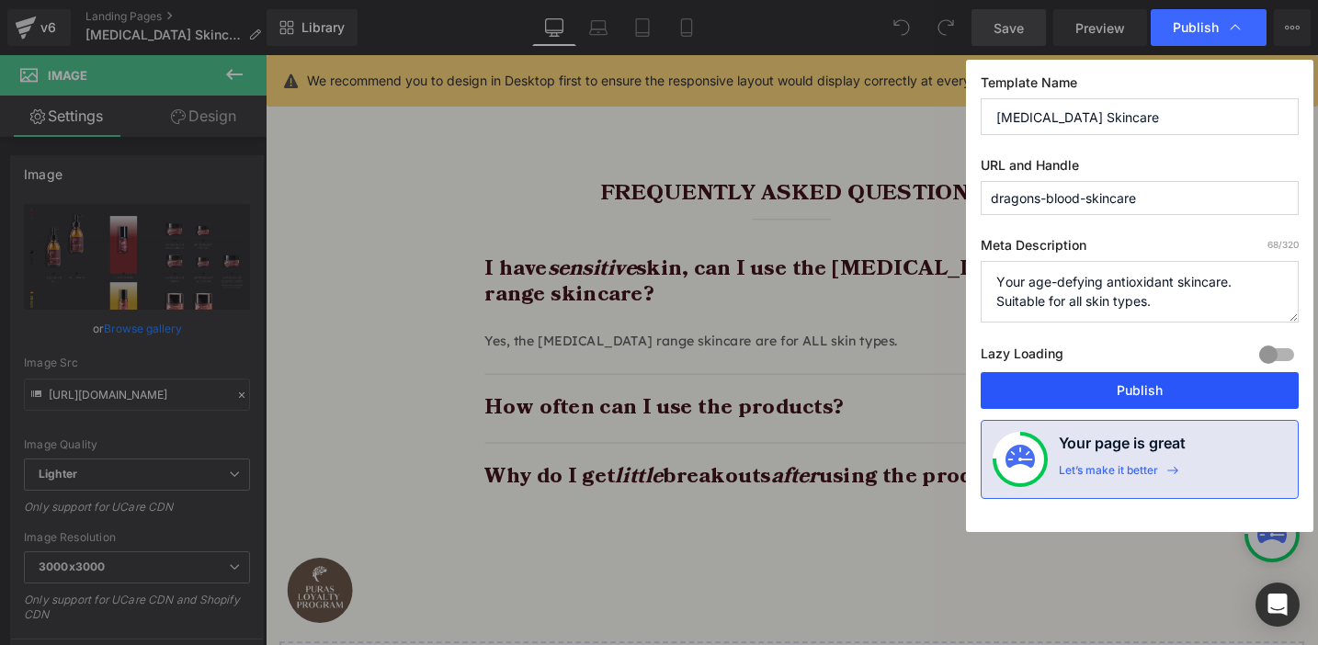
click at [1144, 392] on button "Publish" at bounding box center [1140, 390] width 318 height 37
